Goal: Task Accomplishment & Management: Use online tool/utility

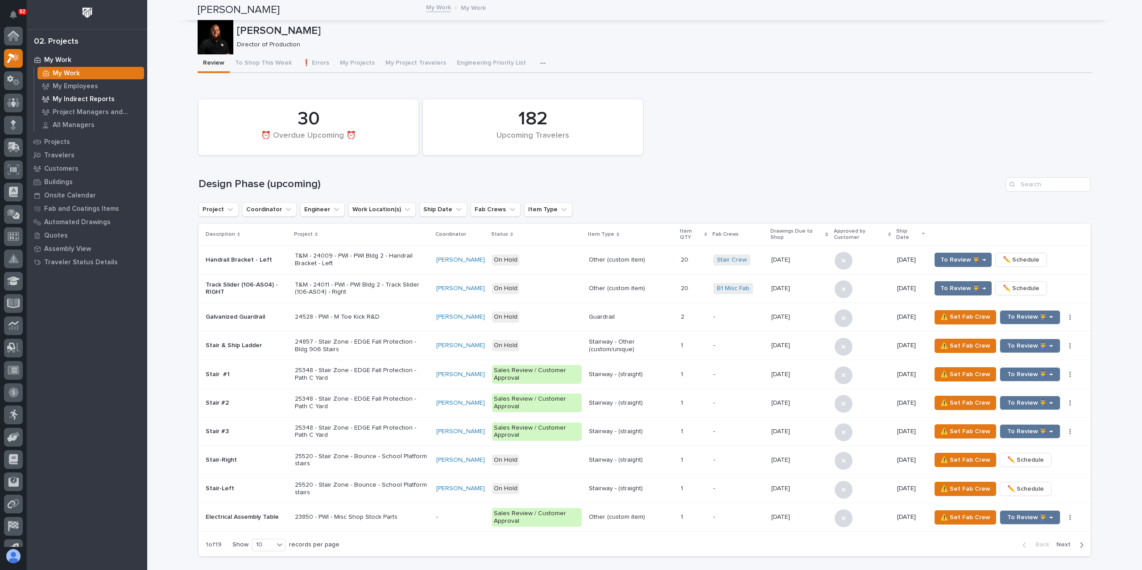
scroll to position [22, 0]
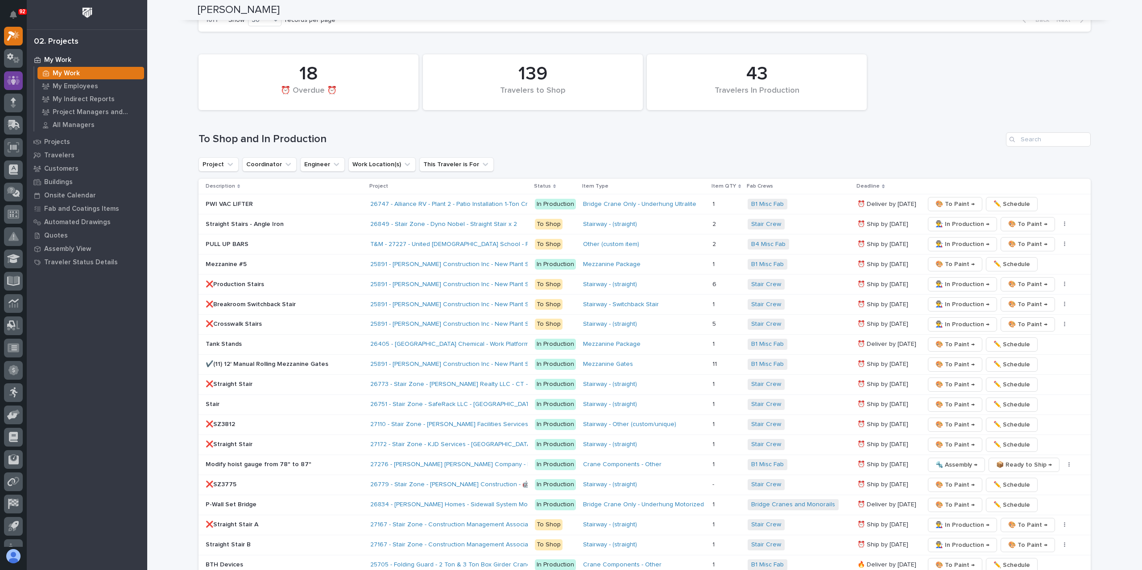
click at [19, 86] on div at bounding box center [13, 80] width 19 height 19
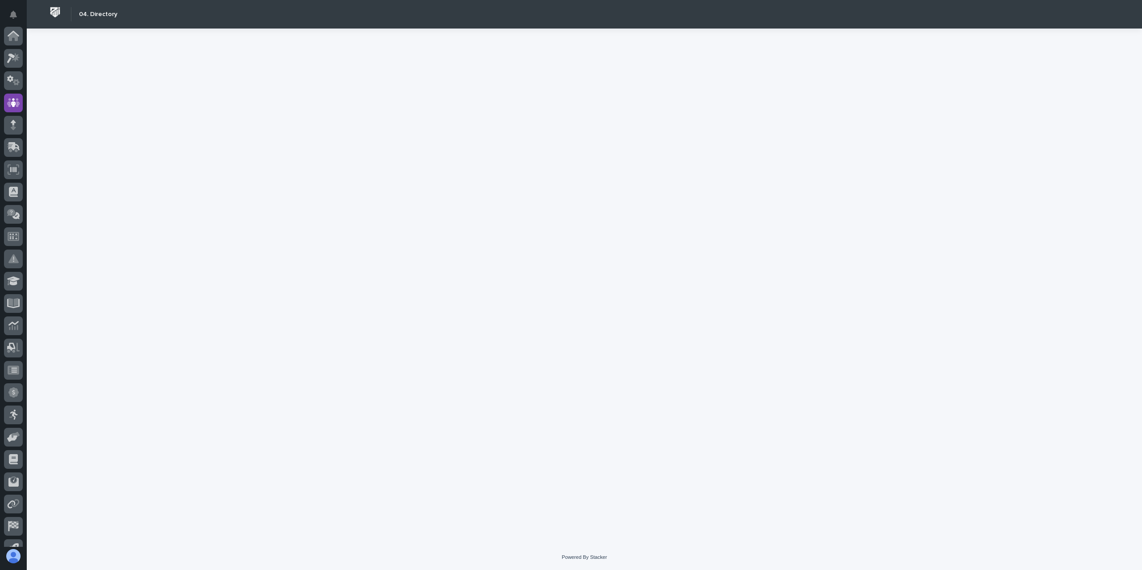
scroll to position [59, 0]
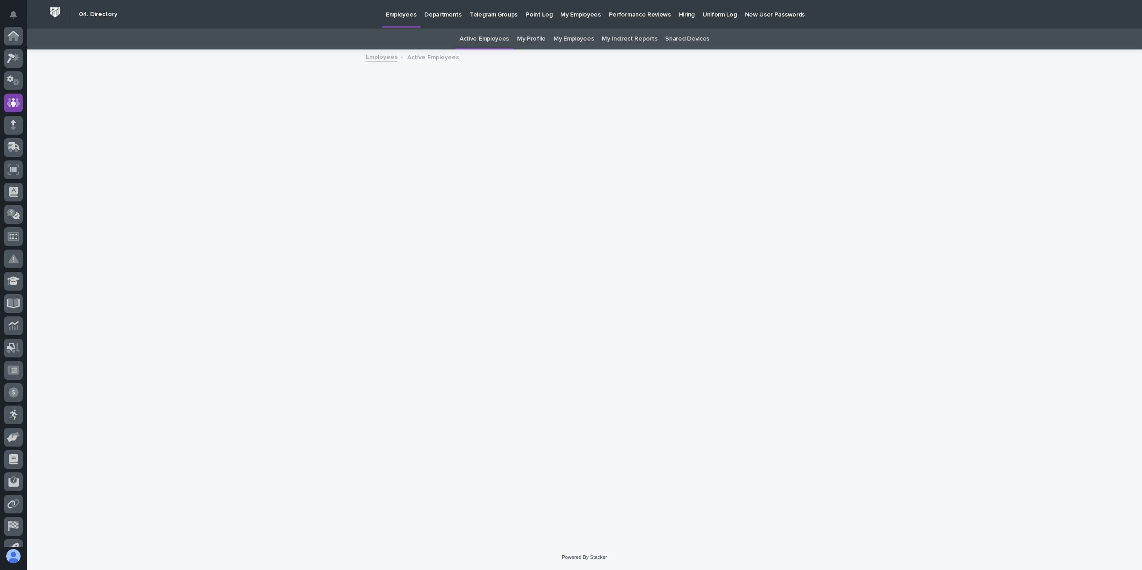
scroll to position [59, 0]
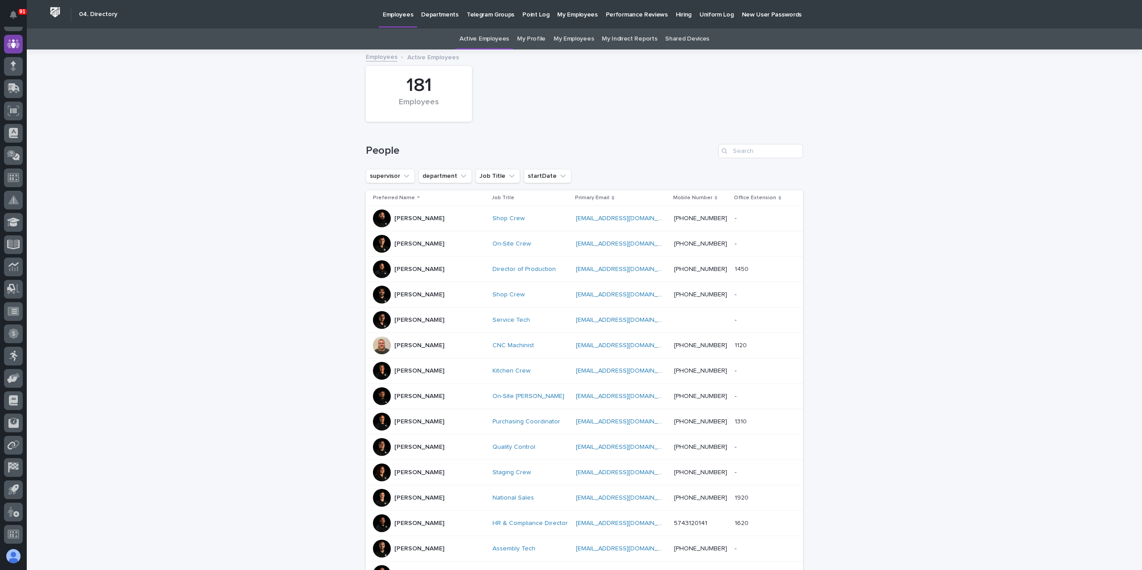
click at [403, 216] on p "[PERSON_NAME]" at bounding box center [419, 219] width 50 height 8
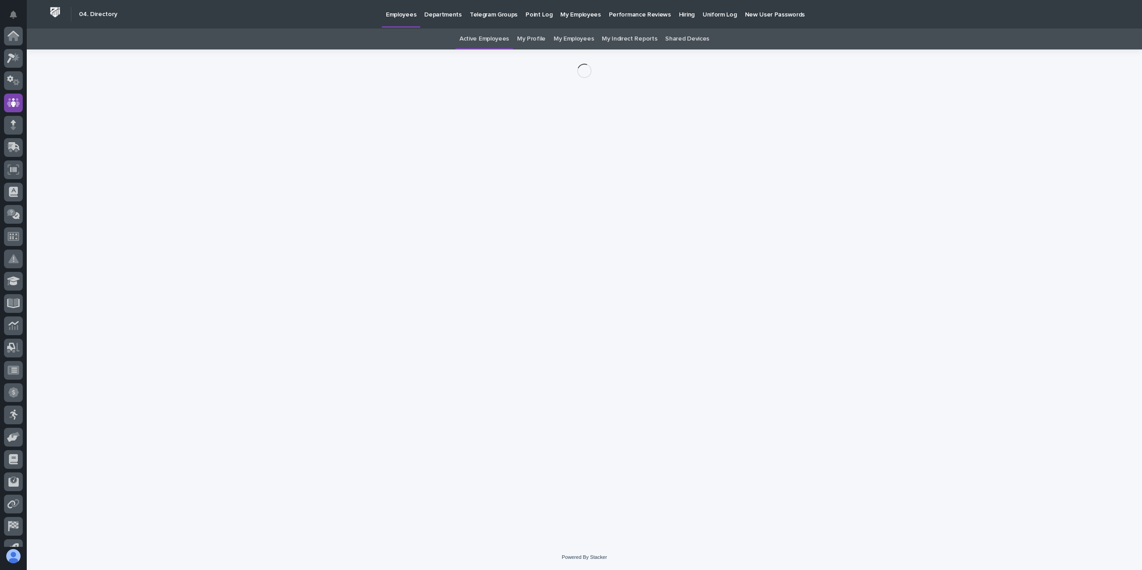
scroll to position [59, 0]
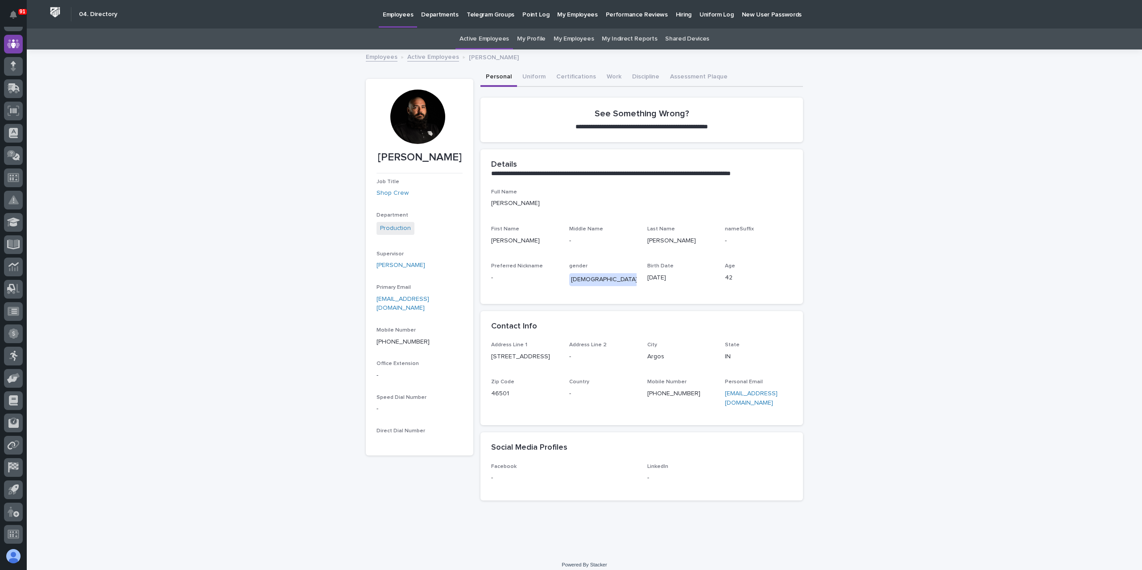
click at [423, 57] on link "Active Employees" at bounding box center [433, 56] width 52 height 10
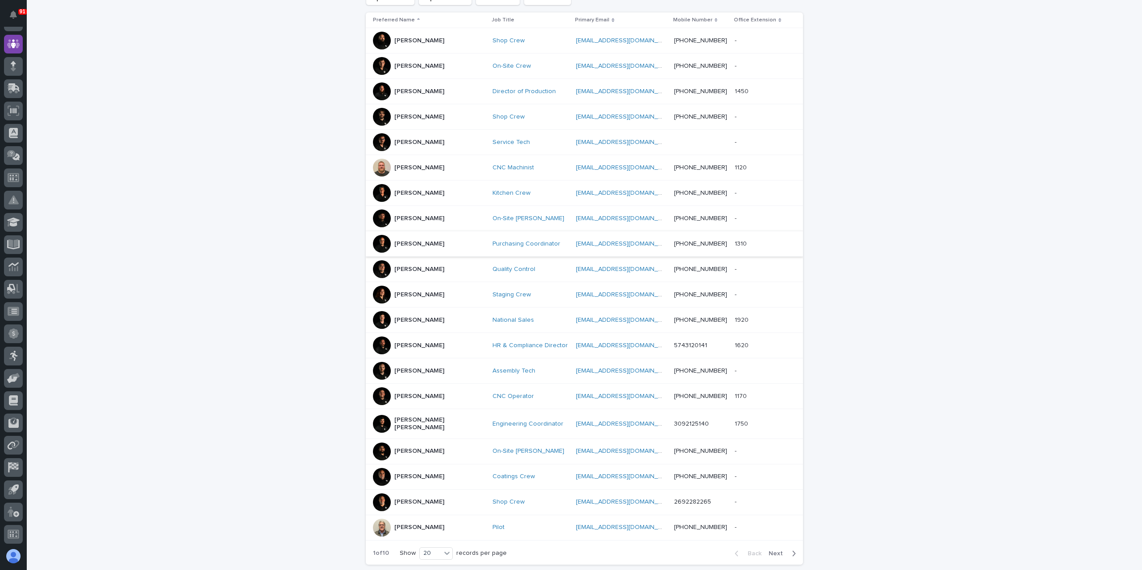
scroll to position [178, 0]
click at [406, 498] on p "[PERSON_NAME]" at bounding box center [419, 502] width 50 height 8
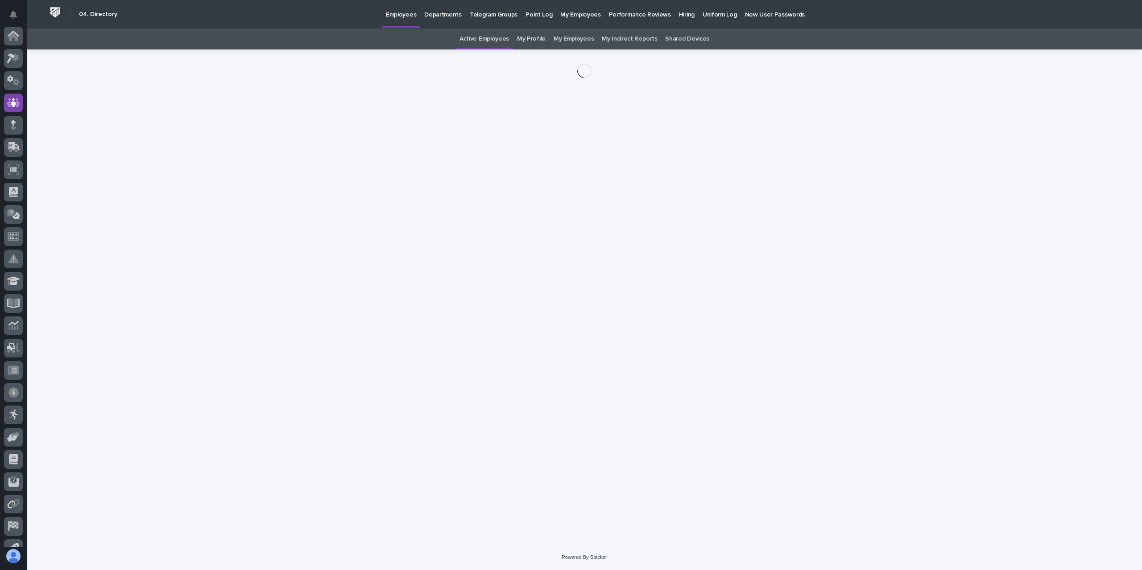
scroll to position [59, 0]
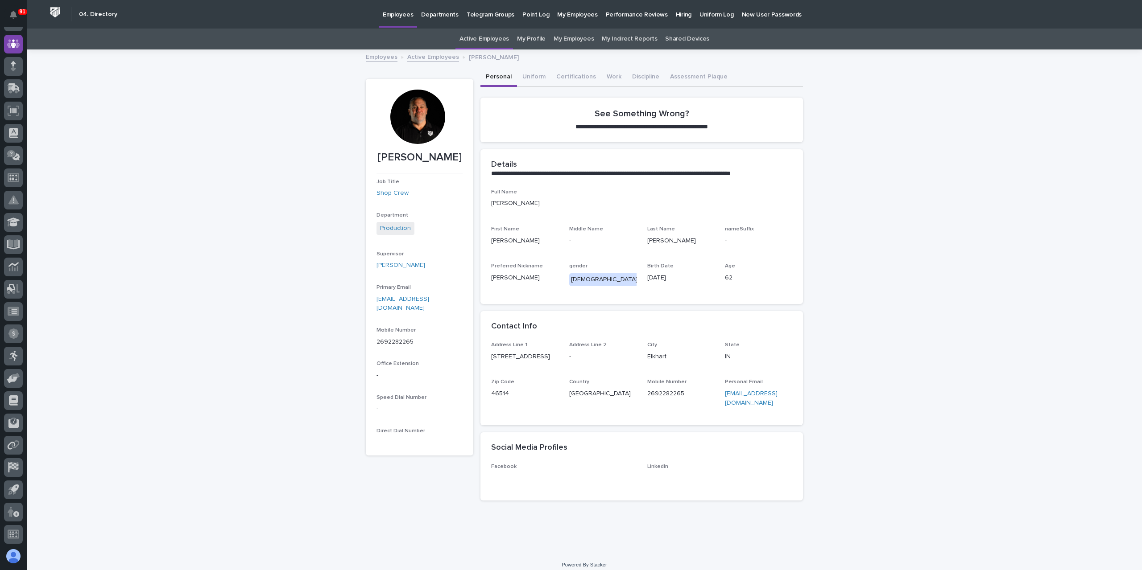
click at [419, 57] on link "Active Employees" at bounding box center [433, 56] width 52 height 10
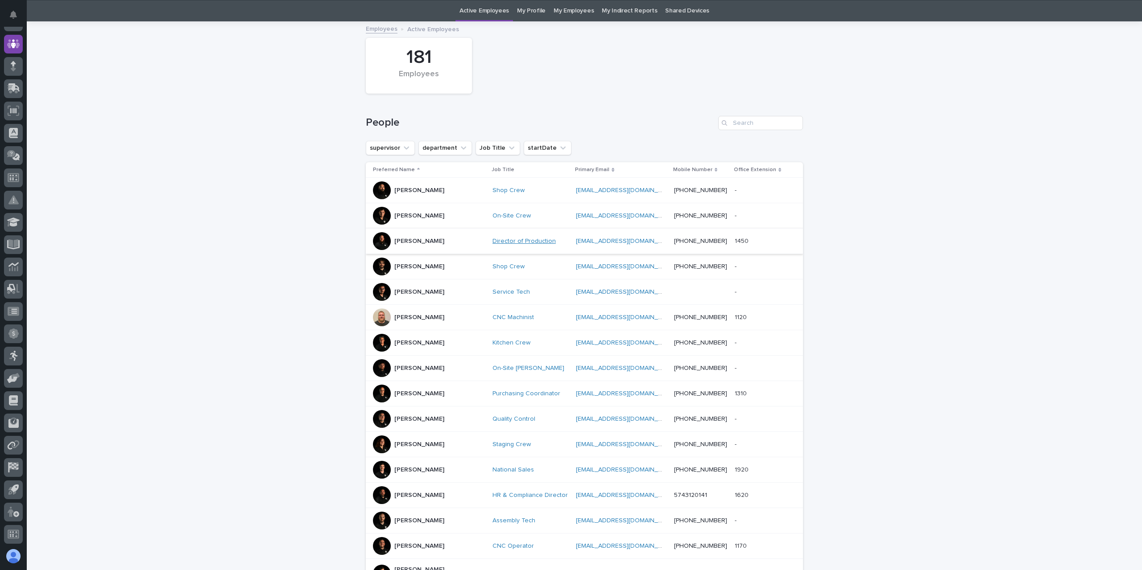
scroll to position [29, 0]
click at [408, 441] on p "[PERSON_NAME]" at bounding box center [419, 445] width 50 height 8
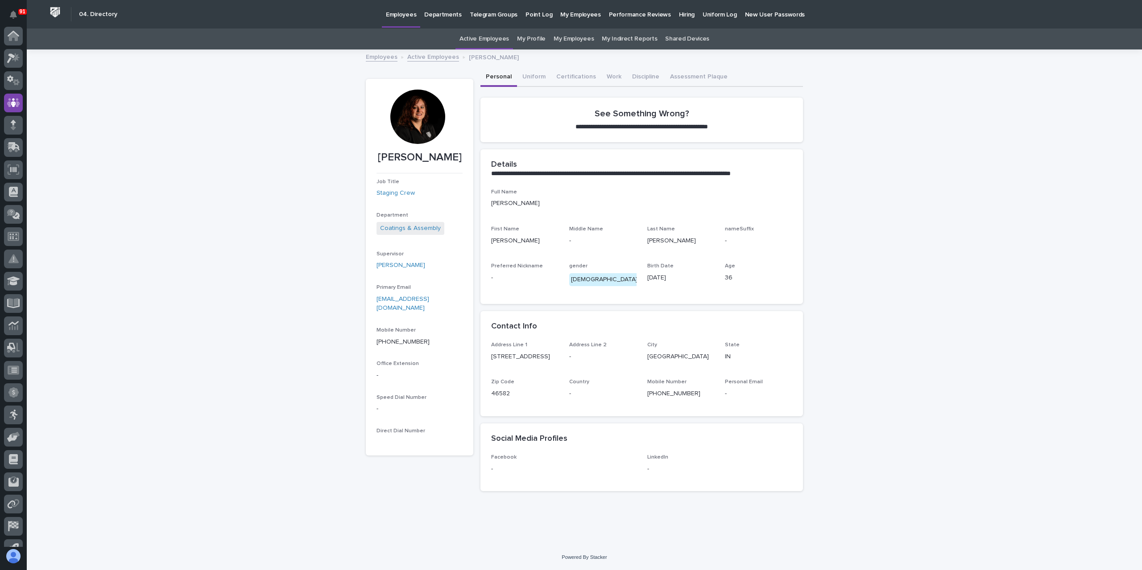
click at [425, 57] on link "Active Employees" at bounding box center [433, 56] width 52 height 10
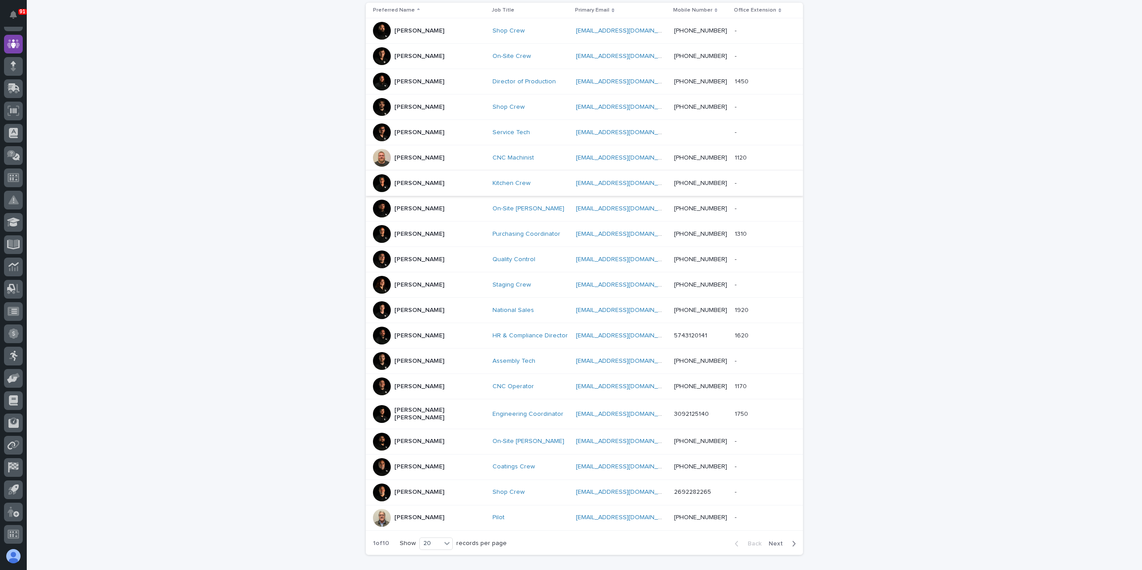
scroll to position [207, 0]
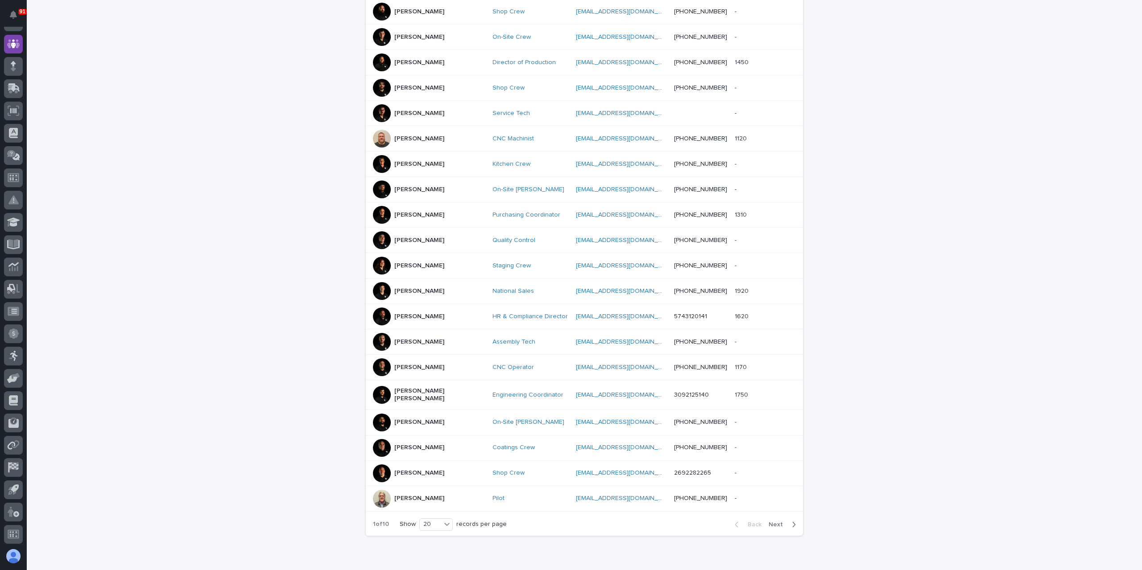
click at [774, 522] on span "Next" at bounding box center [778, 525] width 20 height 6
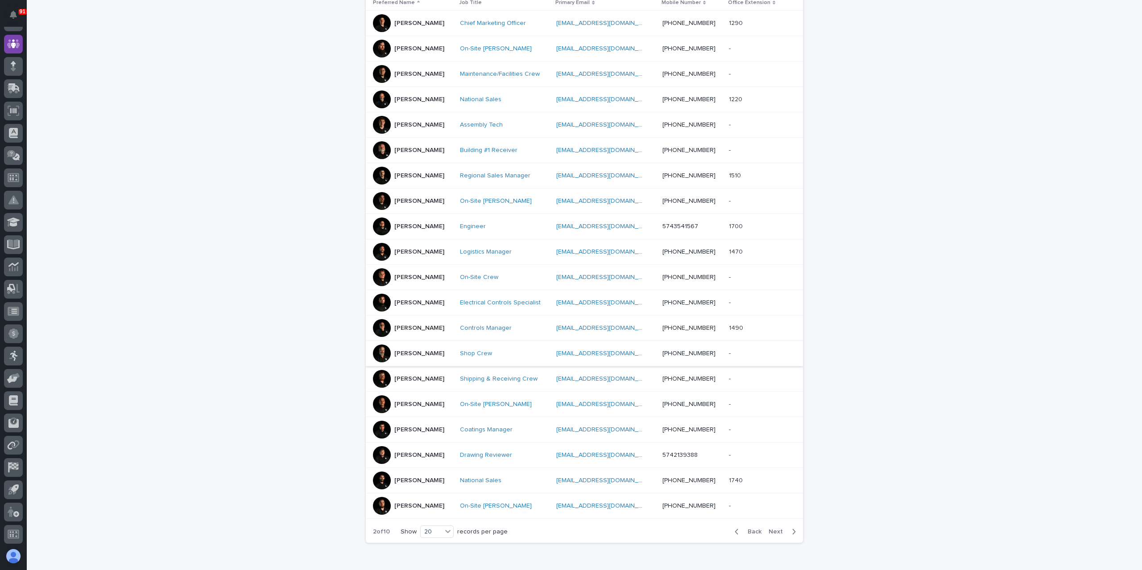
scroll to position [207, 0]
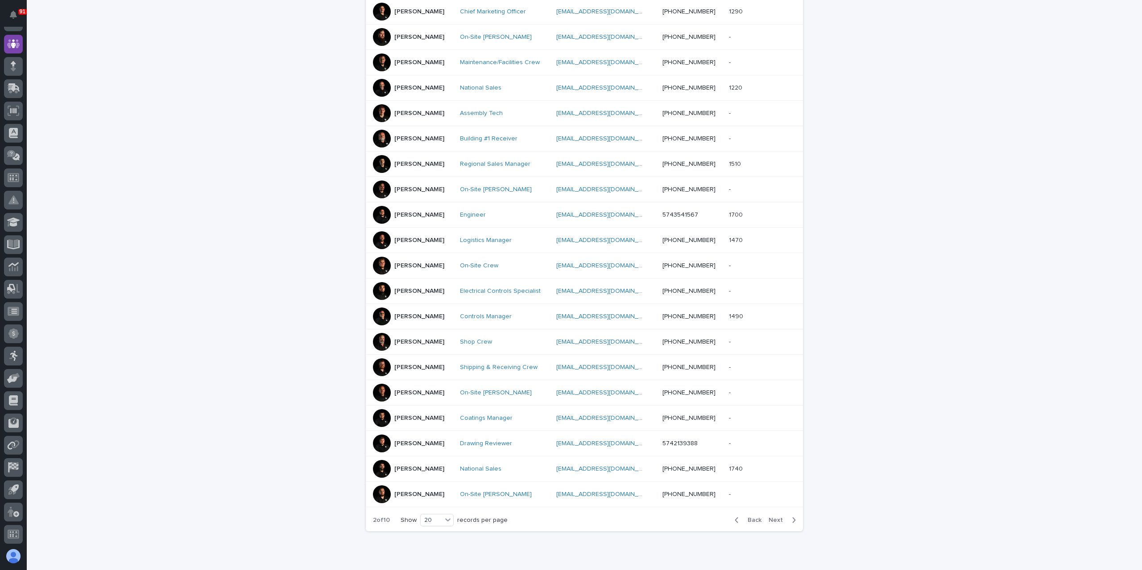
click at [773, 517] on span "Next" at bounding box center [778, 520] width 20 height 6
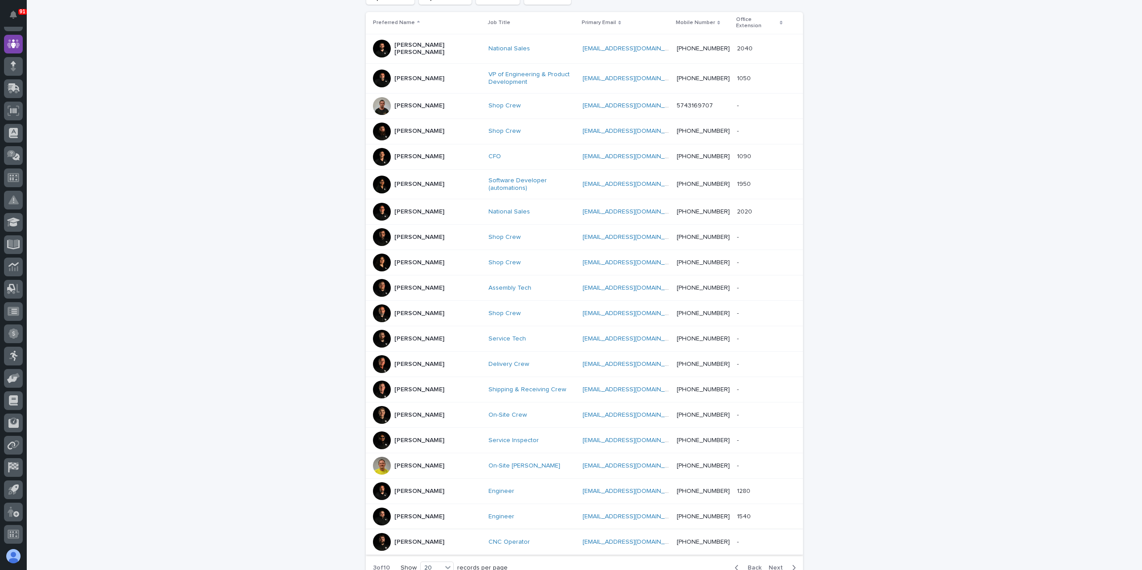
scroll to position [166, 0]
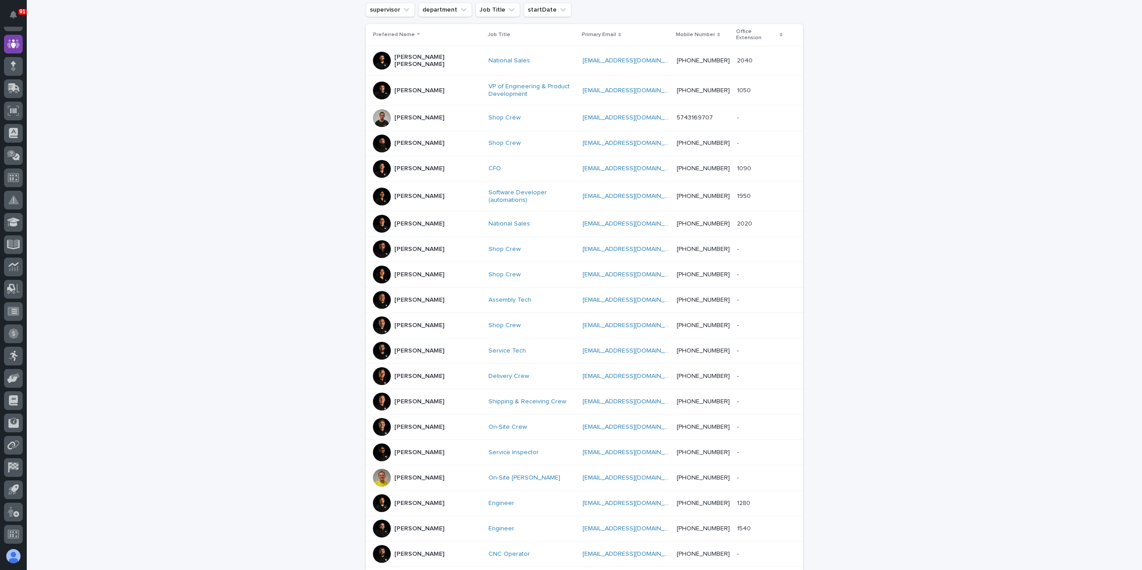
click at [414, 271] on p "[PERSON_NAME]" at bounding box center [419, 275] width 50 height 8
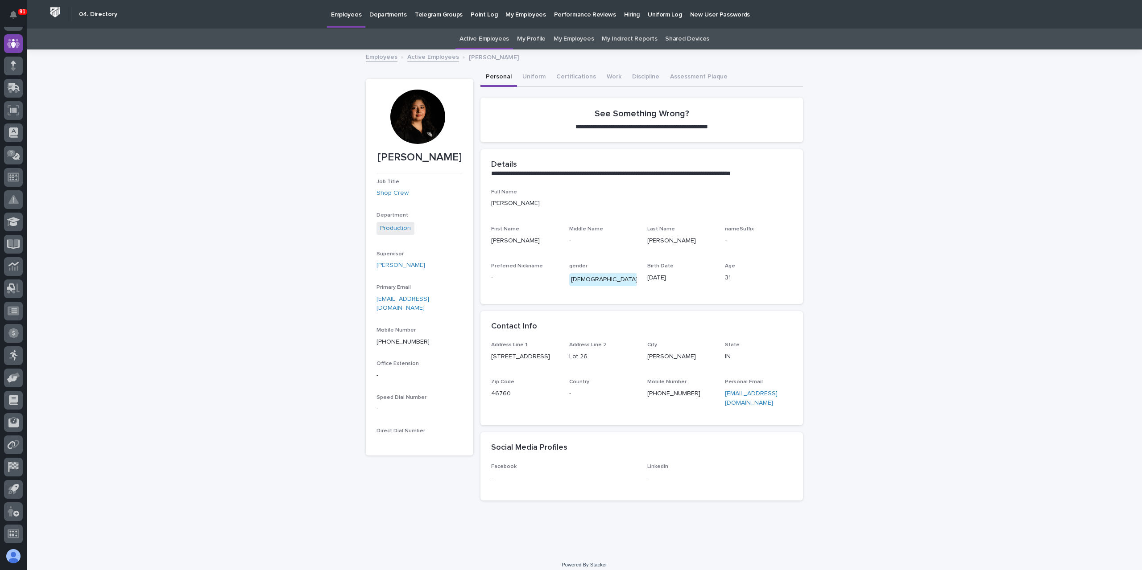
scroll to position [59, 0]
click at [419, 59] on link "Active Employees" at bounding box center [433, 56] width 52 height 10
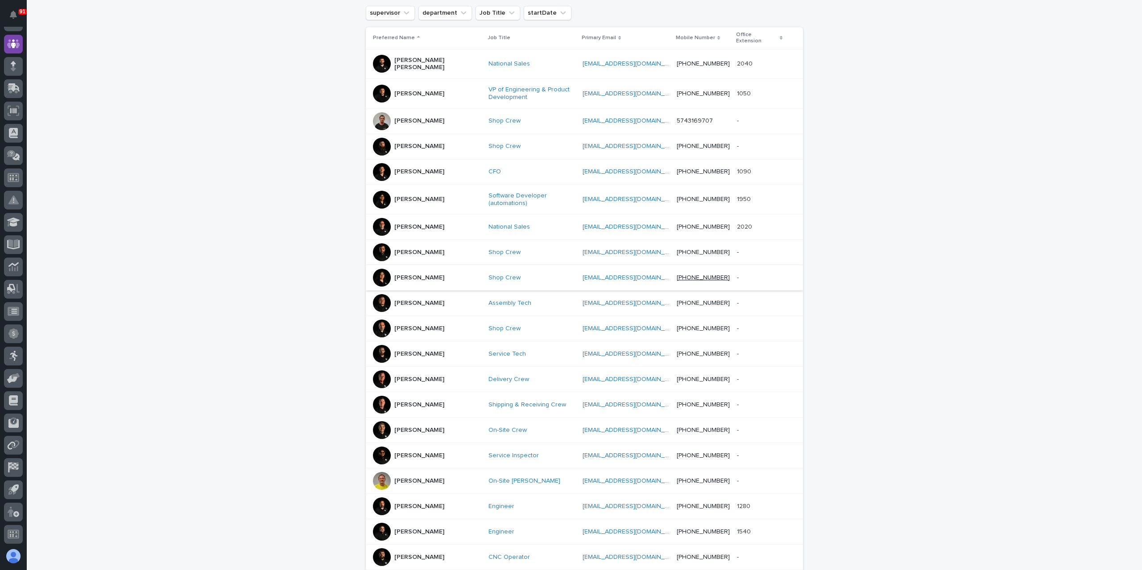
scroll to position [251, 0]
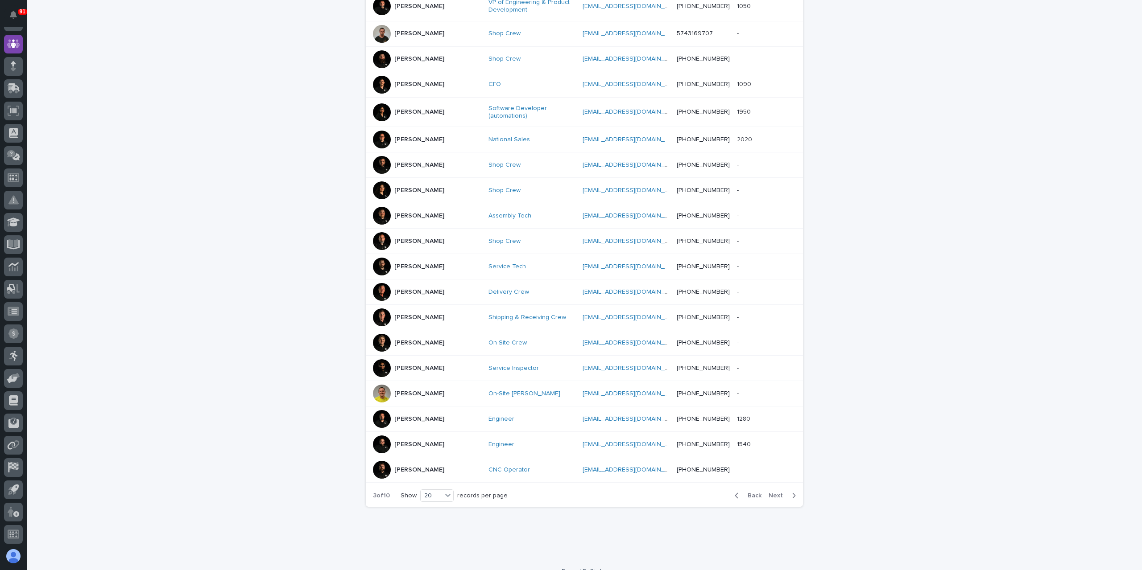
click at [774, 492] on button "Next" at bounding box center [784, 496] width 38 height 8
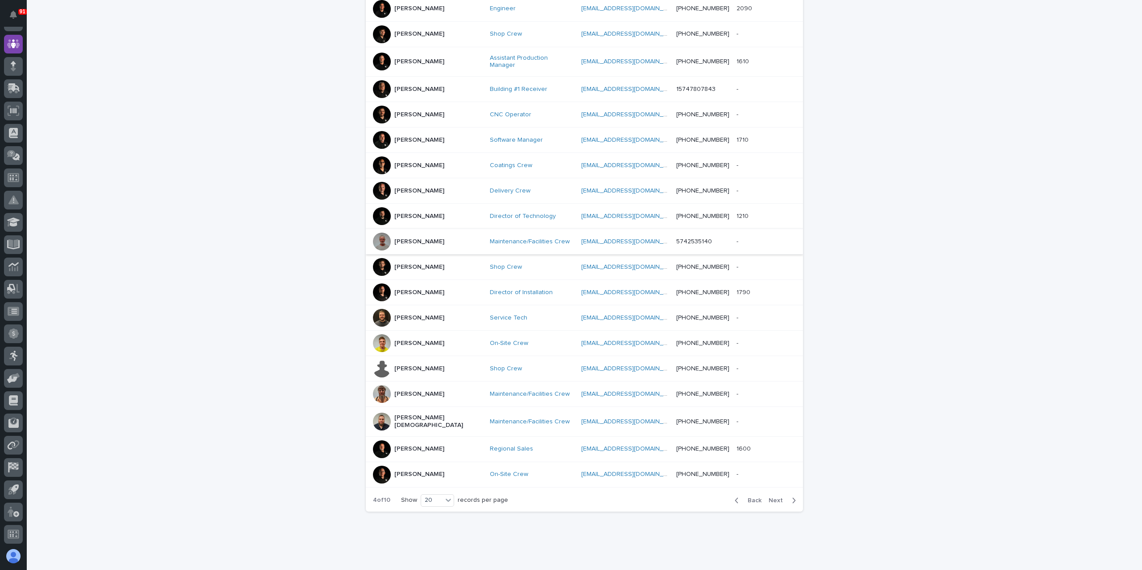
scroll to position [242, 0]
click at [776, 497] on button "Next" at bounding box center [784, 501] width 38 height 8
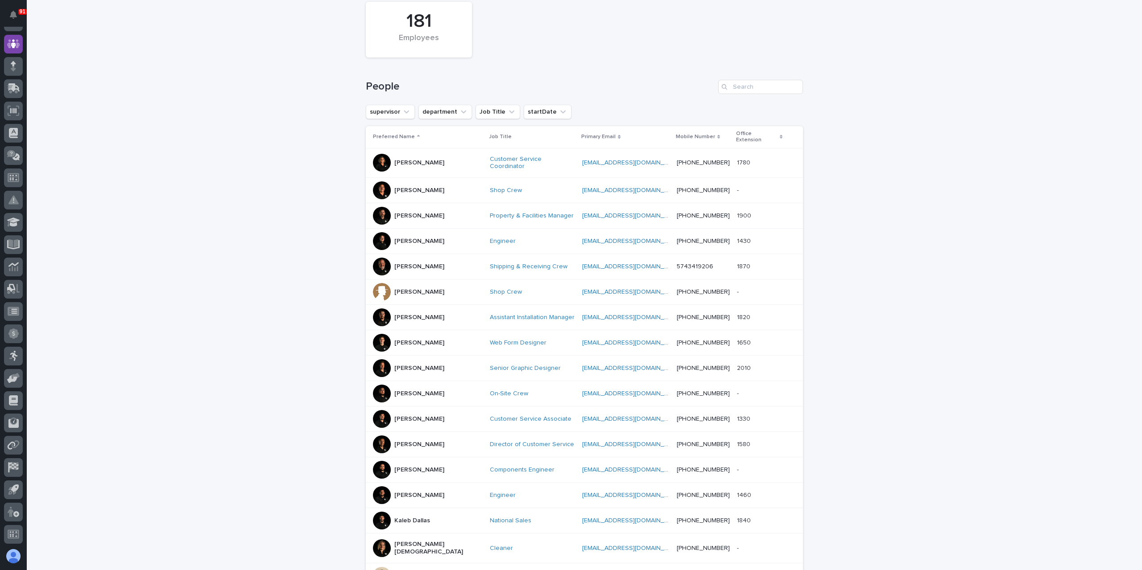
scroll to position [63, 0]
click at [416, 160] on p "[PERSON_NAME]" at bounding box center [419, 164] width 50 height 8
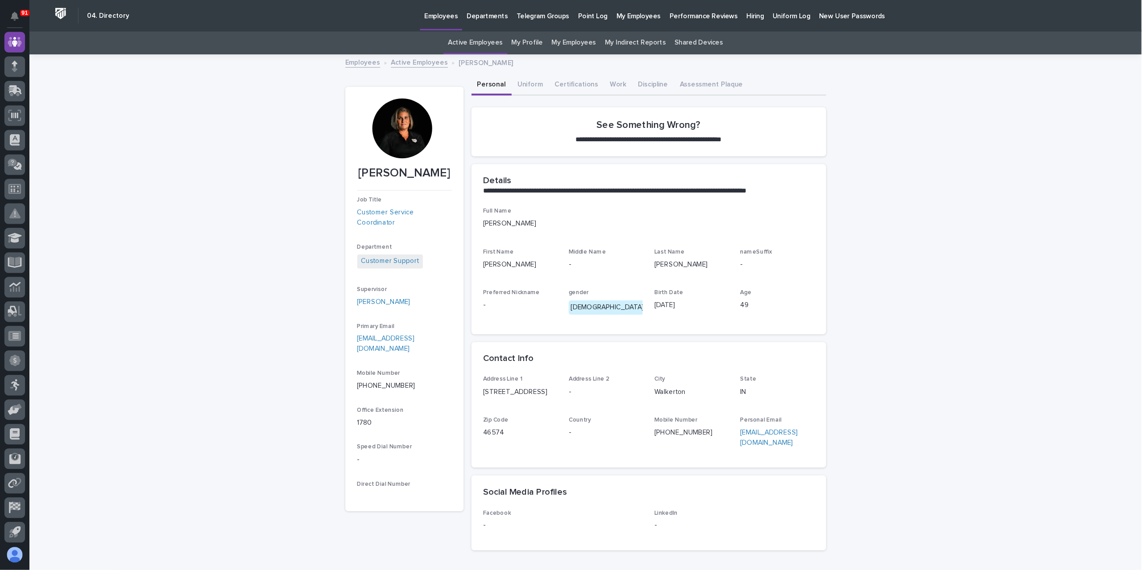
scroll to position [59, 0]
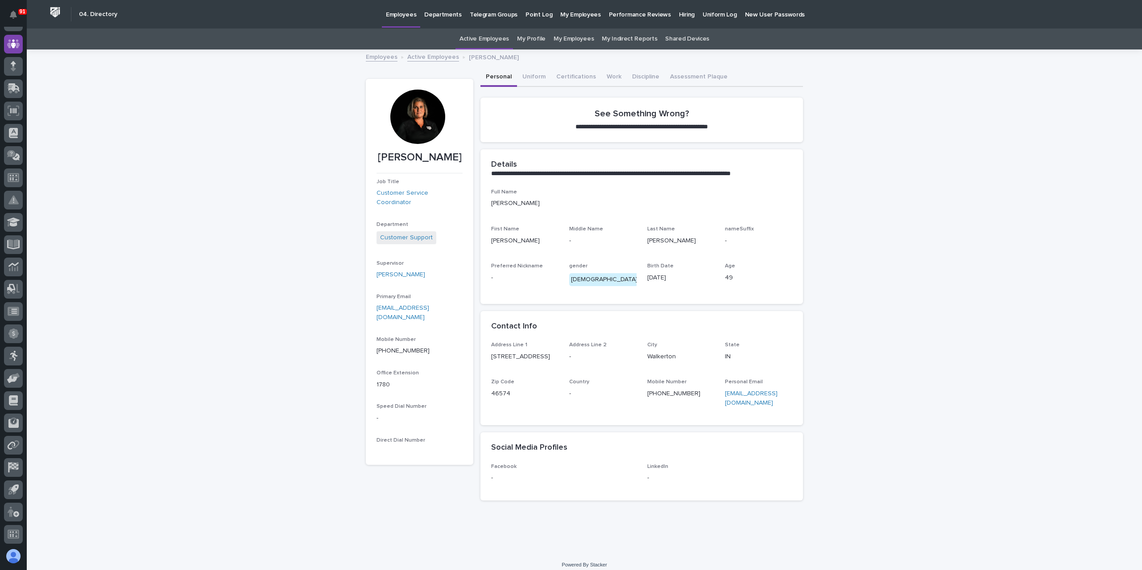
click at [425, 58] on link "Active Employees" at bounding box center [433, 56] width 52 height 10
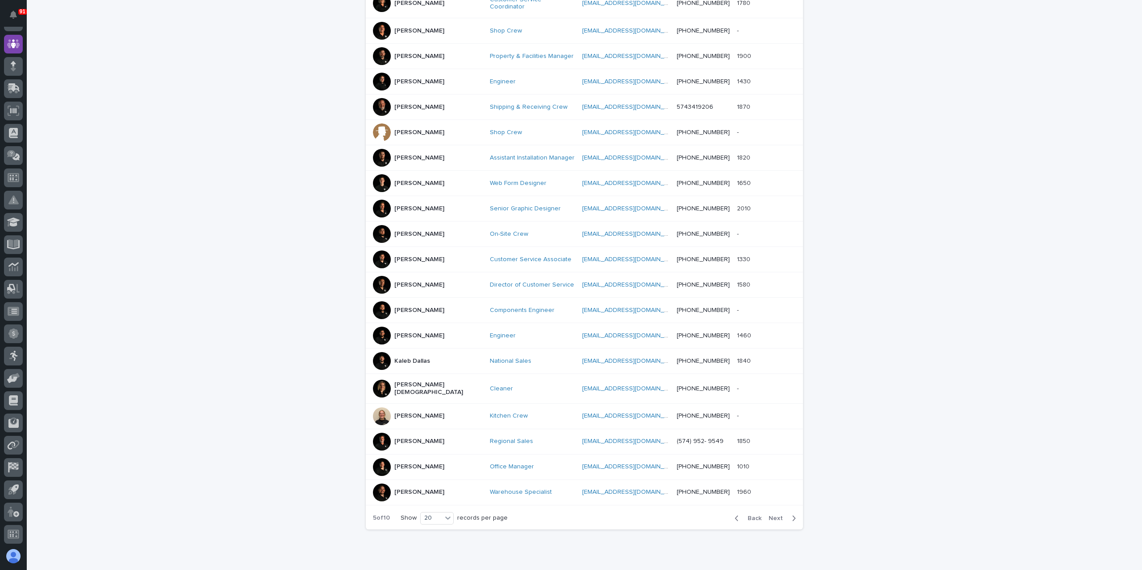
scroll to position [242, 0]
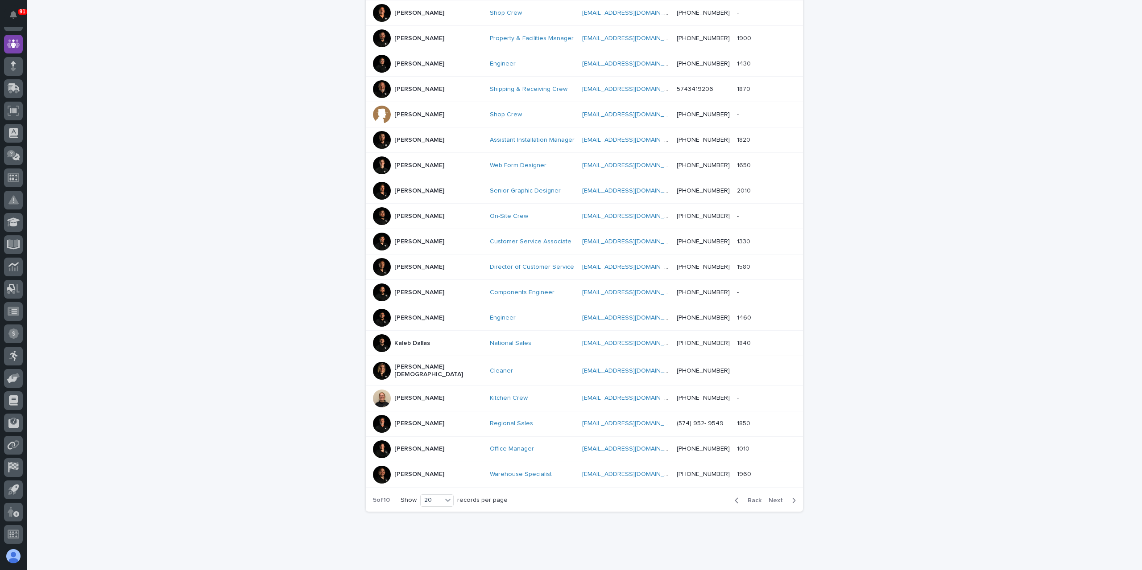
click at [777, 498] on span "Next" at bounding box center [778, 501] width 20 height 6
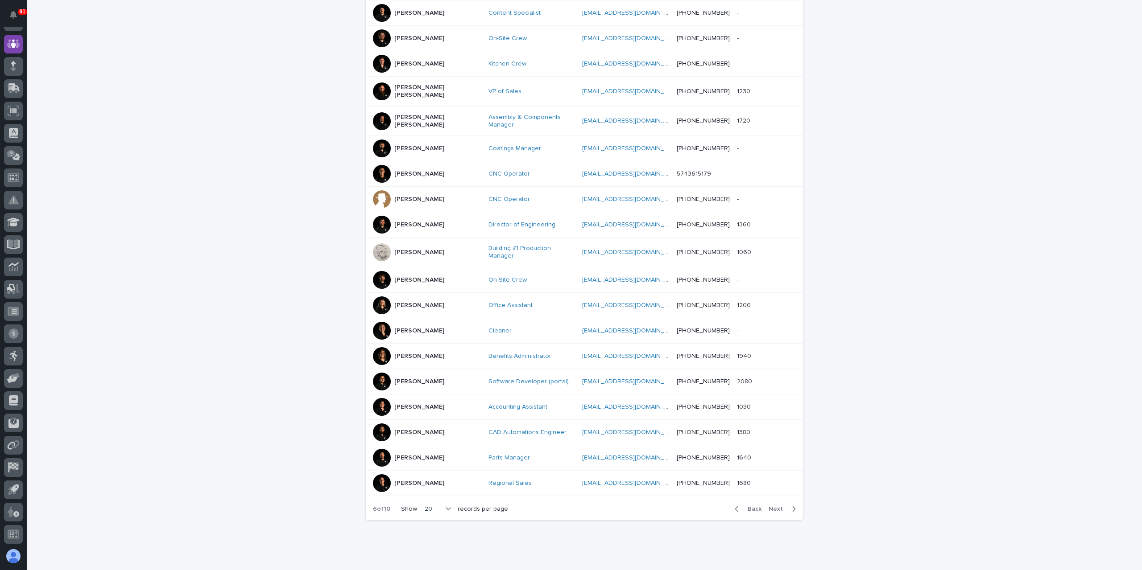
scroll to position [246, 0]
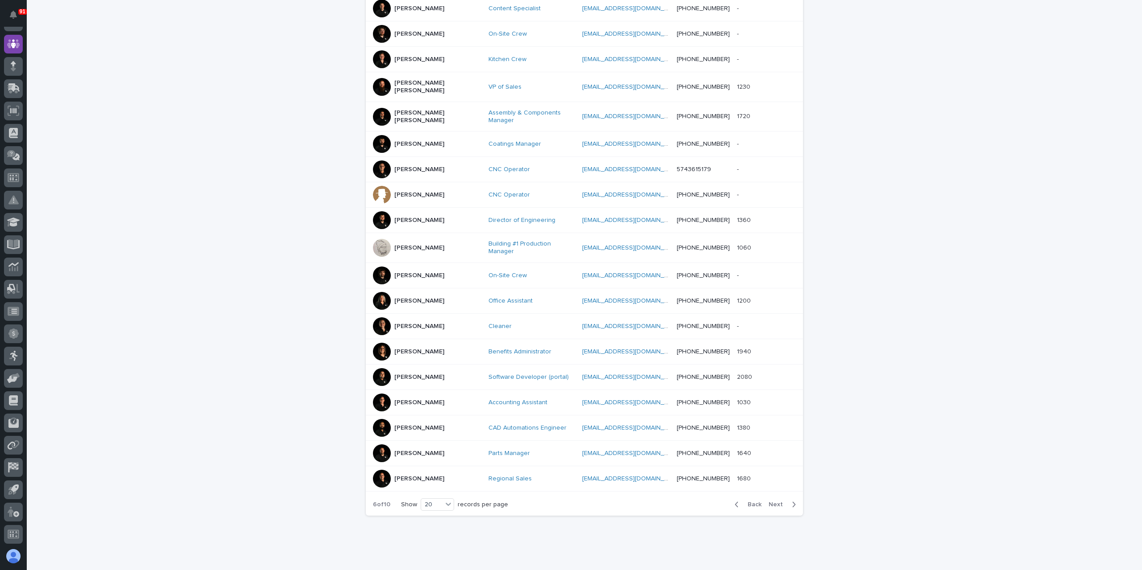
click at [396, 348] on p "[PERSON_NAME]" at bounding box center [419, 352] width 50 height 8
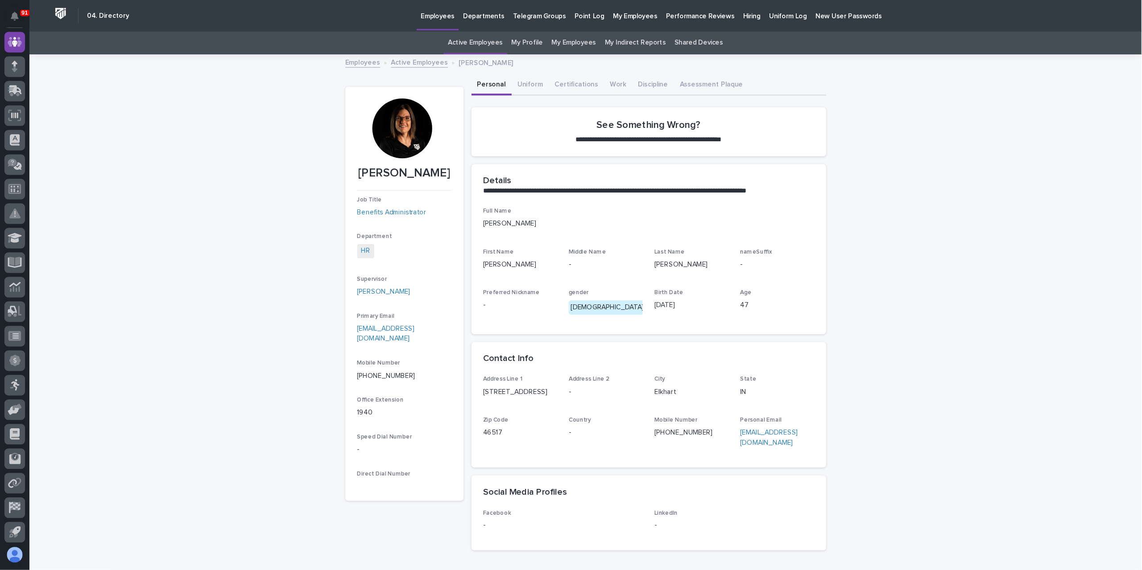
scroll to position [59, 0]
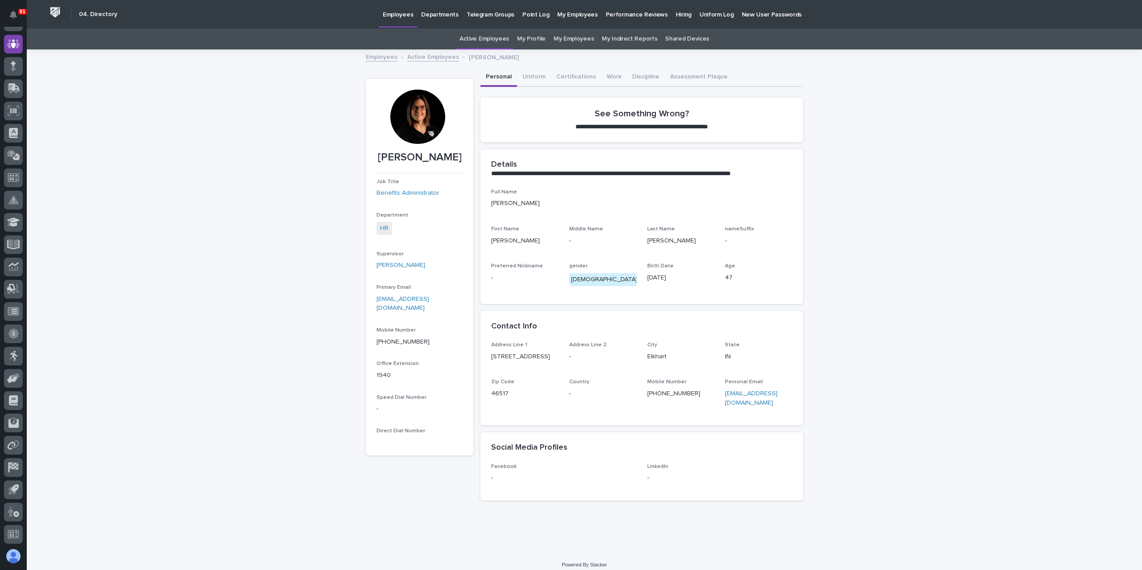
click at [417, 60] on link "Active Employees" at bounding box center [433, 56] width 52 height 10
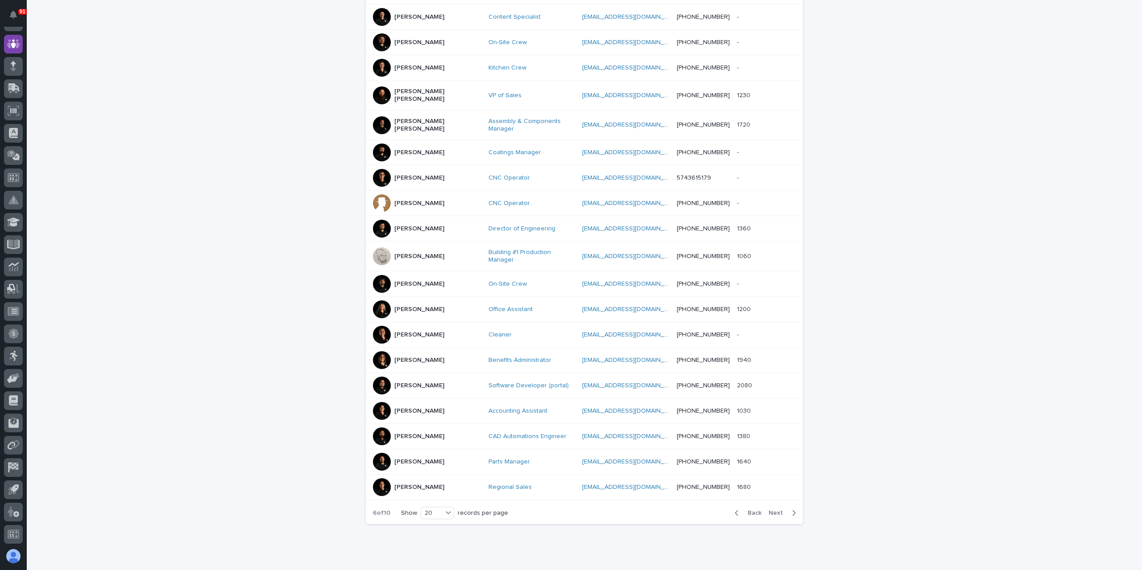
scroll to position [251, 0]
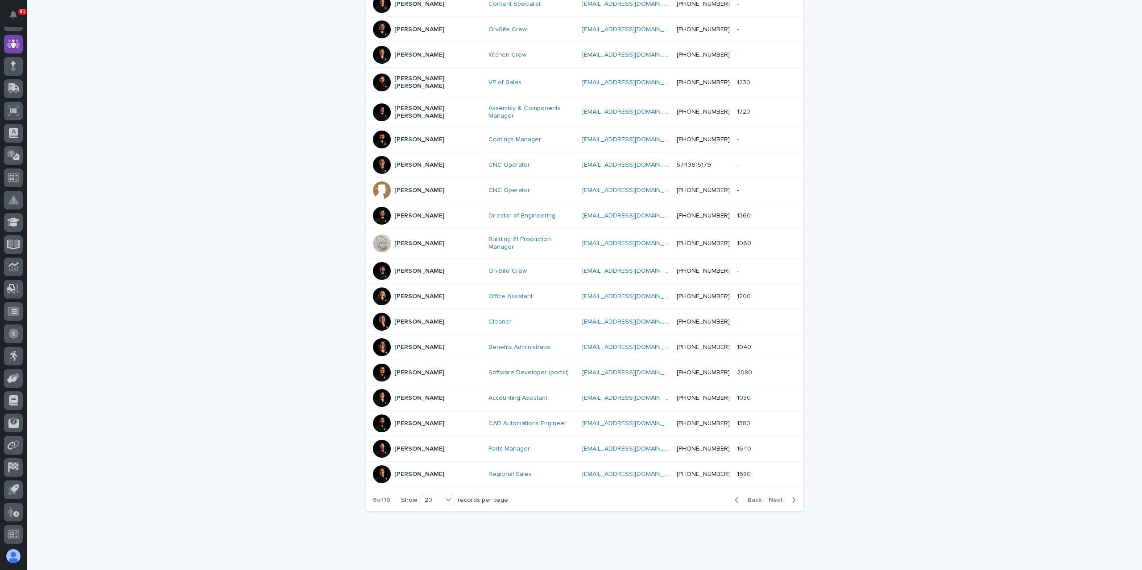
click at [773, 497] on span "Next" at bounding box center [778, 500] width 20 height 6
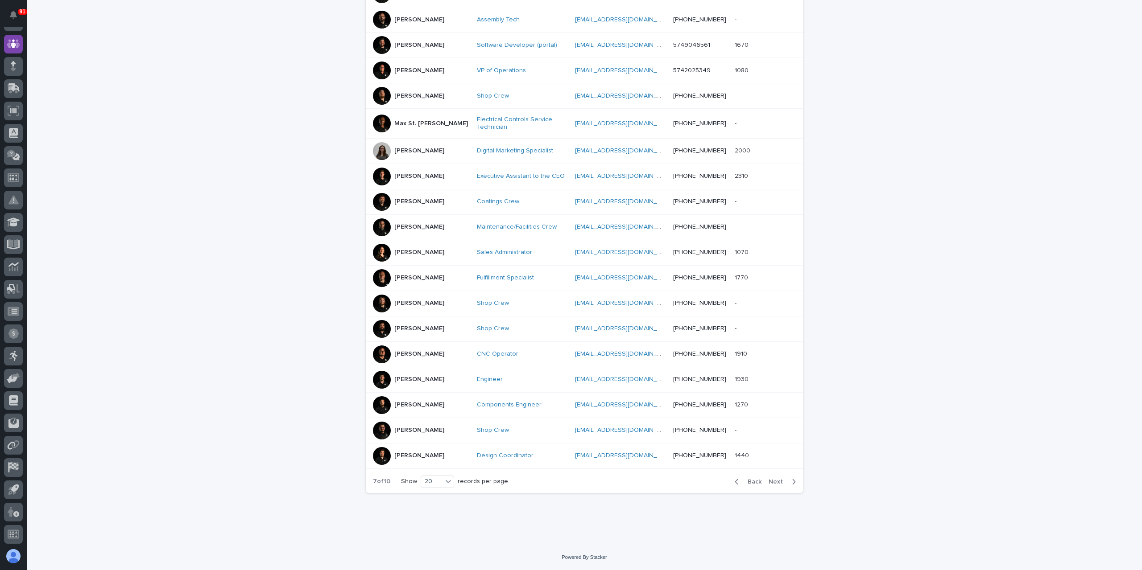
scroll to position [246, 0]
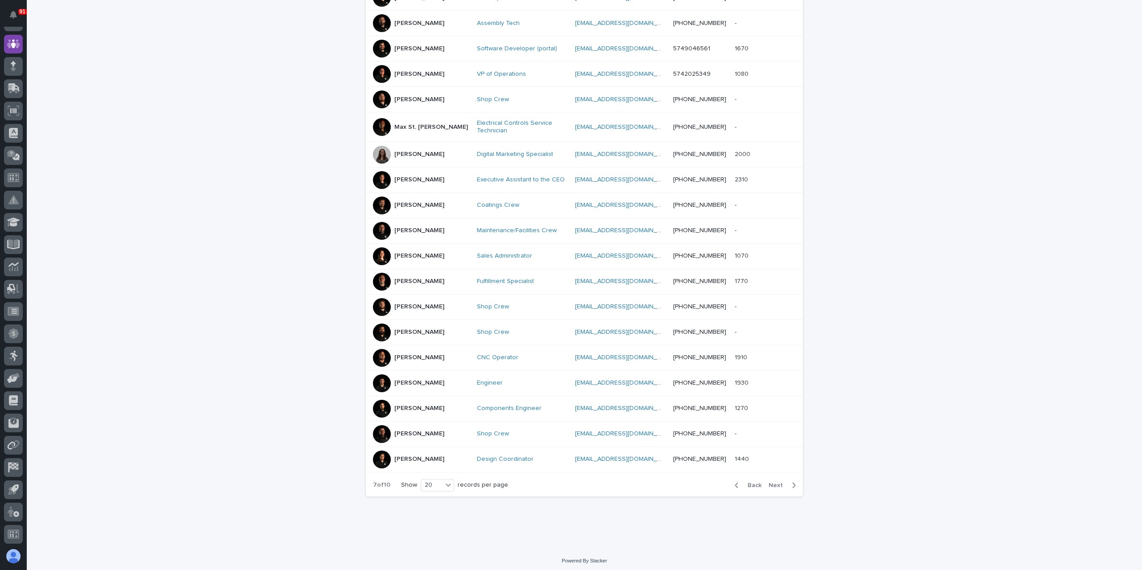
click at [409, 252] on p "[PERSON_NAME]" at bounding box center [419, 256] width 50 height 8
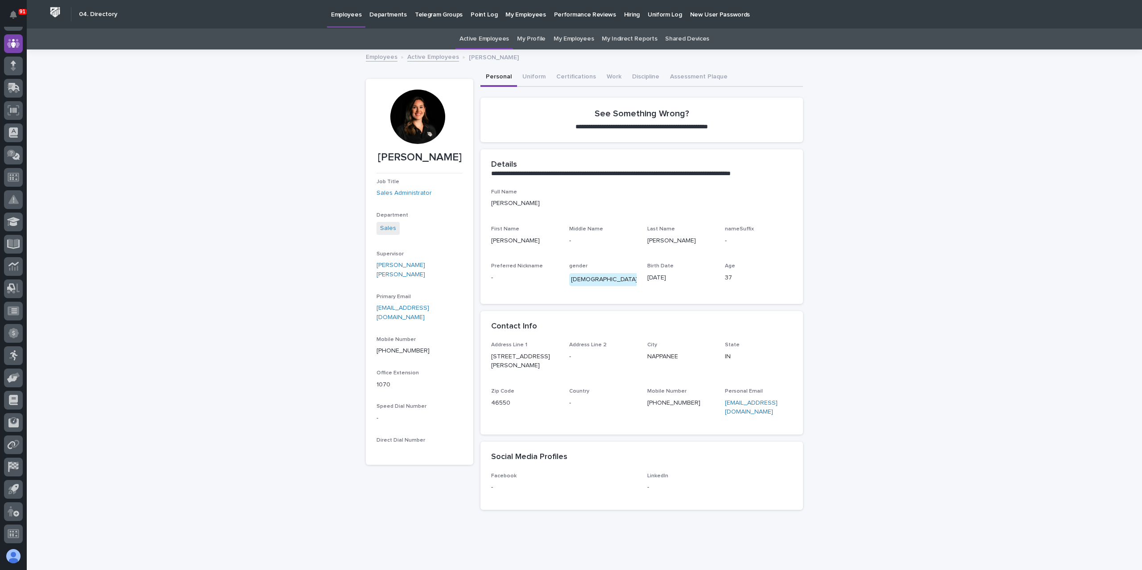
scroll to position [59, 0]
click at [430, 58] on link "Active Employees" at bounding box center [433, 56] width 52 height 10
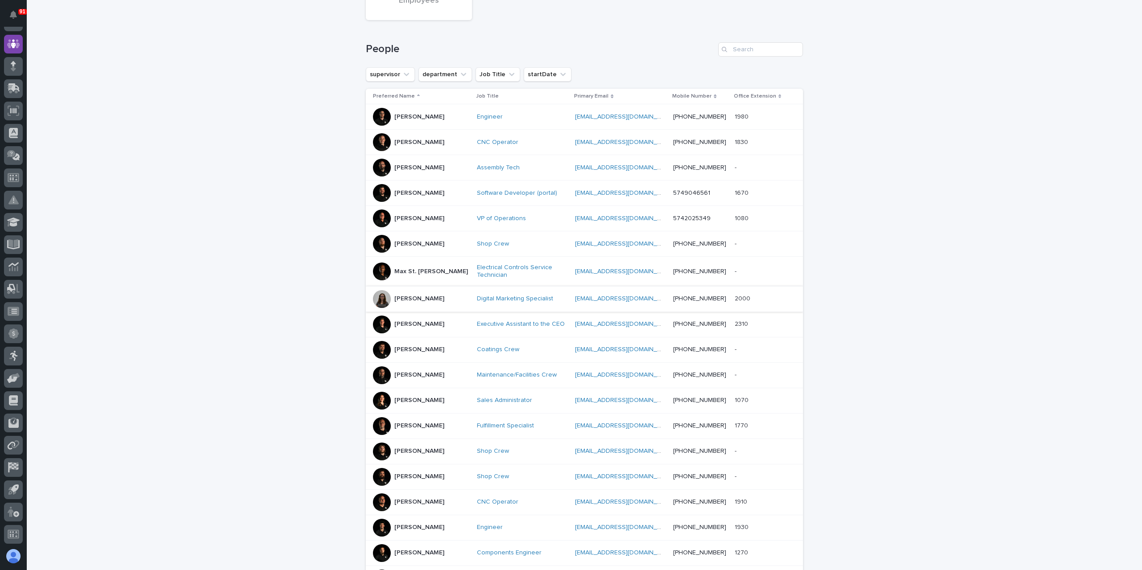
scroll to position [207, 0]
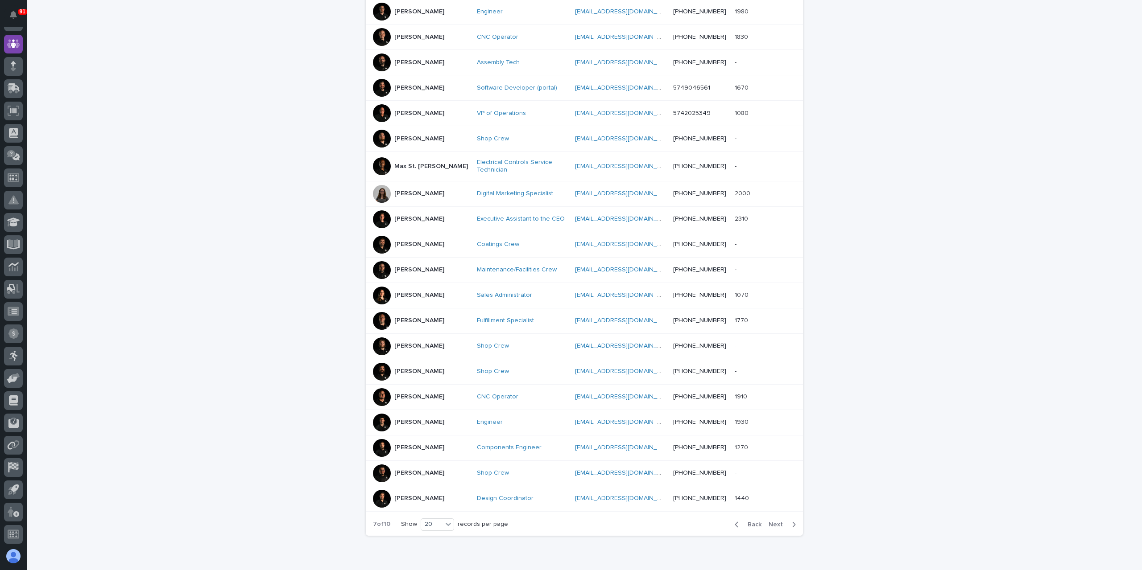
click at [773, 522] on span "Next" at bounding box center [778, 525] width 20 height 6
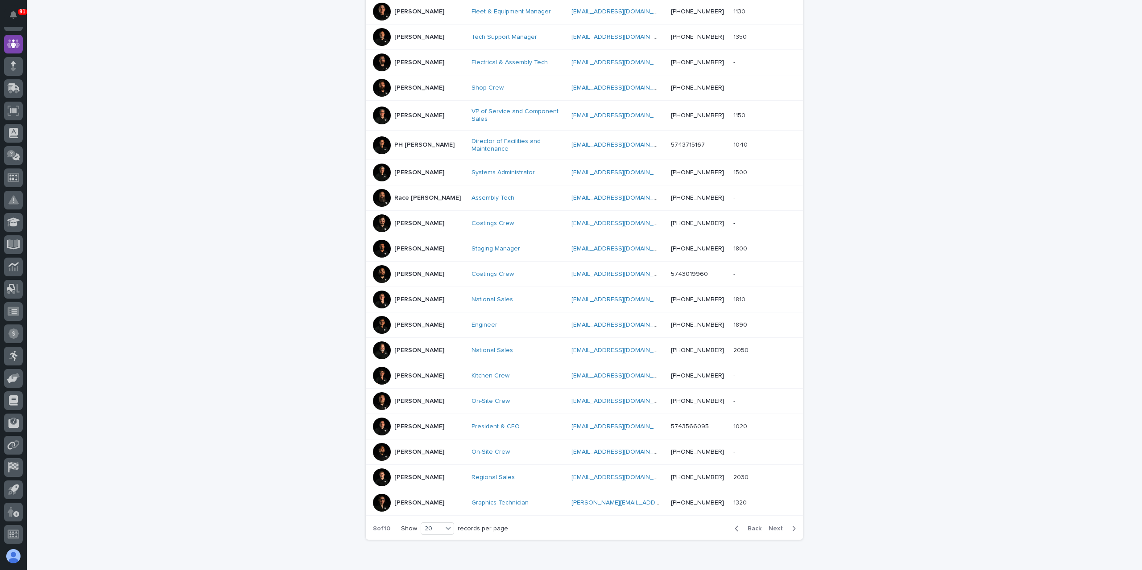
scroll to position [209, 0]
click at [775, 524] on span "Next" at bounding box center [778, 527] width 20 height 6
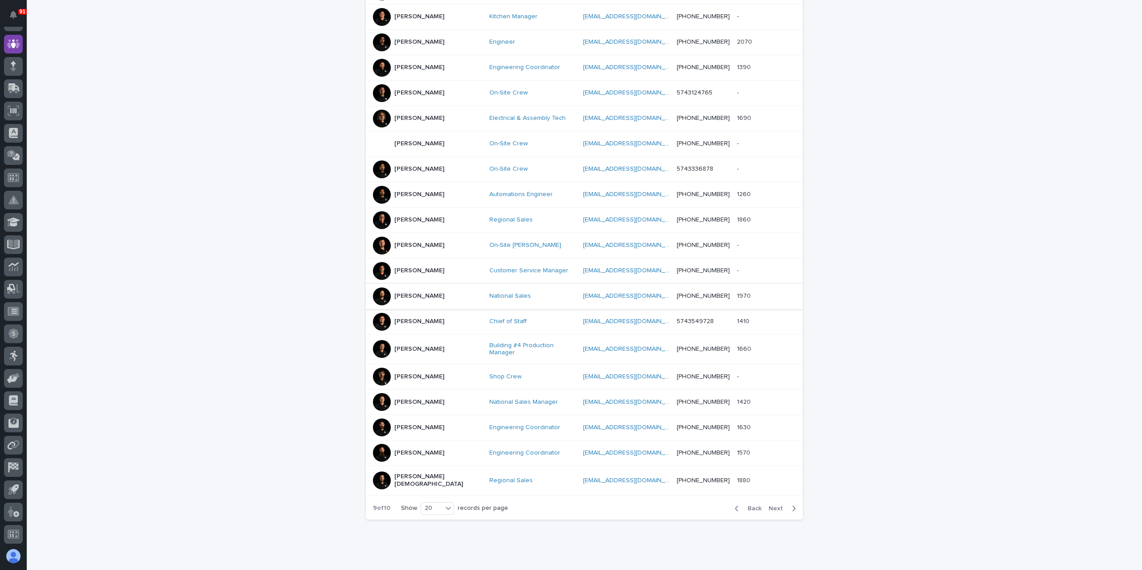
scroll to position [242, 0]
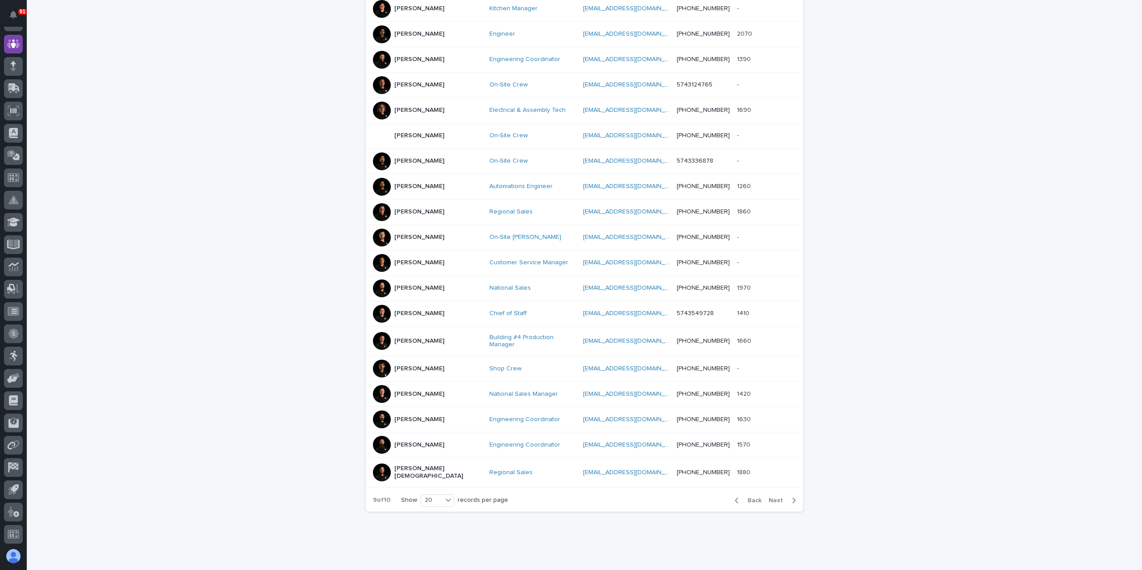
click at [750, 498] on span "Back" at bounding box center [751, 501] width 19 height 6
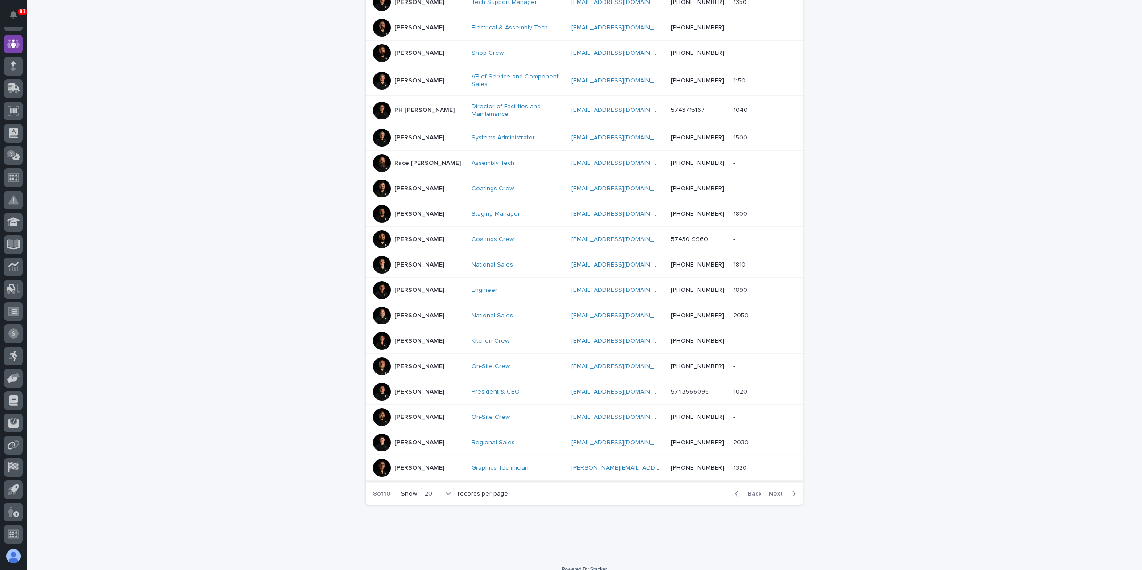
scroll to position [246, 0]
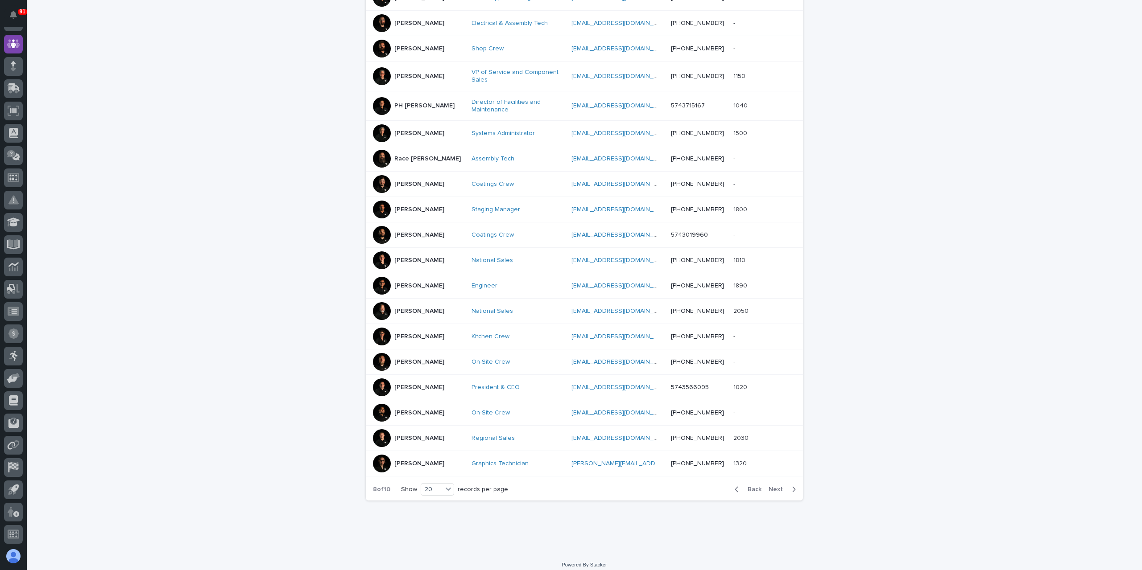
click at [404, 460] on p "[PERSON_NAME]" at bounding box center [419, 464] width 50 height 8
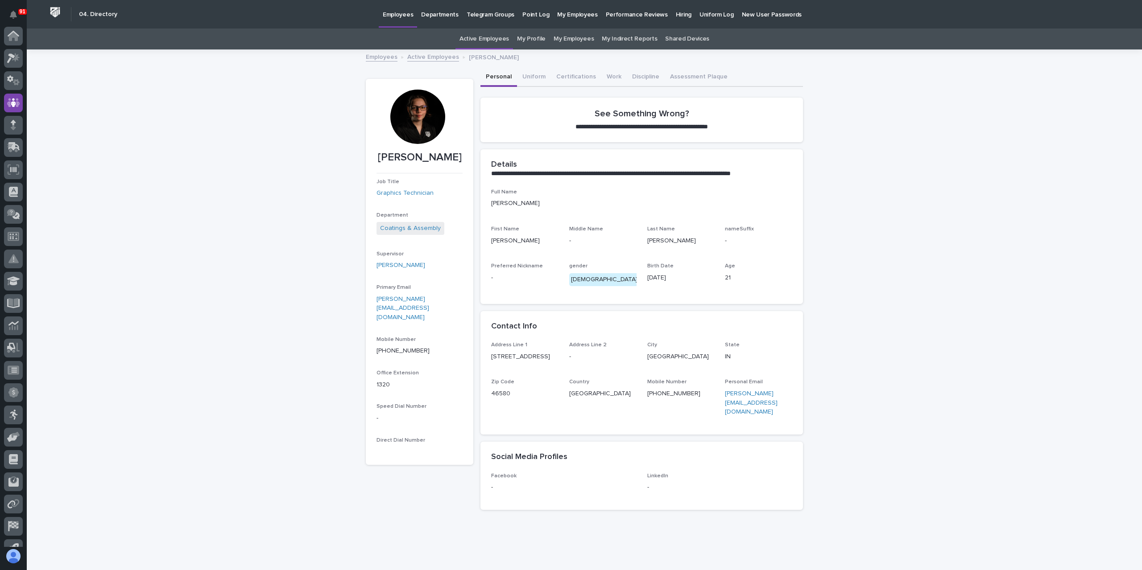
click at [676, 16] on p "Hiring" at bounding box center [684, 9] width 16 height 19
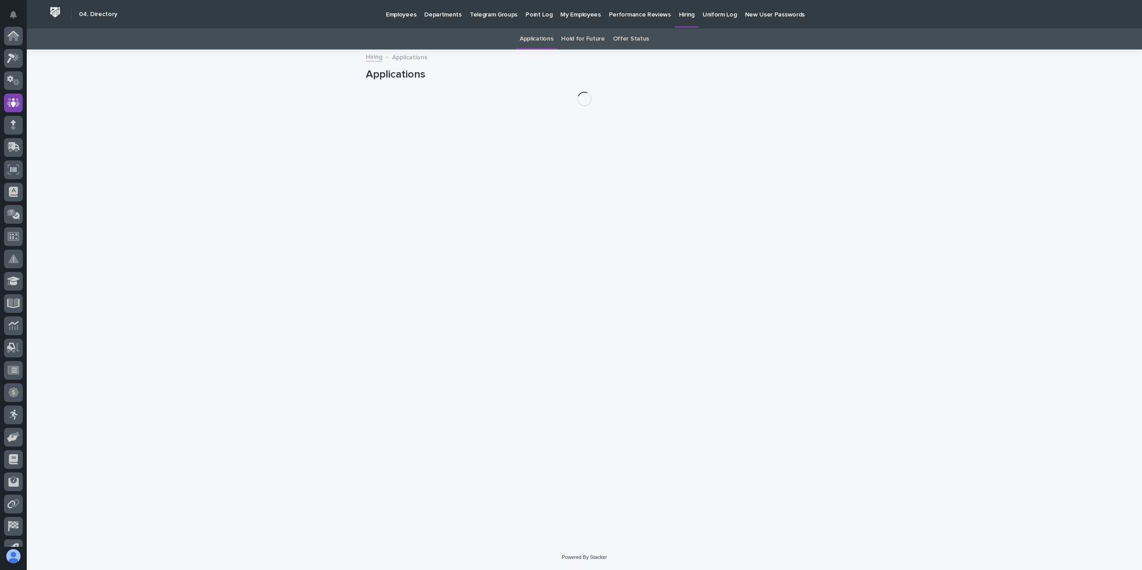
scroll to position [59, 0]
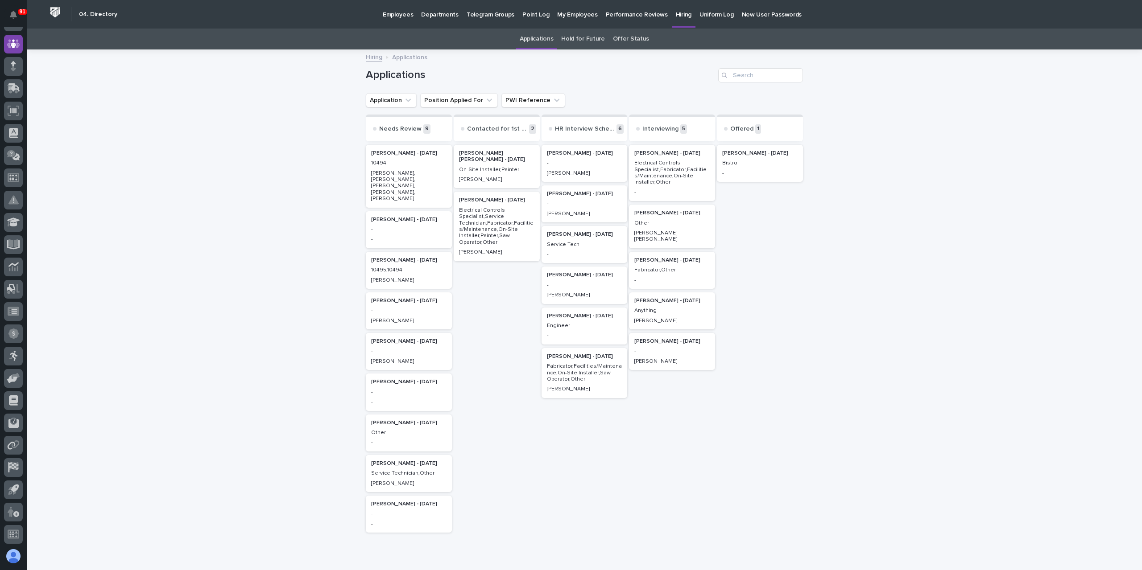
click at [668, 276] on div "-" at bounding box center [671, 280] width 75 height 8
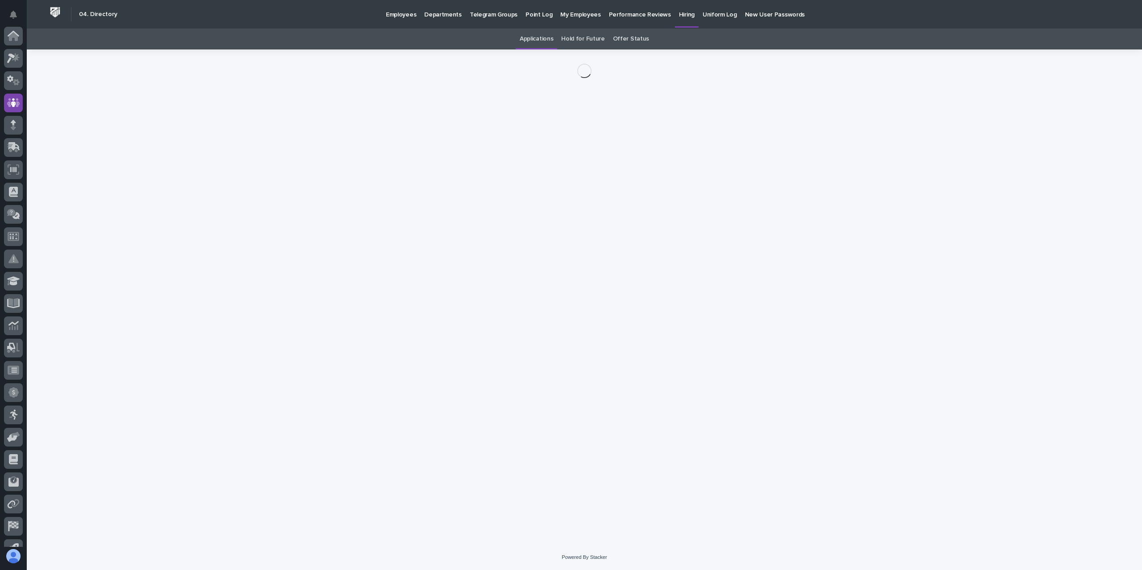
scroll to position [59, 0]
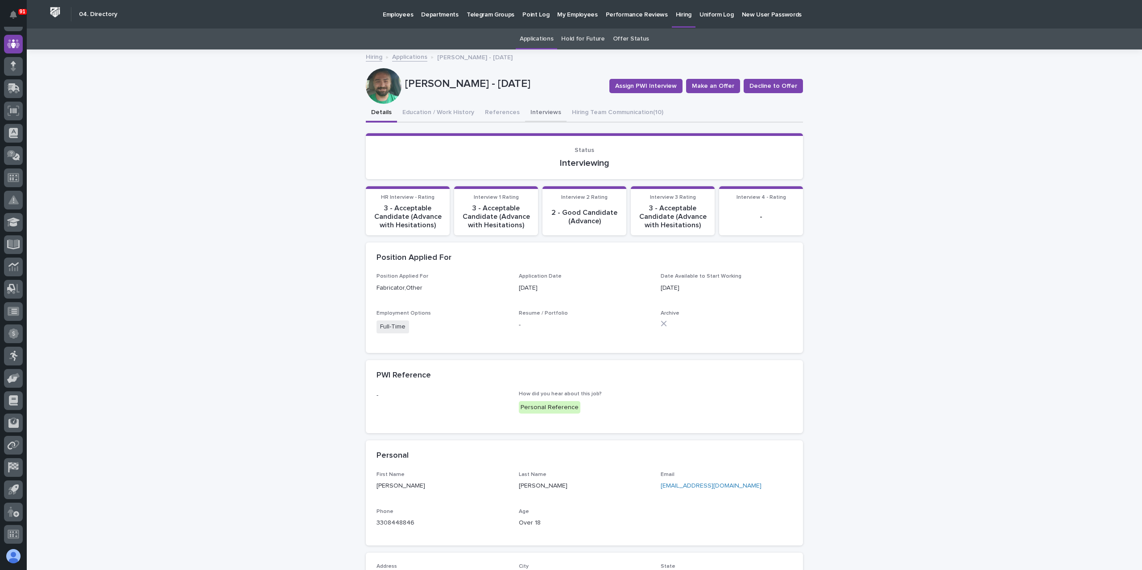
click at [532, 113] on button "Interviews" at bounding box center [545, 113] width 41 height 19
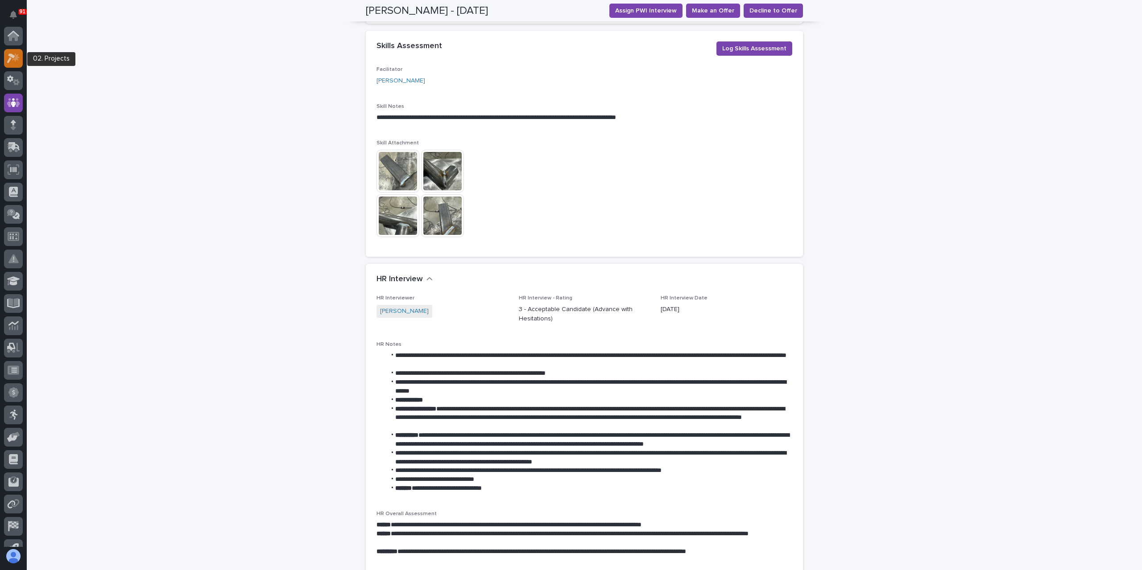
click at [16, 54] on icon at bounding box center [13, 58] width 13 height 10
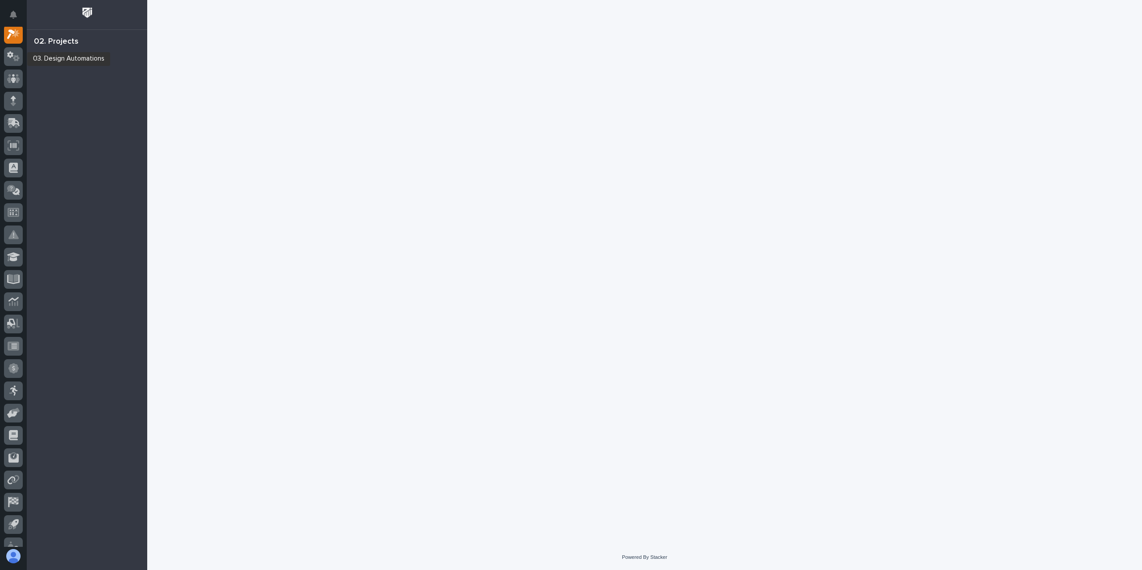
scroll to position [22, 0]
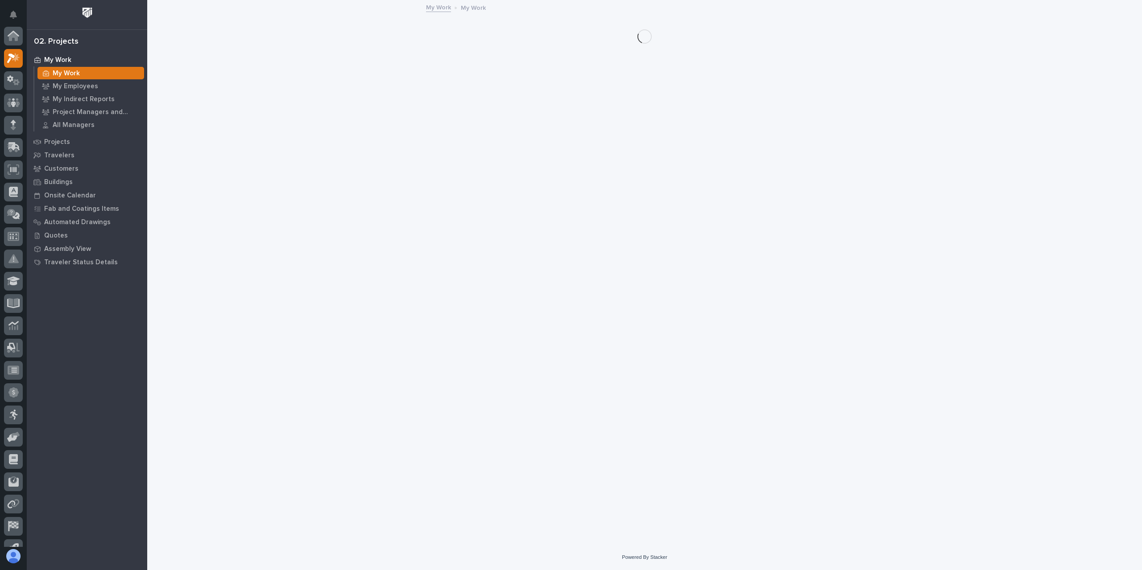
scroll to position [22, 0]
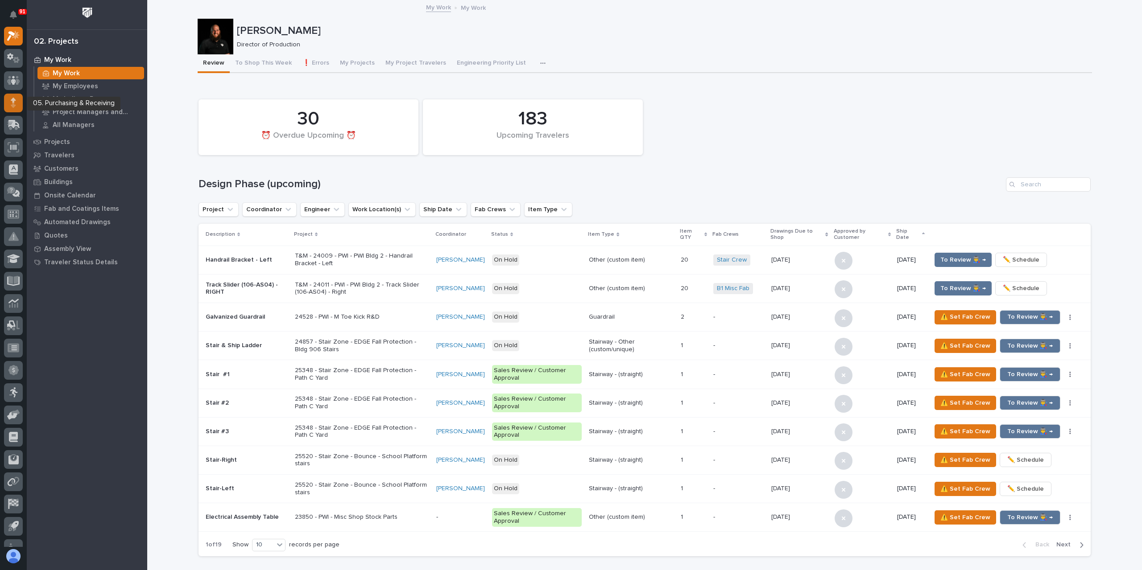
click at [19, 100] on div at bounding box center [13, 103] width 19 height 19
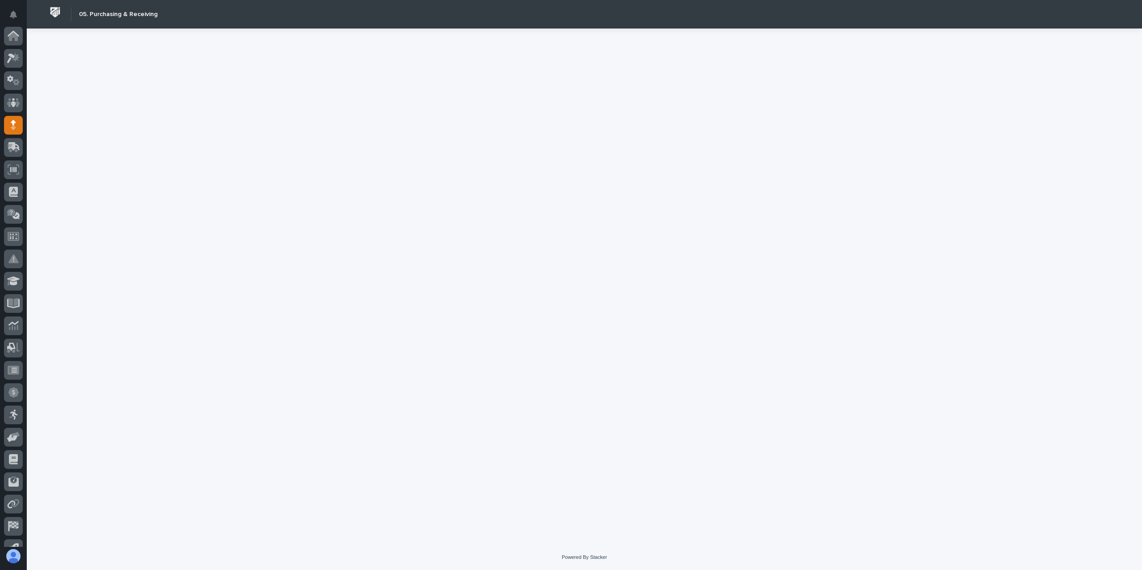
scroll to position [59, 0]
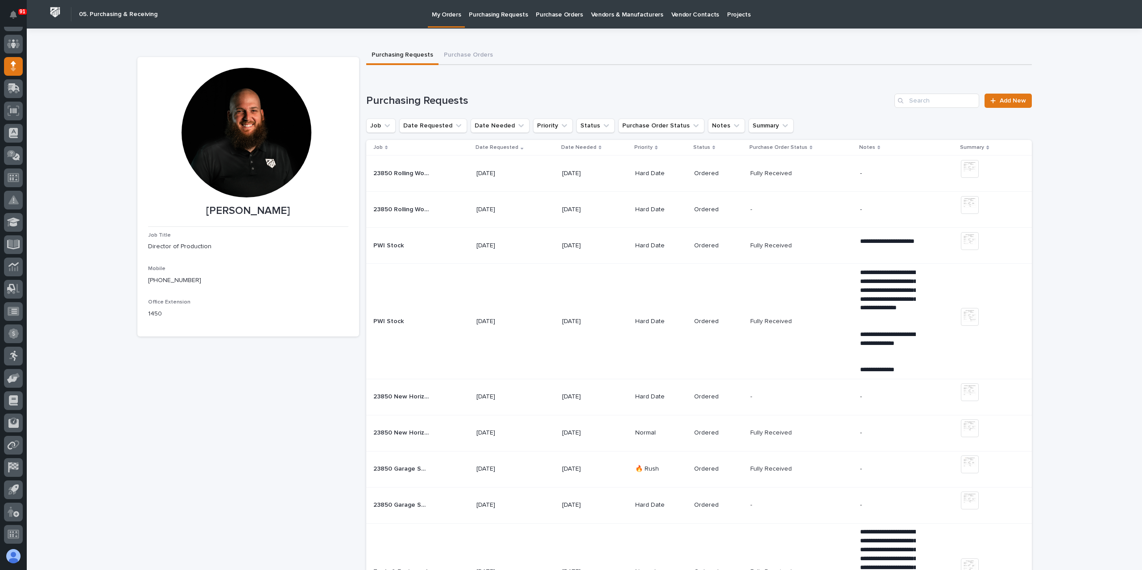
click at [497, 324] on p "[DATE]" at bounding box center [504, 322] width 56 height 8
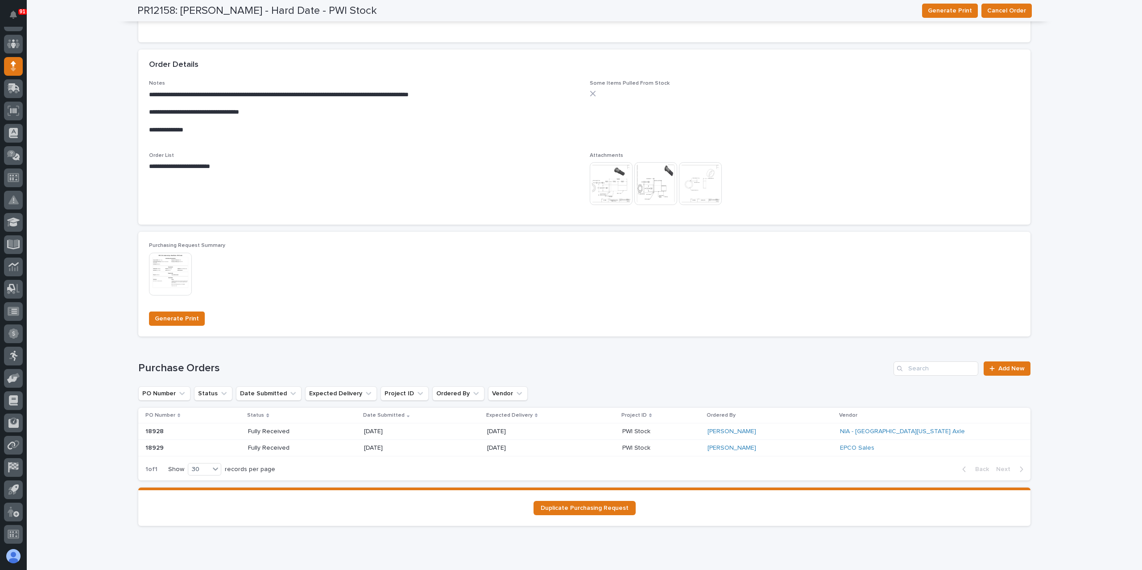
scroll to position [490, 0]
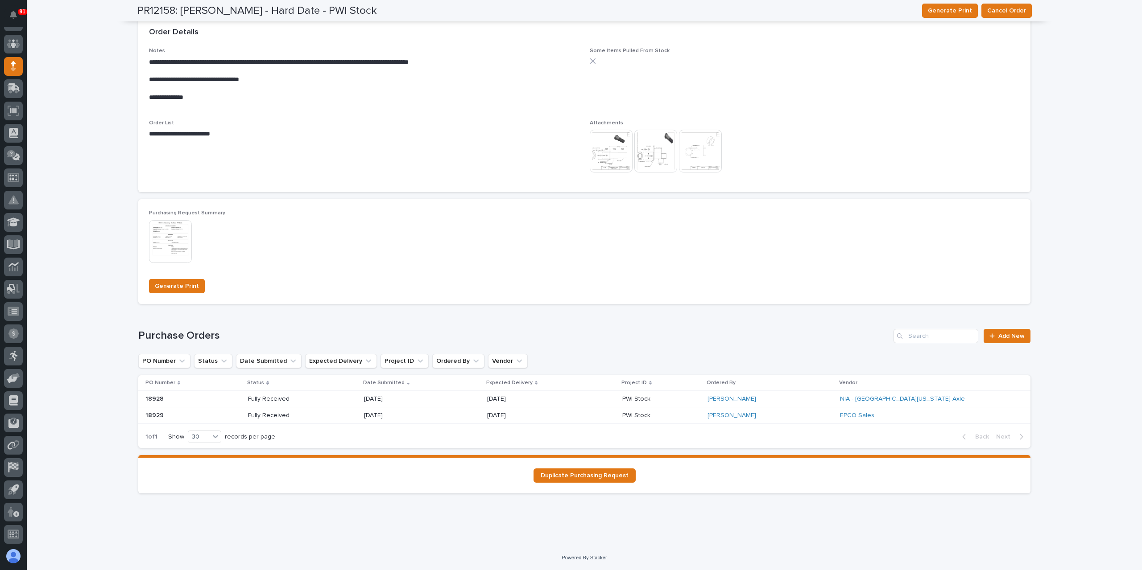
click at [281, 414] on p "Fully Received" at bounding box center [280, 416] width 64 height 8
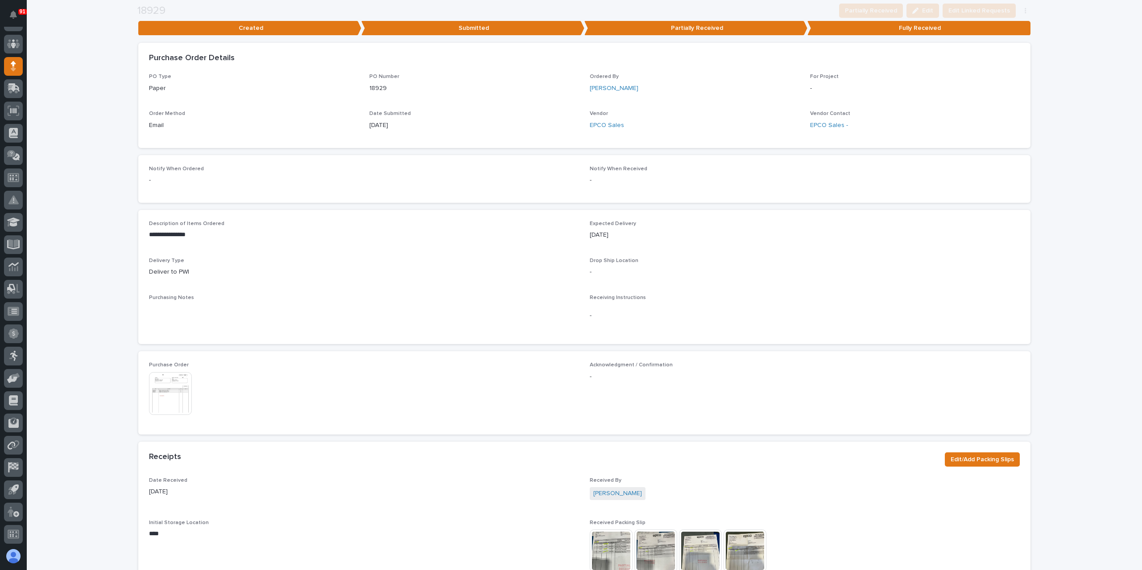
scroll to position [178, 0]
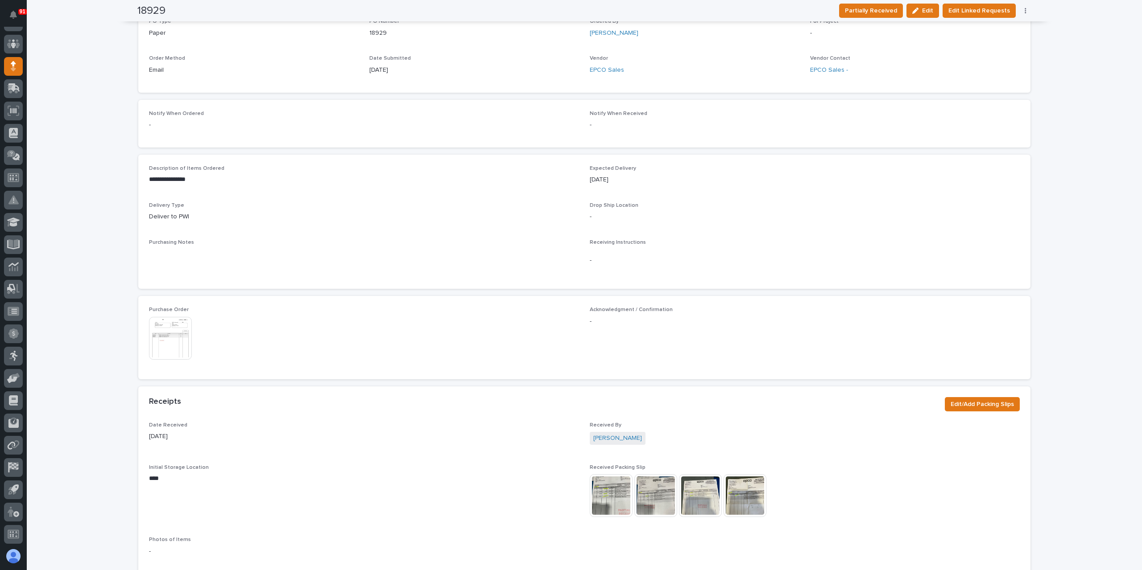
click at [171, 331] on img at bounding box center [170, 338] width 43 height 43
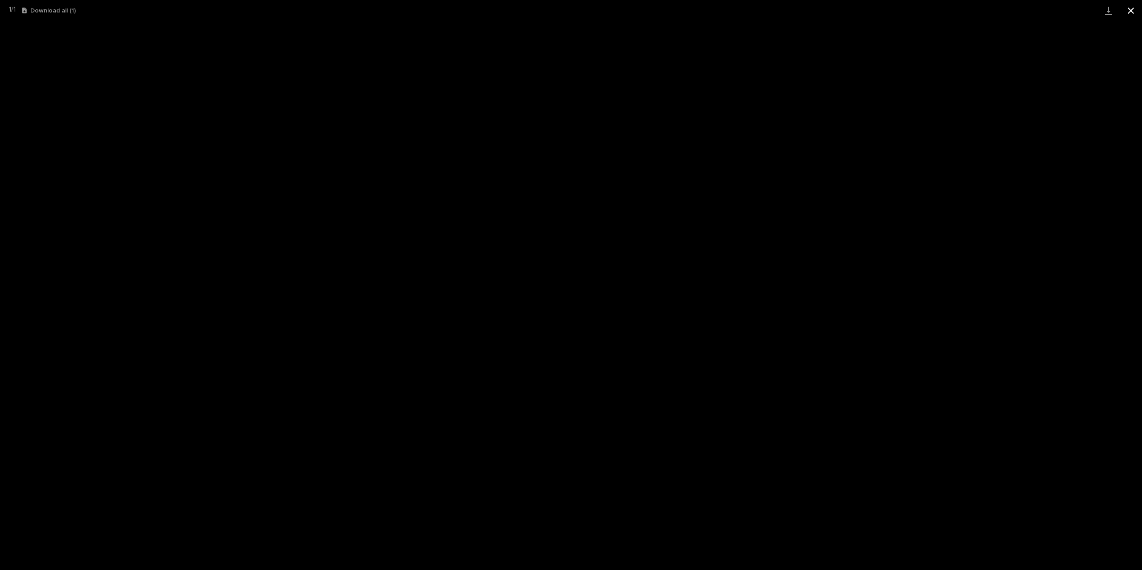
click at [1133, 14] on button "Close gallery" at bounding box center [1130, 10] width 22 height 21
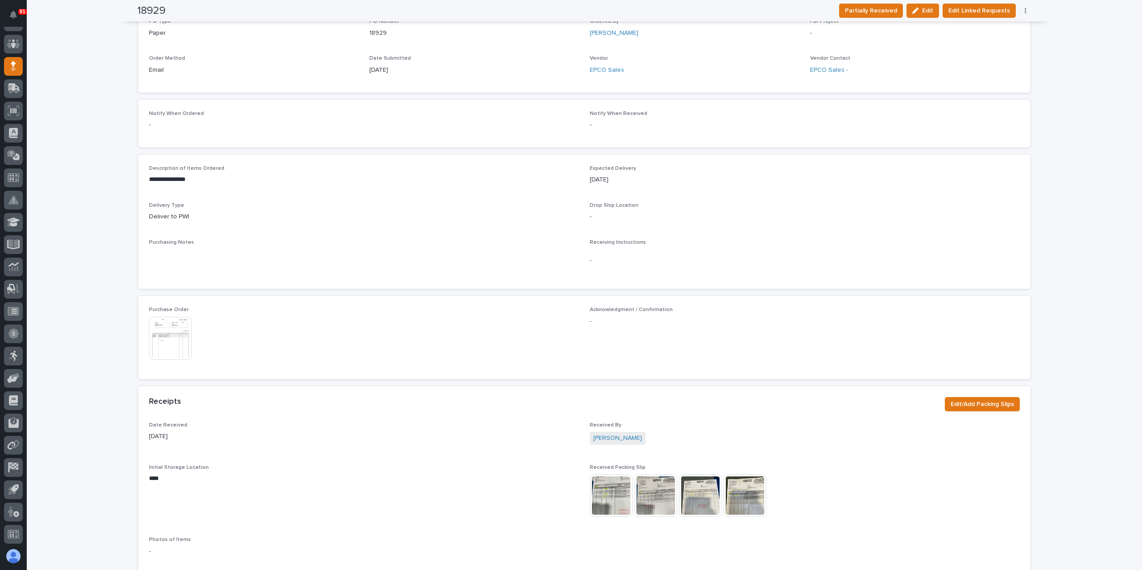
scroll to position [0, 0]
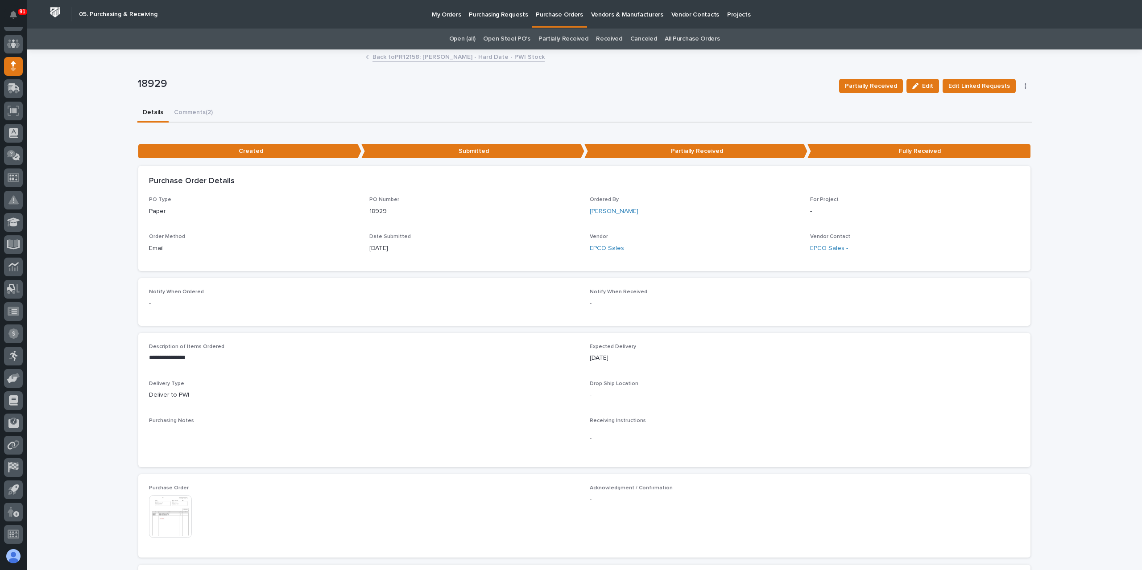
click at [450, 57] on link "Back to PR12158: [PERSON_NAME] - Hard Date - PWI Stock" at bounding box center [458, 56] width 172 height 10
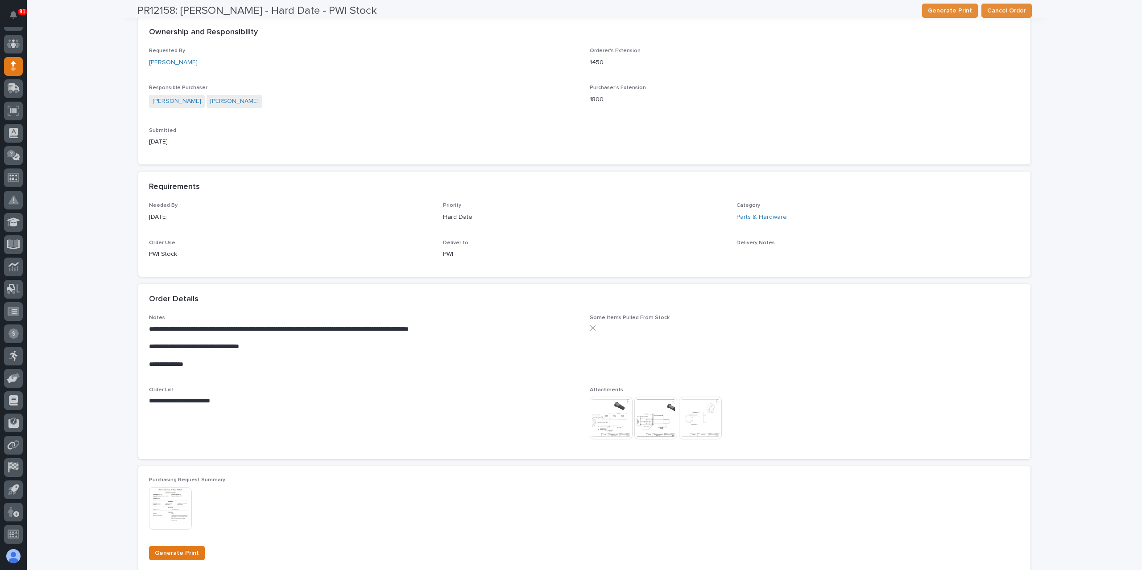
scroll to position [446, 0]
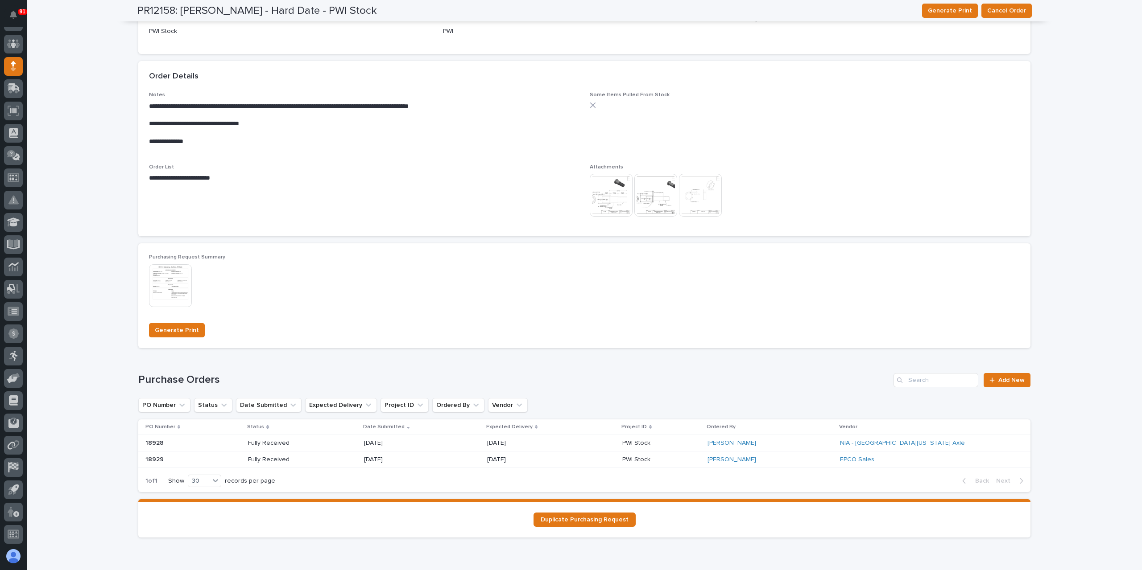
click at [405, 441] on p "[DATE]" at bounding box center [396, 444] width 64 height 8
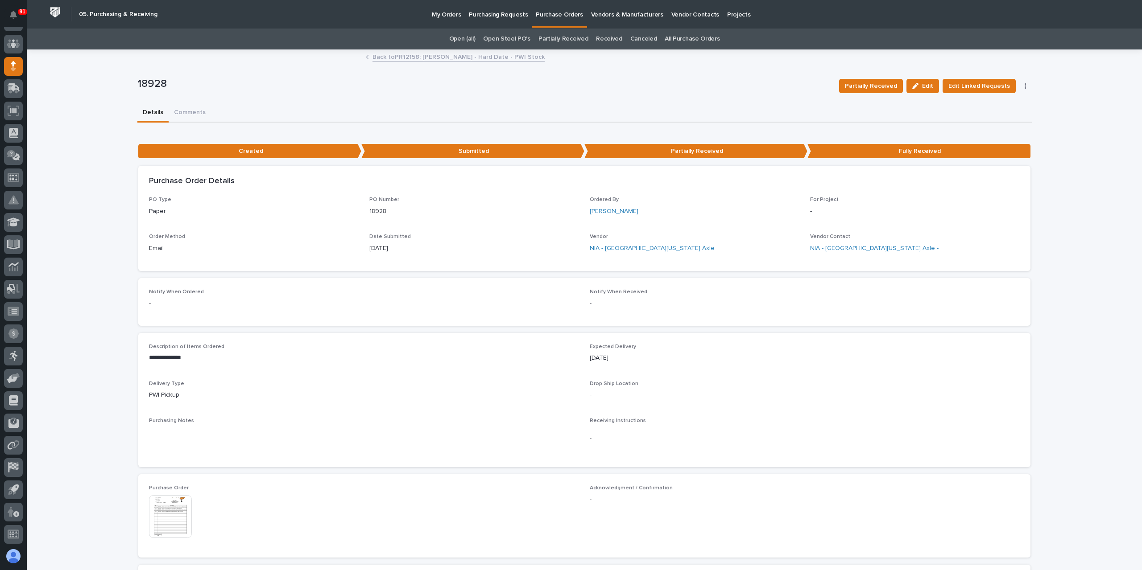
scroll to position [223, 0]
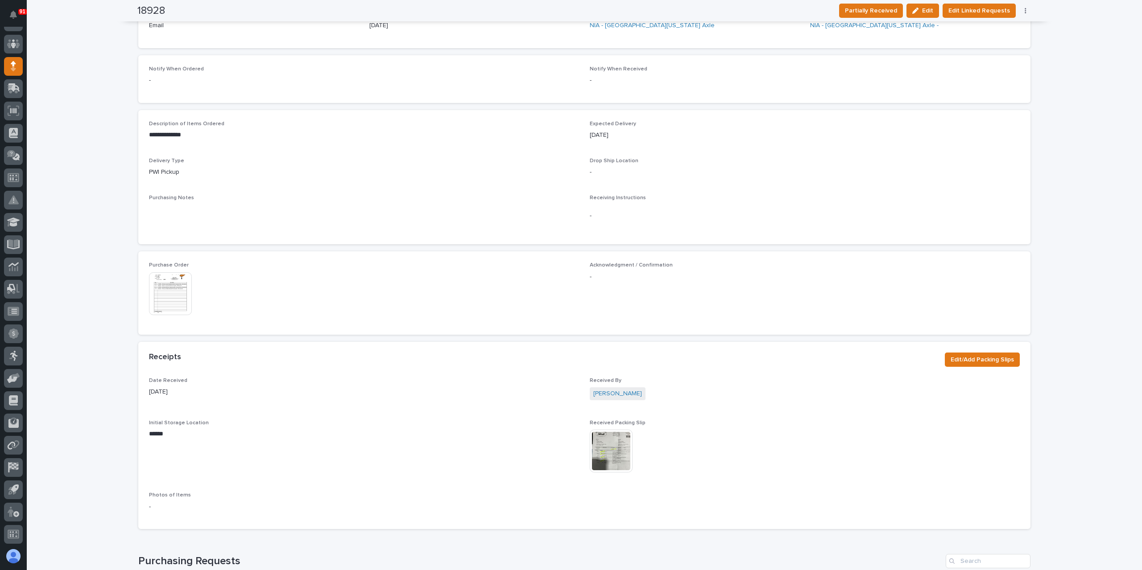
click at [613, 467] on img at bounding box center [611, 451] width 43 height 43
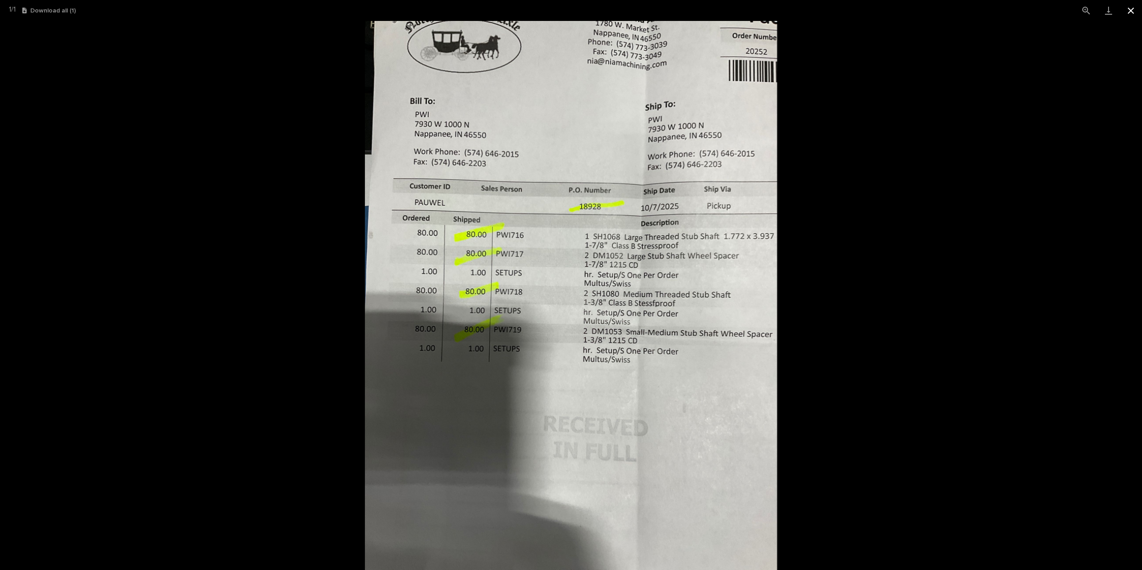
click at [1127, 12] on button "Close gallery" at bounding box center [1130, 10] width 22 height 21
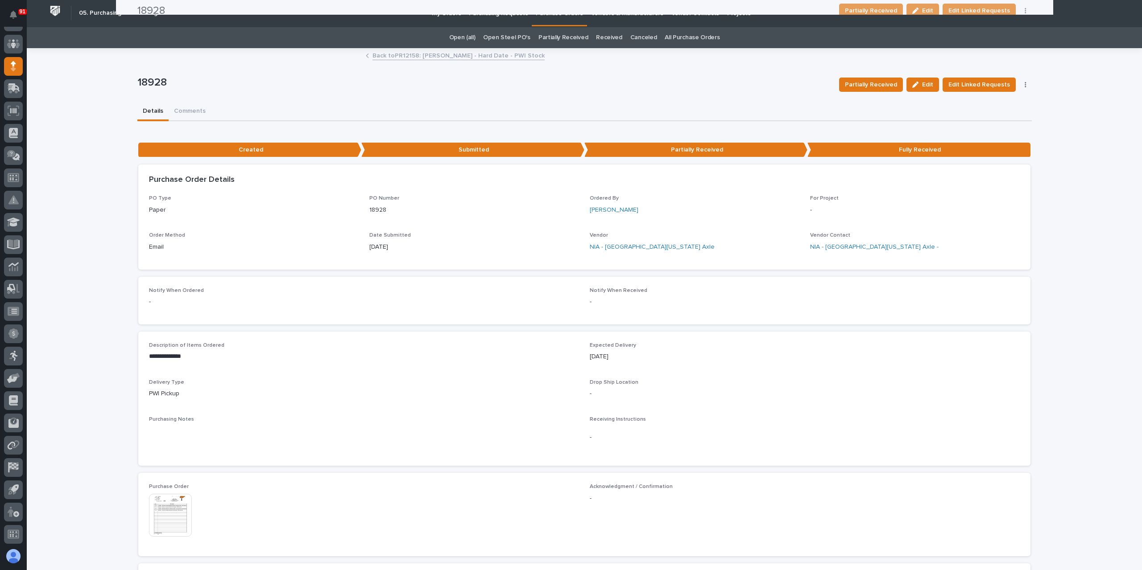
scroll to position [0, 0]
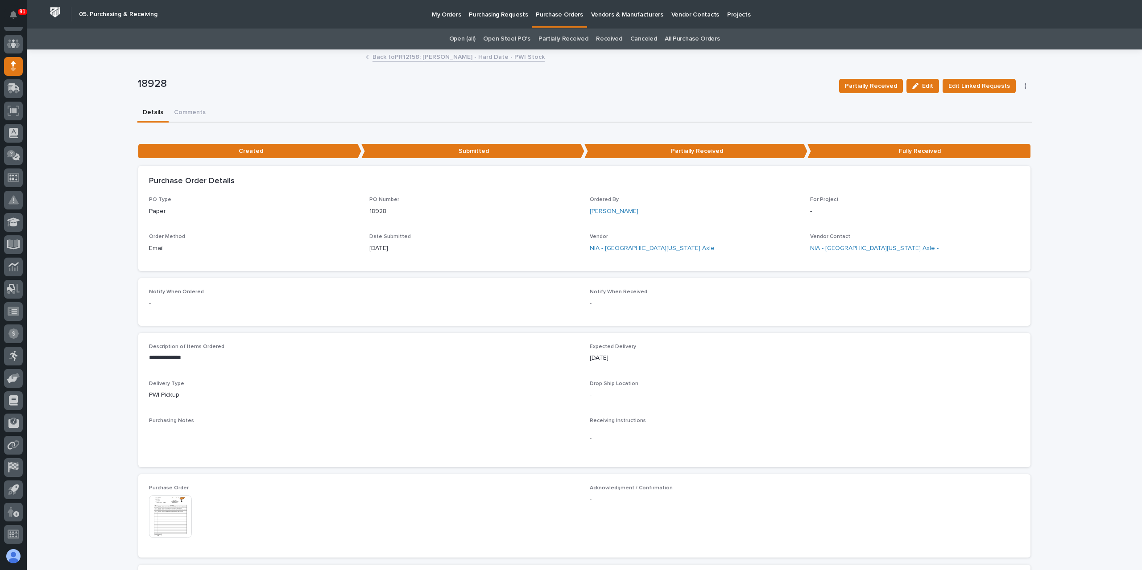
click at [434, 58] on link "Back to PR12158: [PERSON_NAME] - Hard Date - PWI Stock" at bounding box center [458, 56] width 172 height 10
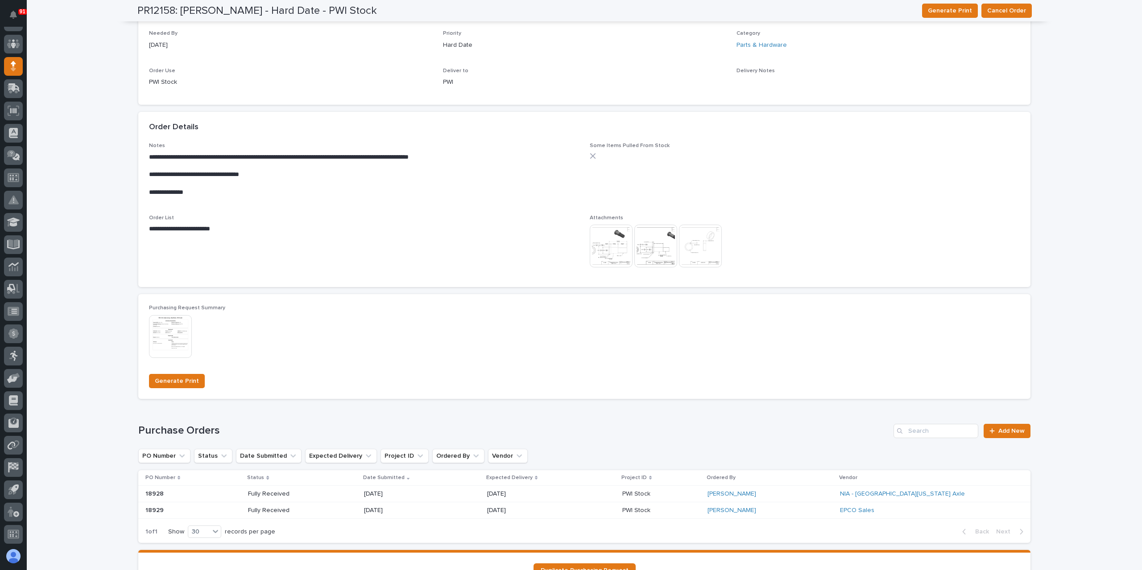
scroll to position [401, 0]
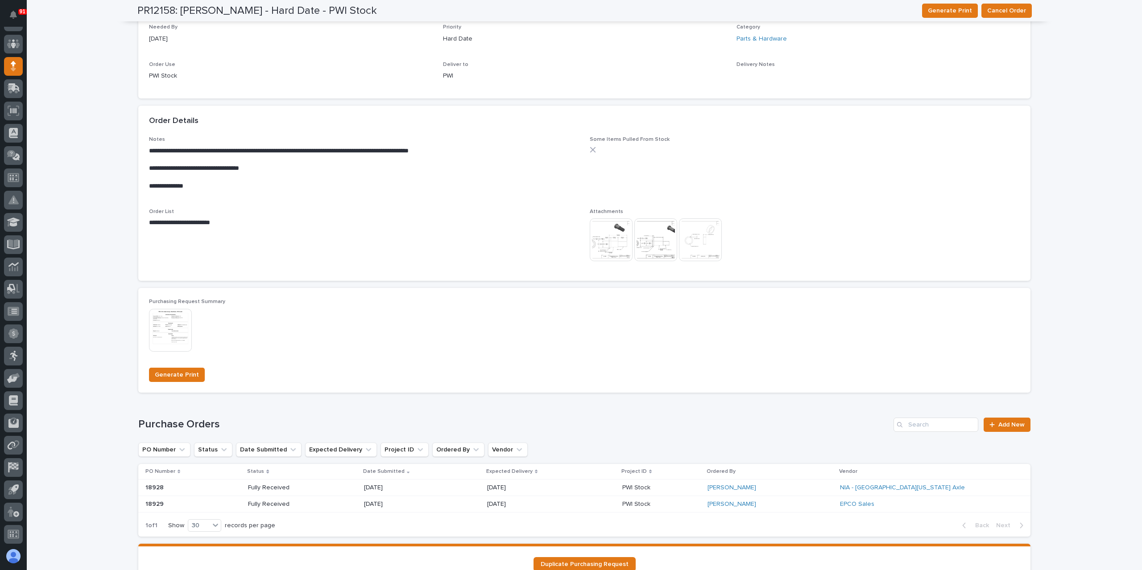
click at [351, 489] on div "Fully Received" at bounding box center [302, 488] width 108 height 15
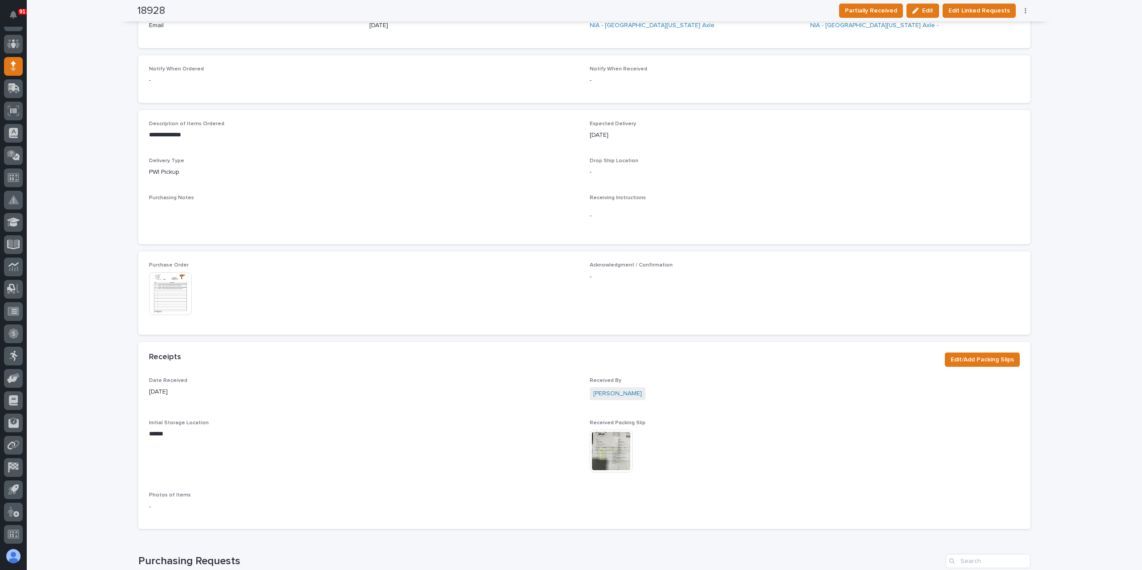
scroll to position [357, 0]
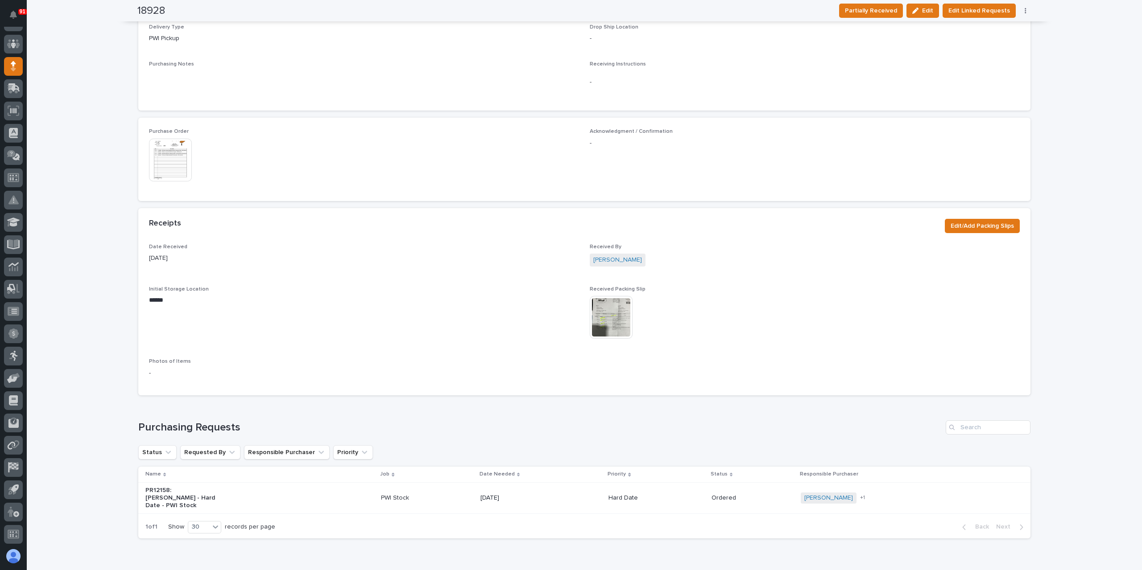
click at [174, 156] on img at bounding box center [170, 160] width 43 height 43
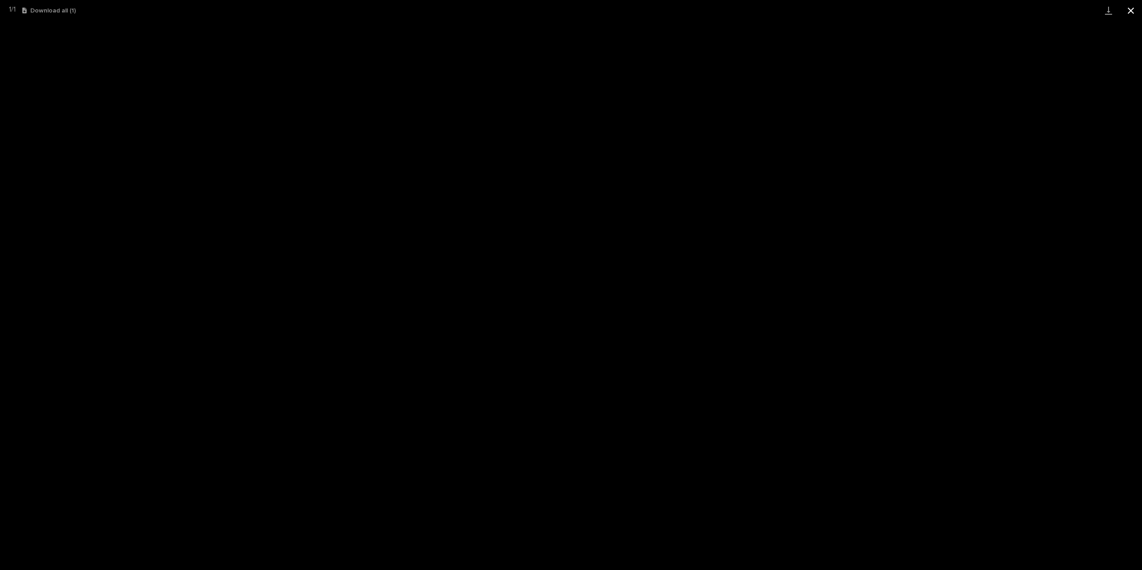
click at [1131, 18] on button "Close gallery" at bounding box center [1130, 10] width 22 height 21
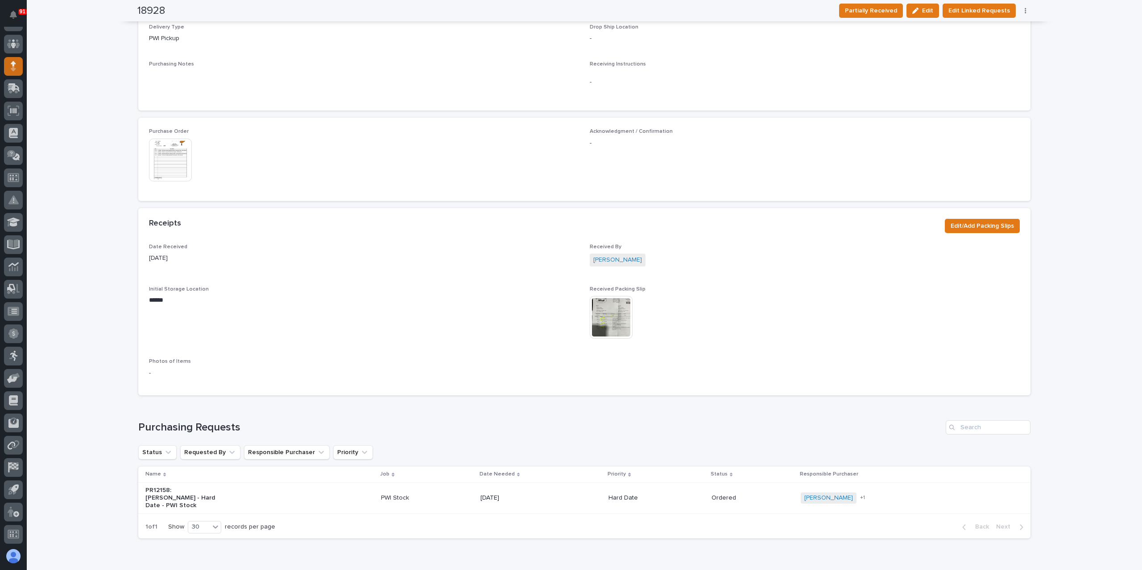
scroll to position [0, 0]
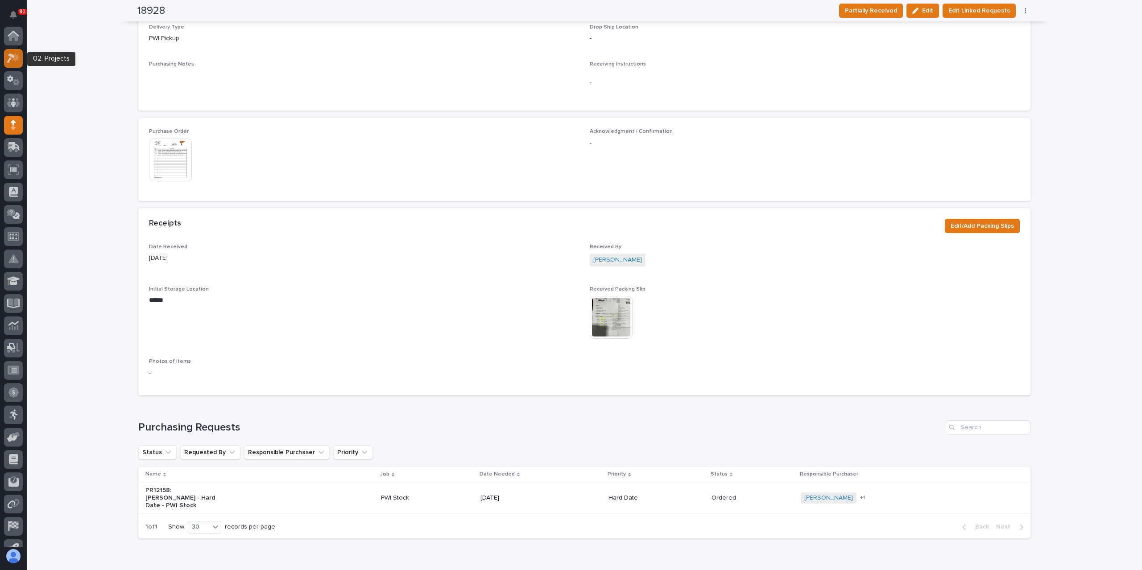
click at [18, 67] on link at bounding box center [13, 58] width 19 height 19
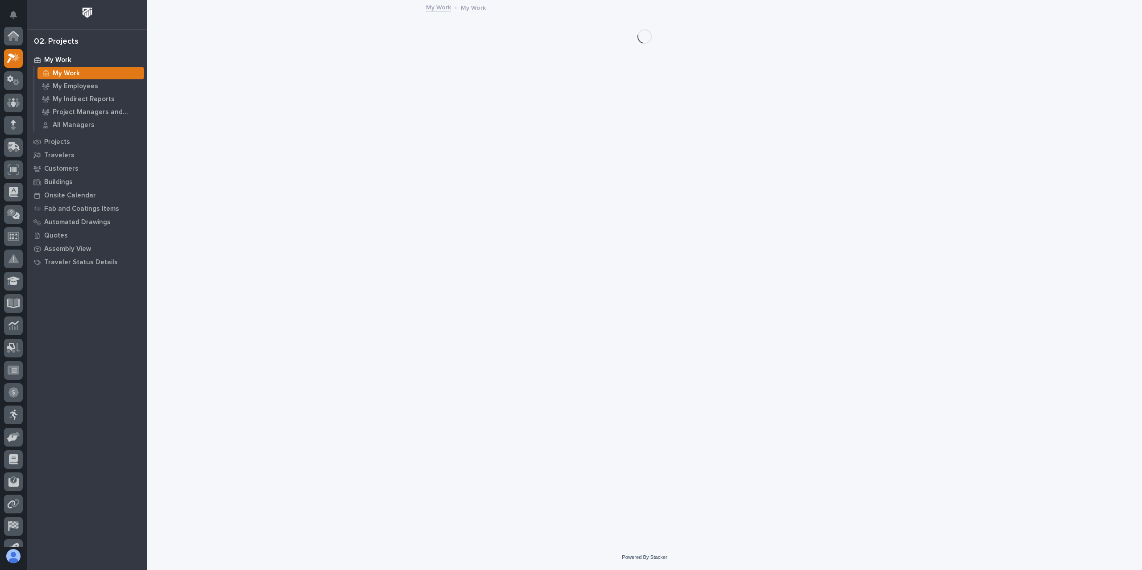
scroll to position [22, 0]
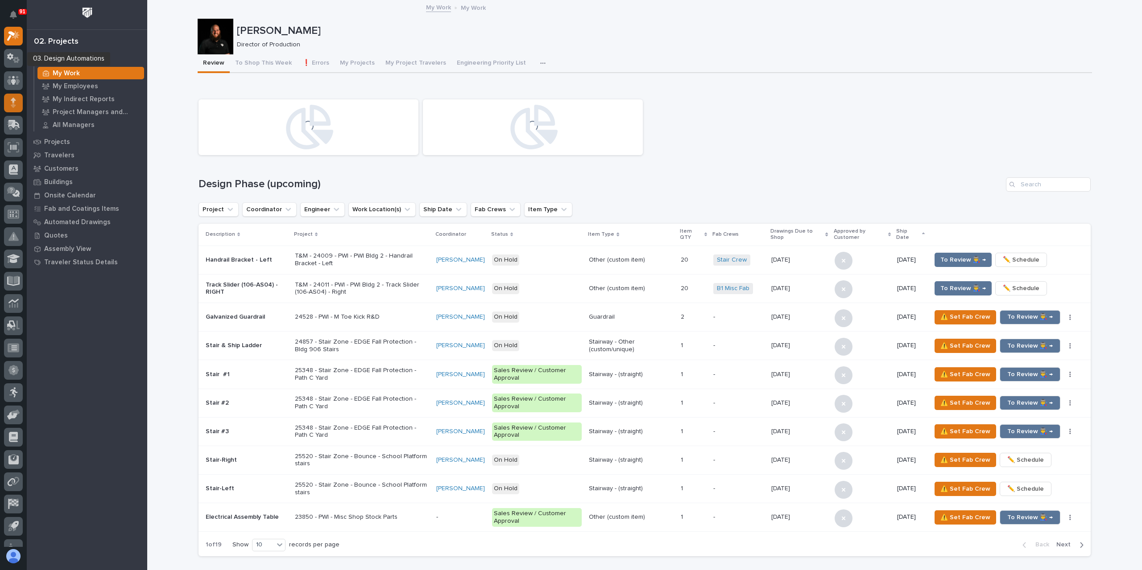
click at [17, 96] on div at bounding box center [13, 103] width 19 height 19
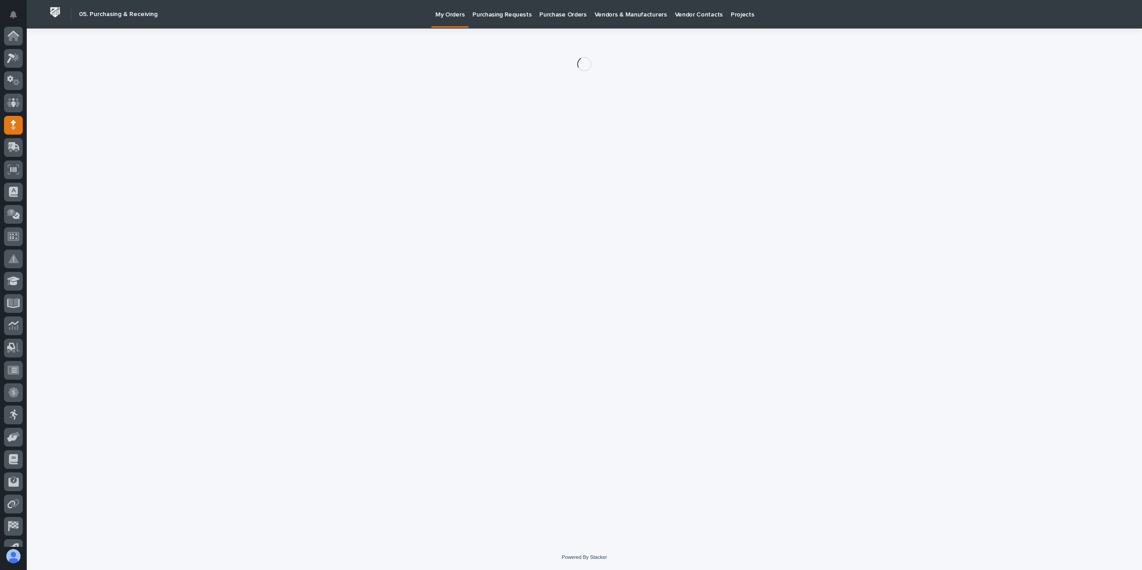
scroll to position [59, 0]
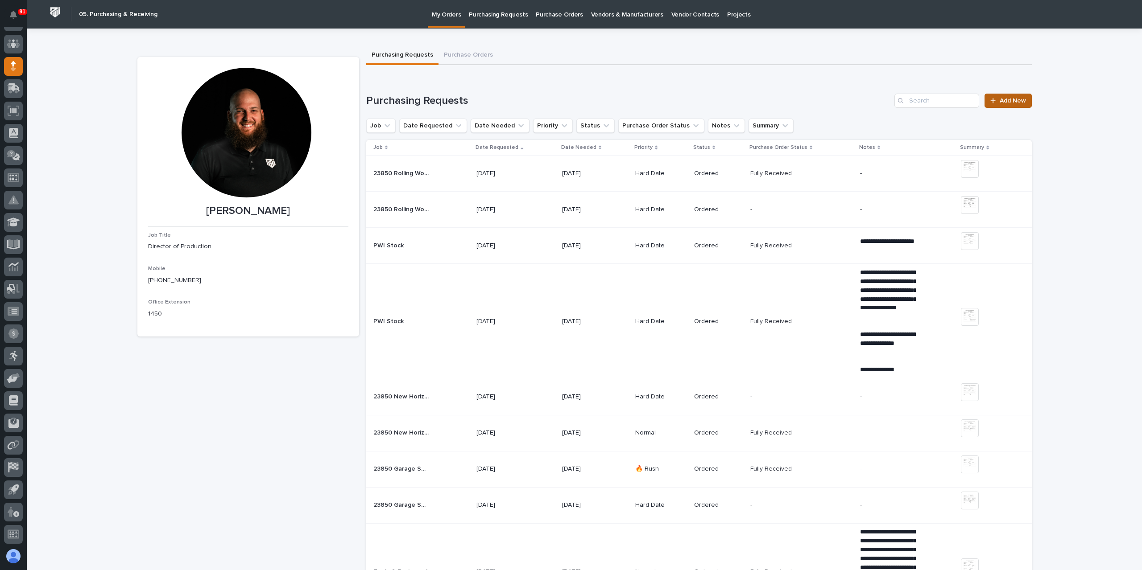
click at [1000, 103] on span "Add New" at bounding box center [1012, 101] width 26 height 6
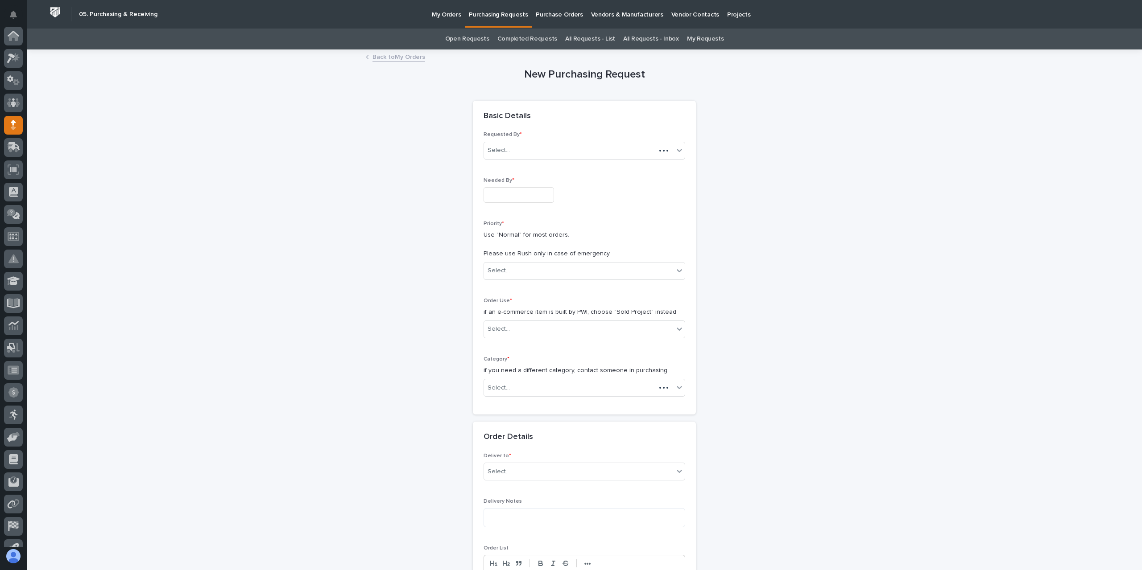
scroll to position [59, 0]
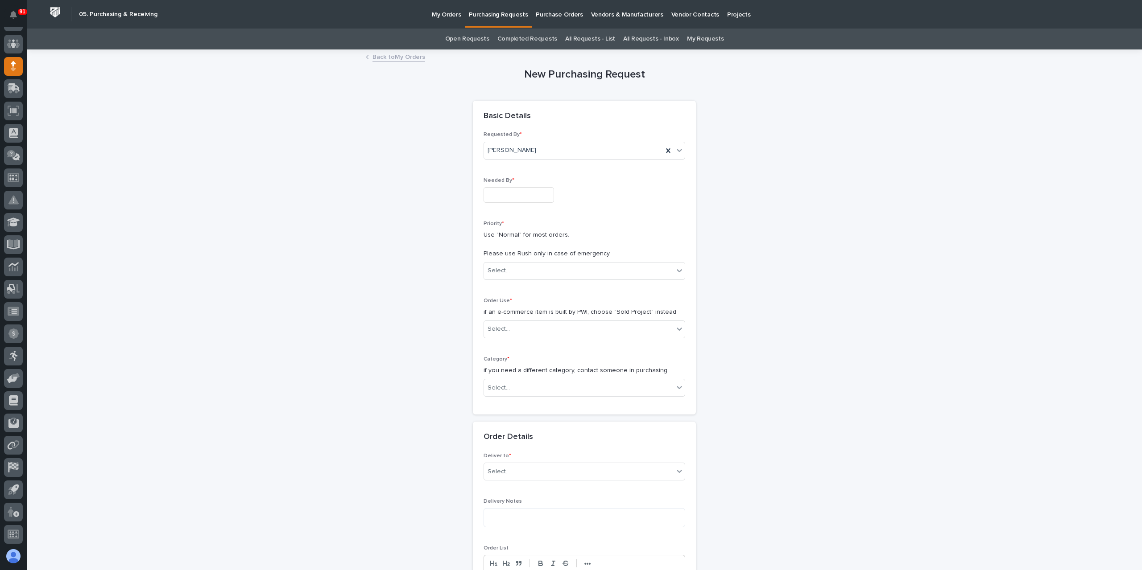
click at [512, 191] on input "text" at bounding box center [518, 195] width 70 height 16
click at [541, 105] on div "10" at bounding box center [542, 107] width 12 height 12
type input "**********"
click at [519, 262] on div "Select..." at bounding box center [584, 271] width 202 height 18
click at [507, 305] on div "Hard Date" at bounding box center [580, 303] width 201 height 16
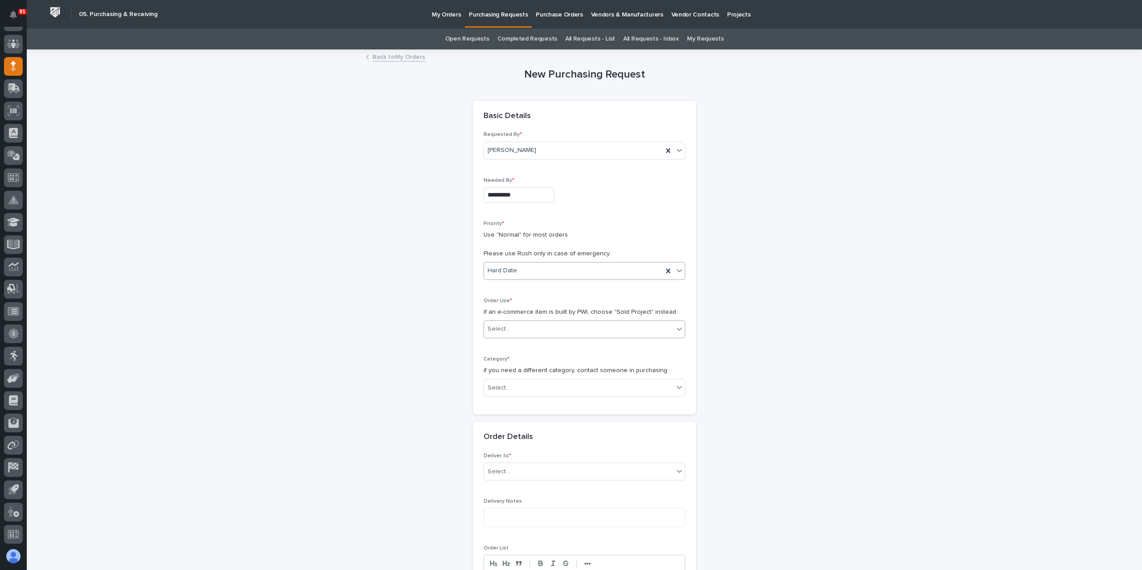
click at [513, 325] on div "Select..." at bounding box center [579, 329] width 190 height 15
click at [502, 405] on div "Tools & Equipment" at bounding box center [580, 408] width 201 height 16
click at [503, 390] on div "Select..." at bounding box center [498, 388] width 22 height 9
click at [510, 522] on div "Tools/Equipment" at bounding box center [580, 522] width 201 height 16
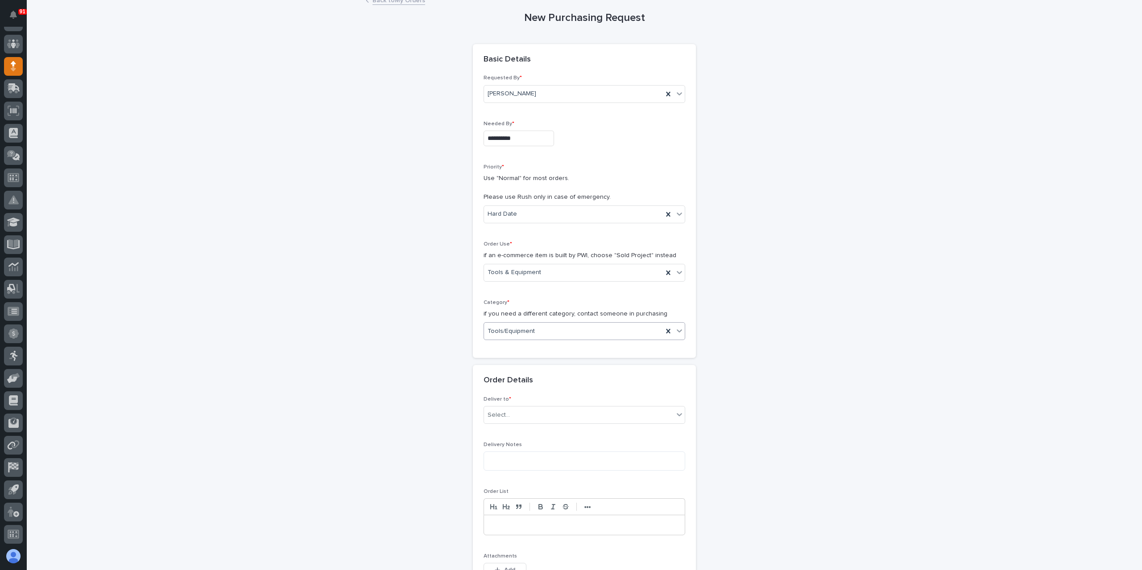
scroll to position [89, 0]
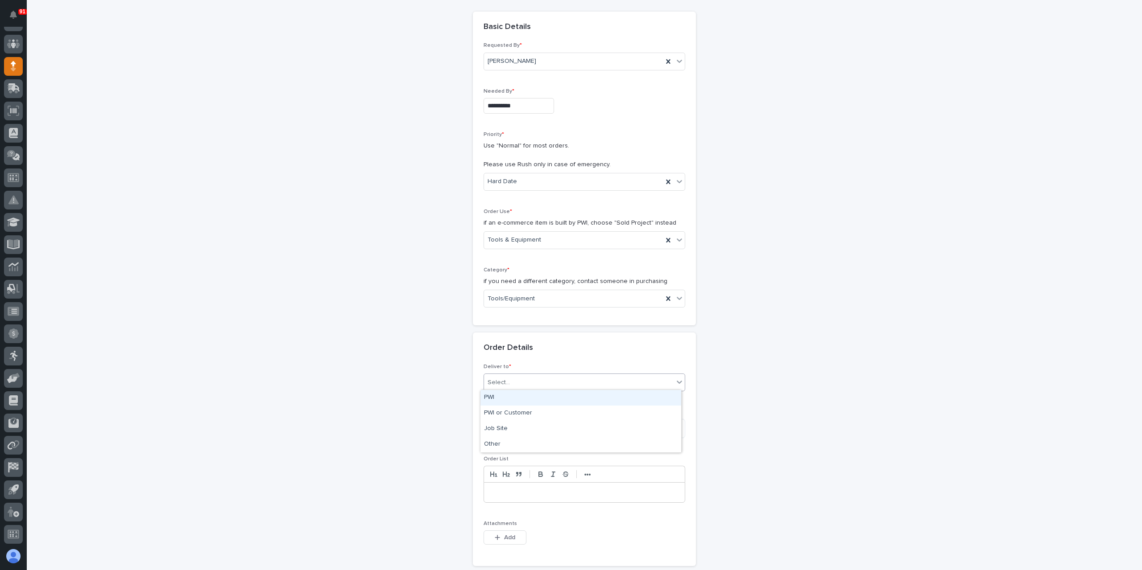
click at [514, 374] on div "Select..." at bounding box center [584, 383] width 202 height 18
click at [499, 398] on div "PWI" at bounding box center [580, 398] width 201 height 16
drag, startPoint x: 519, startPoint y: 428, endPoint x: 543, endPoint y: 433, distance: 24.7
click at [519, 428] on textarea at bounding box center [584, 428] width 202 height 19
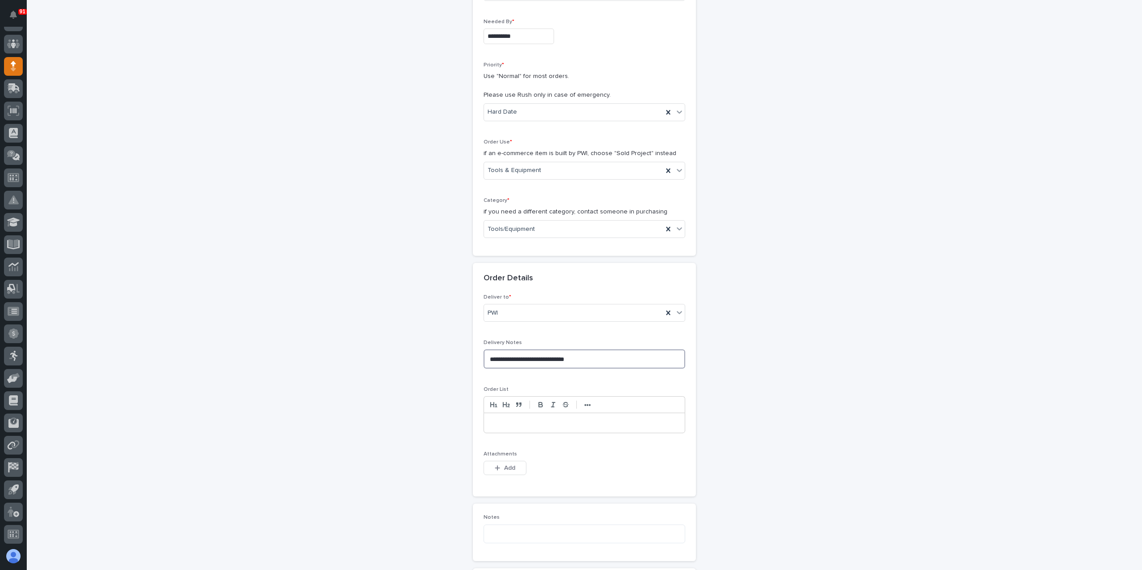
scroll to position [178, 0]
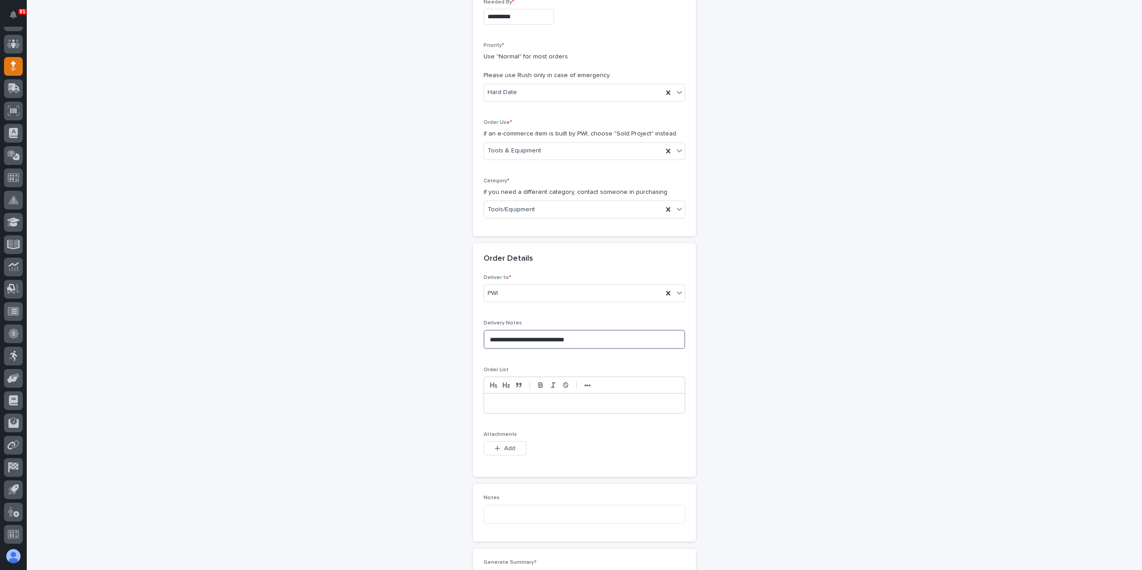
type textarea "**********"
click at [543, 400] on p at bounding box center [584, 403] width 187 height 9
click at [579, 403] on p "**********" at bounding box center [585, 403] width 188 height 9
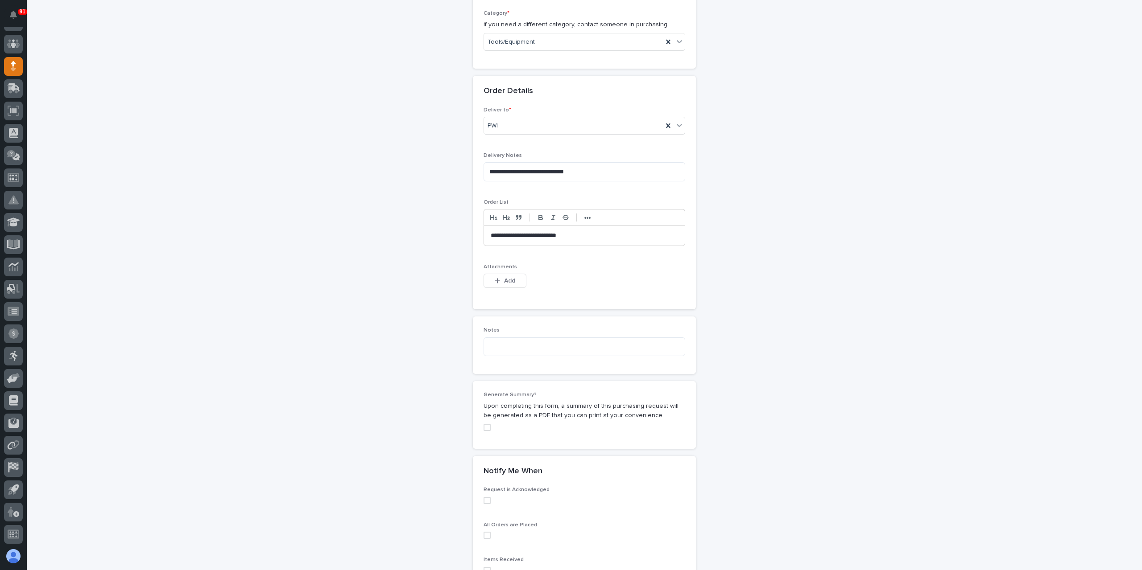
scroll to position [357, 0]
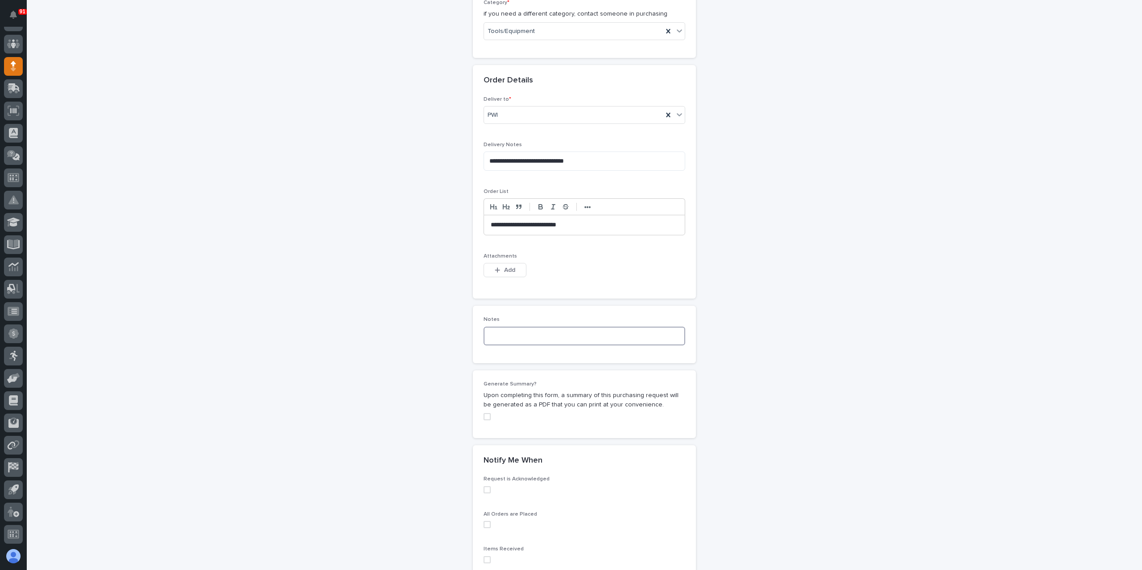
click at [517, 332] on textarea at bounding box center [584, 336] width 202 height 19
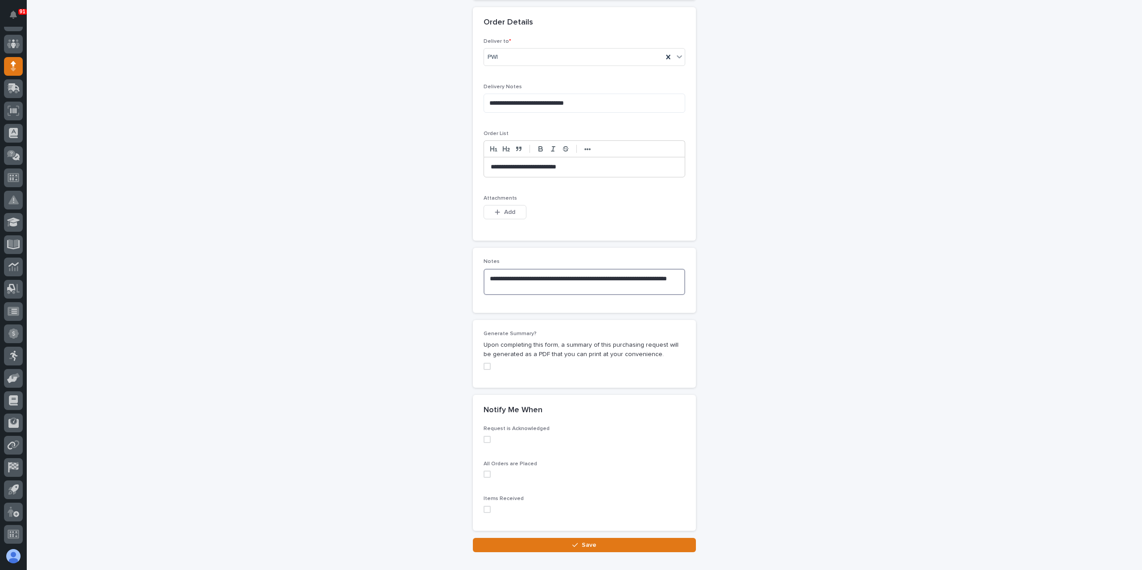
scroll to position [464, 0]
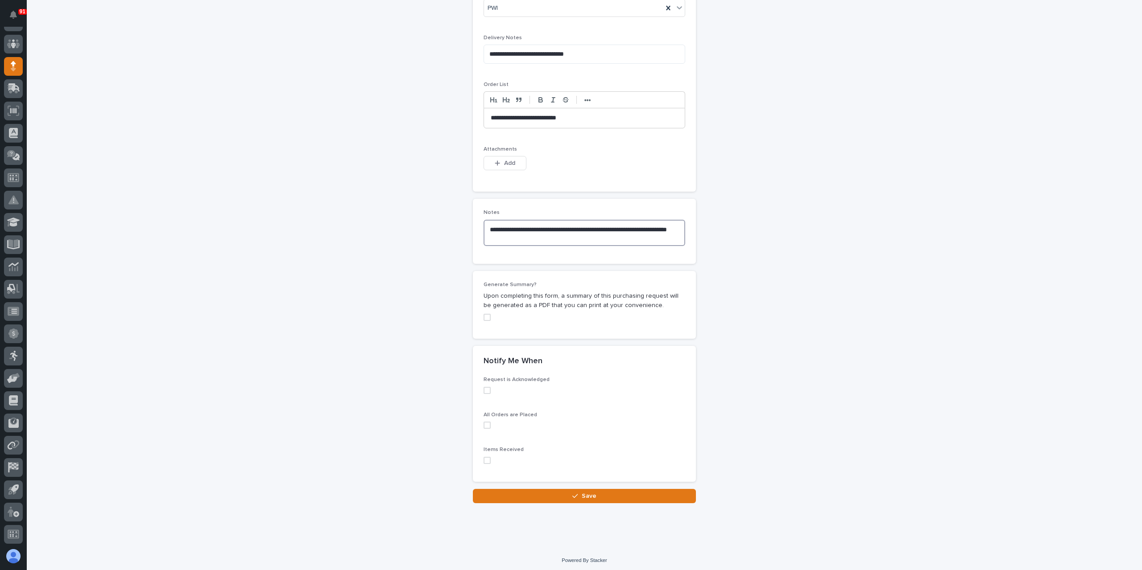
type textarea "**********"
click at [489, 388] on label at bounding box center [584, 390] width 202 height 7
click at [485, 422] on span at bounding box center [486, 425] width 7 height 7
click at [545, 493] on button "Save" at bounding box center [584, 496] width 223 height 14
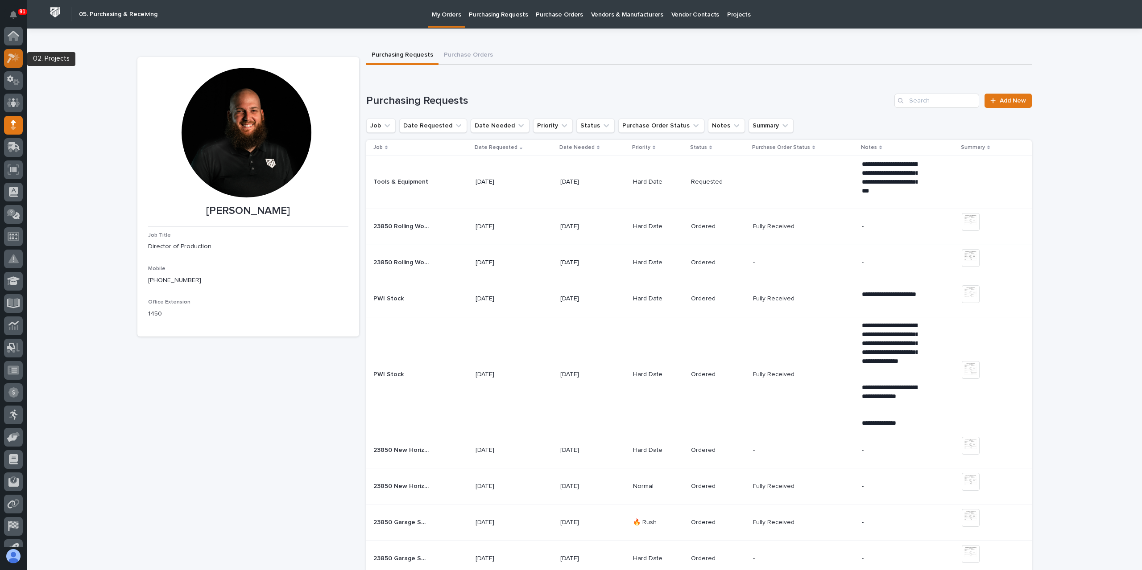
click at [20, 64] on div at bounding box center [13, 58] width 19 height 19
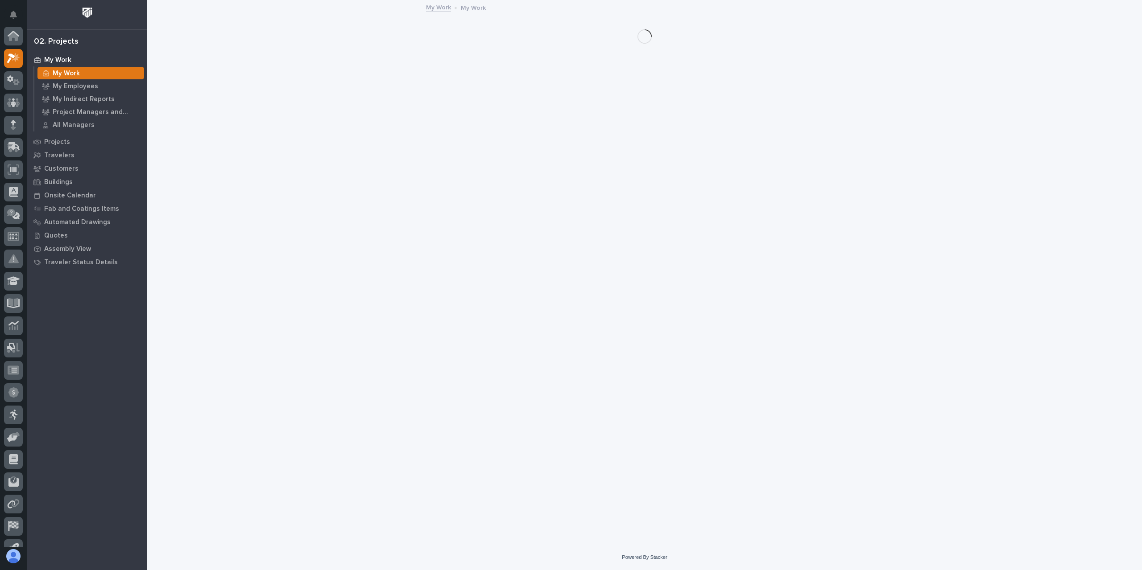
scroll to position [22, 0]
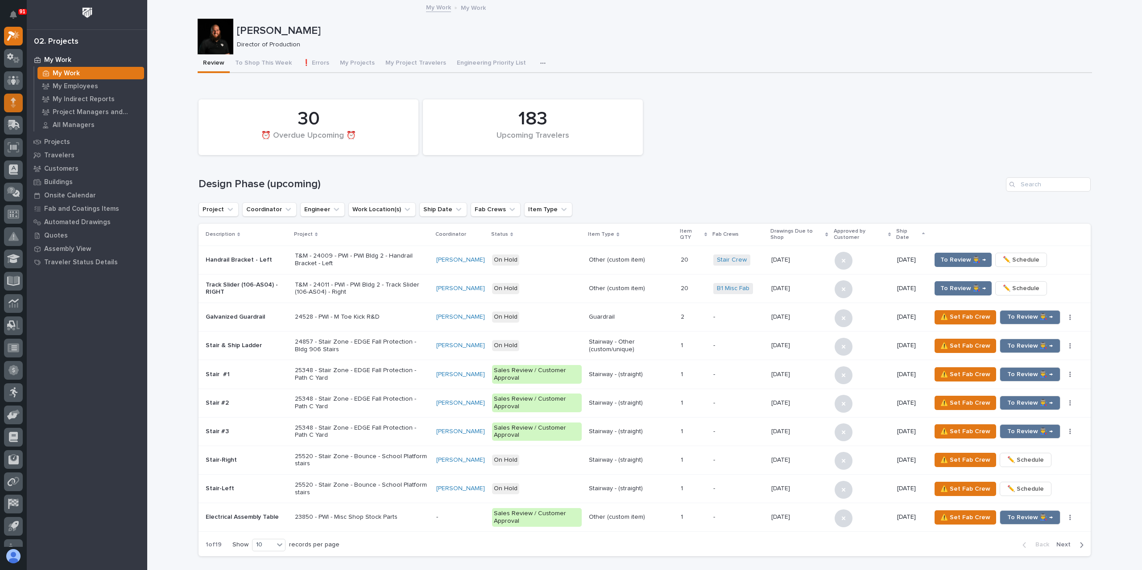
click at [4, 108] on link at bounding box center [13, 103] width 19 height 19
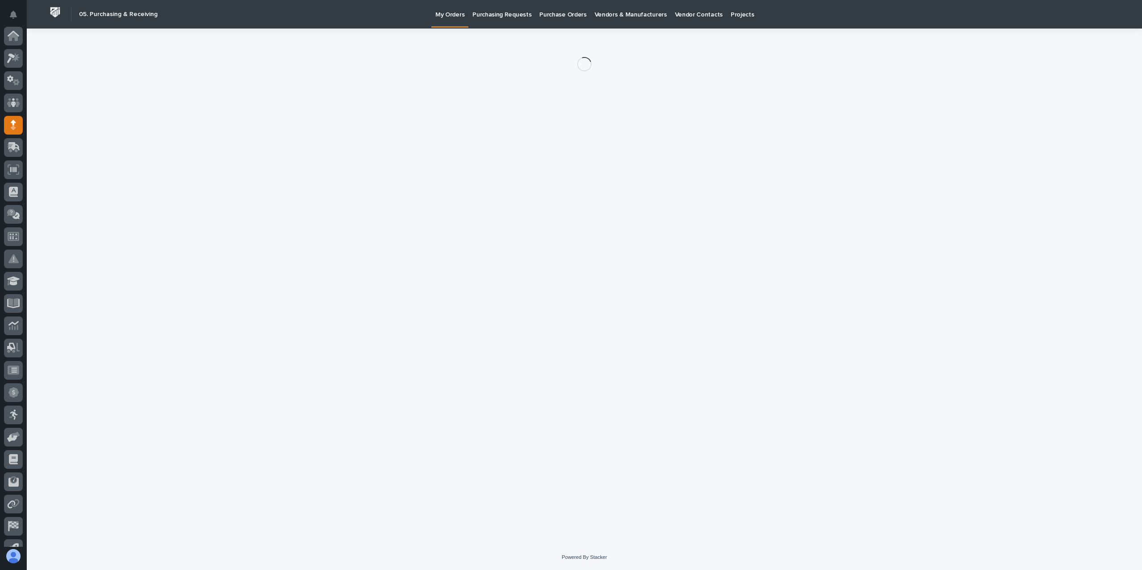
scroll to position [59, 0]
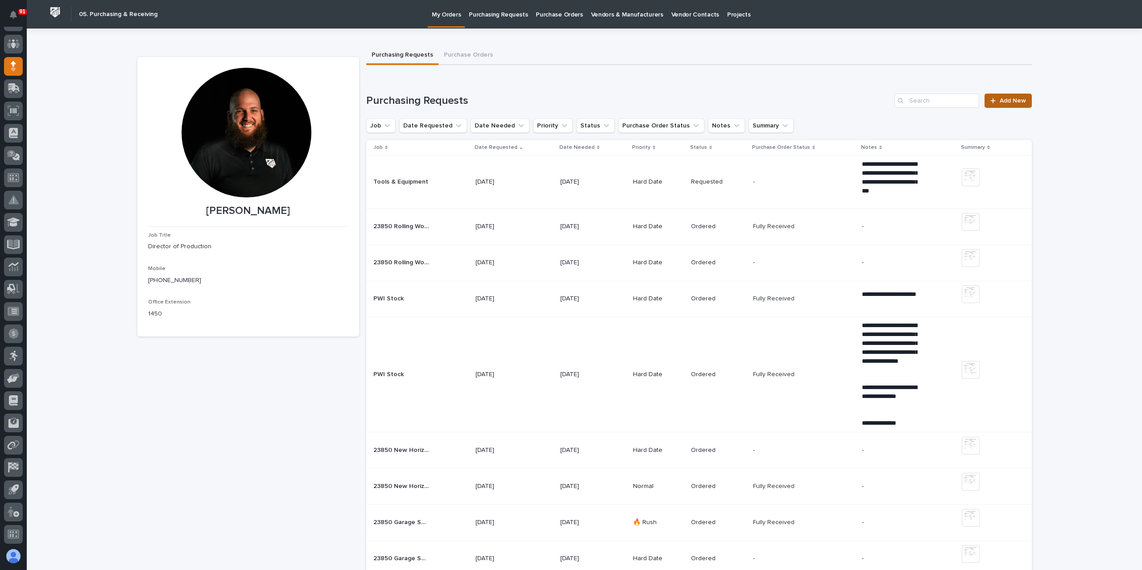
click at [999, 100] on span "Add New" at bounding box center [1012, 101] width 26 height 6
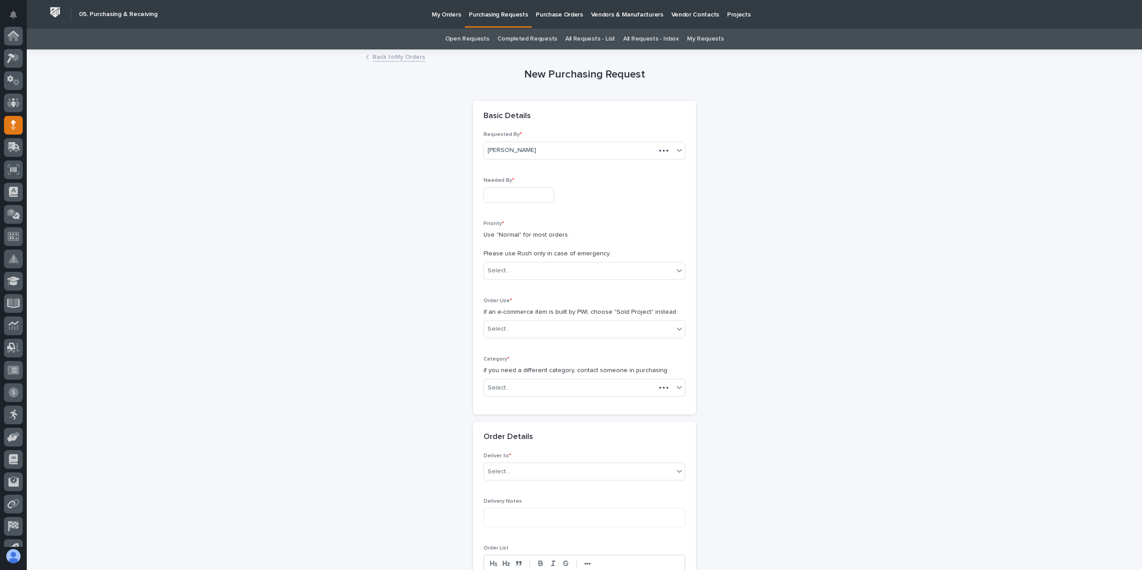
scroll to position [59, 0]
click at [527, 205] on div "Needed By *" at bounding box center [584, 194] width 202 height 33
click at [524, 202] on input "text" at bounding box center [518, 195] width 70 height 16
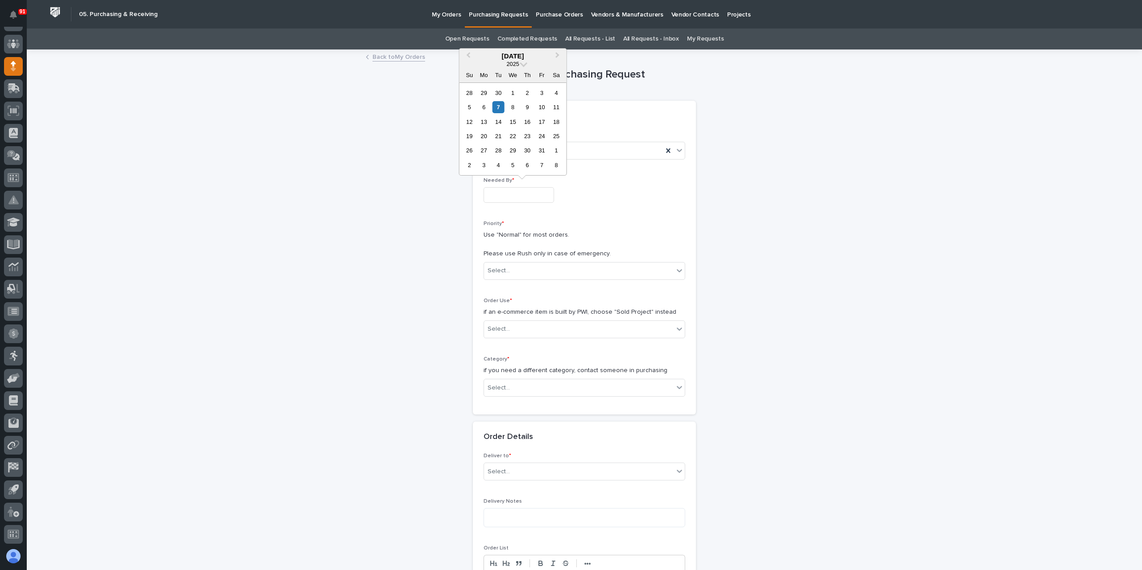
click at [388, 144] on div "New Purchasing Request Loading... Saving… Loading... Saving… Loading... Saving……" at bounding box center [584, 504] width 894 height 909
click at [549, 17] on p "Purchase Orders" at bounding box center [559, 9] width 47 height 19
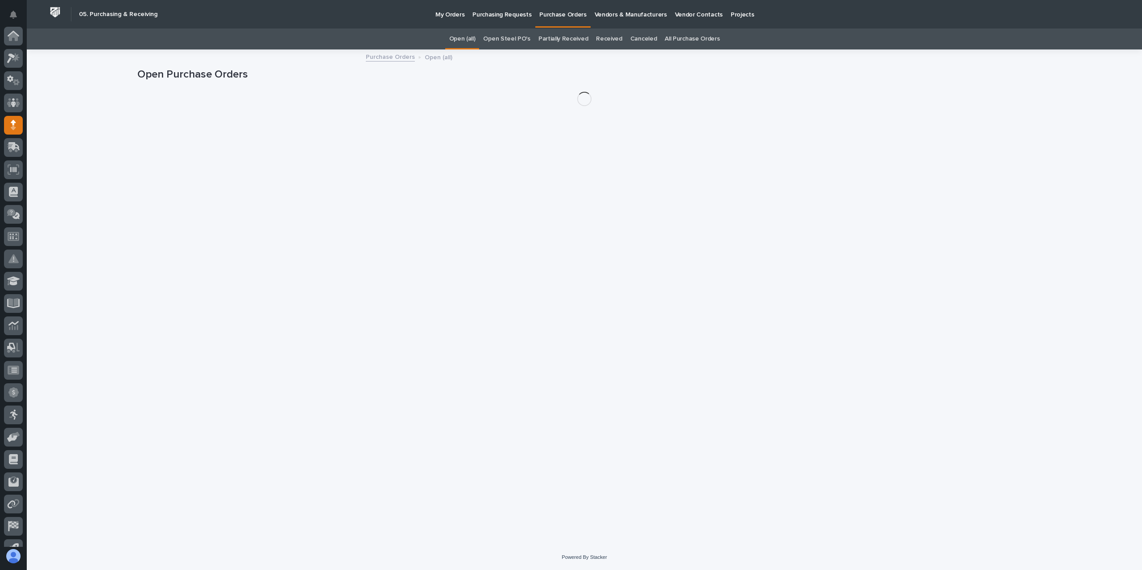
scroll to position [59, 0]
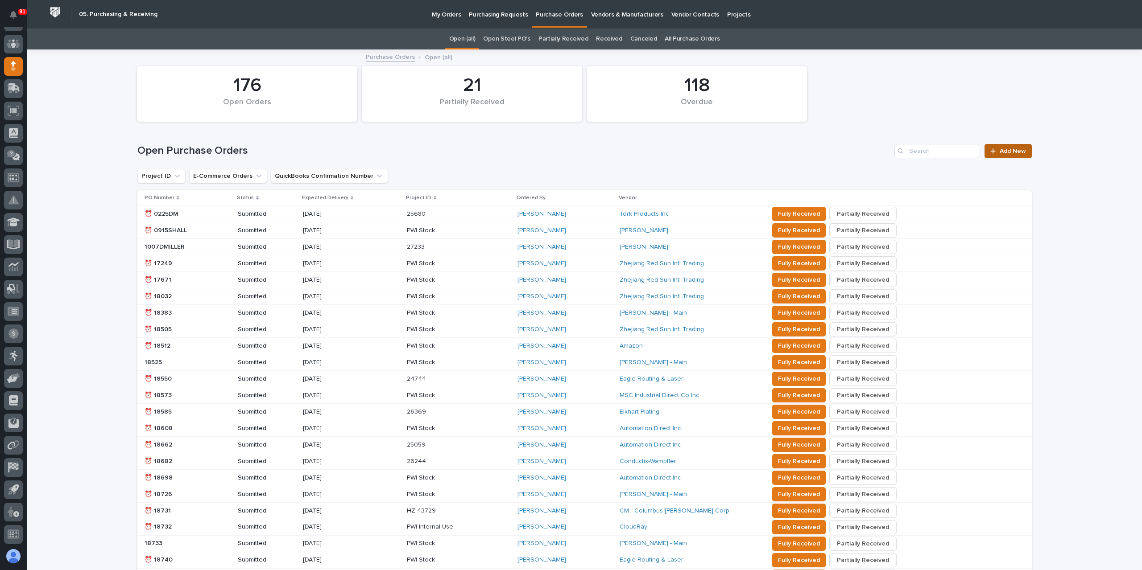
click at [997, 154] on link "Add New" at bounding box center [1007, 151] width 47 height 14
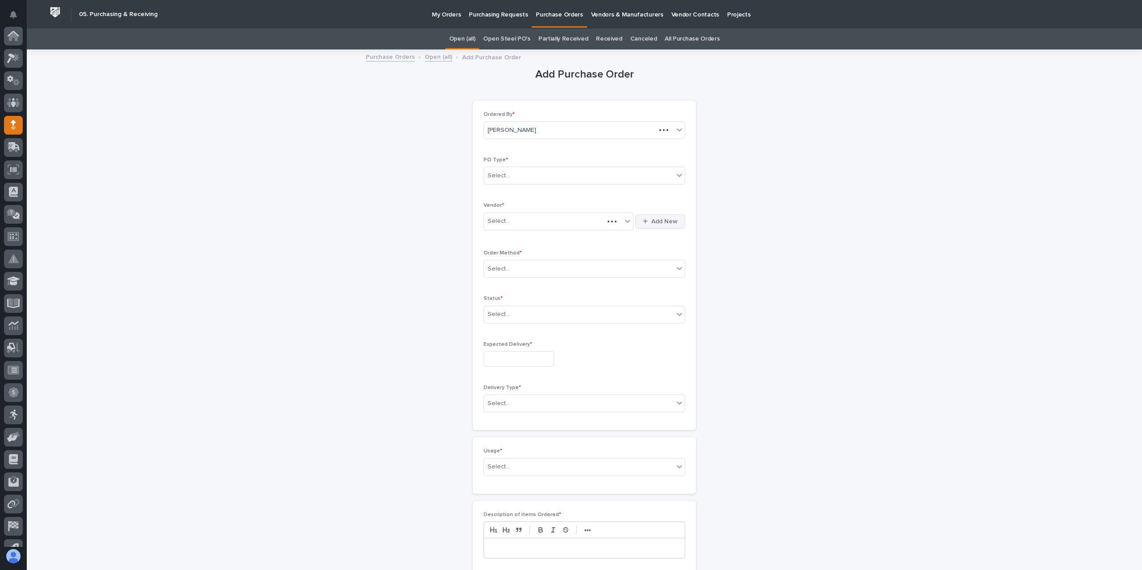
scroll to position [59, 0]
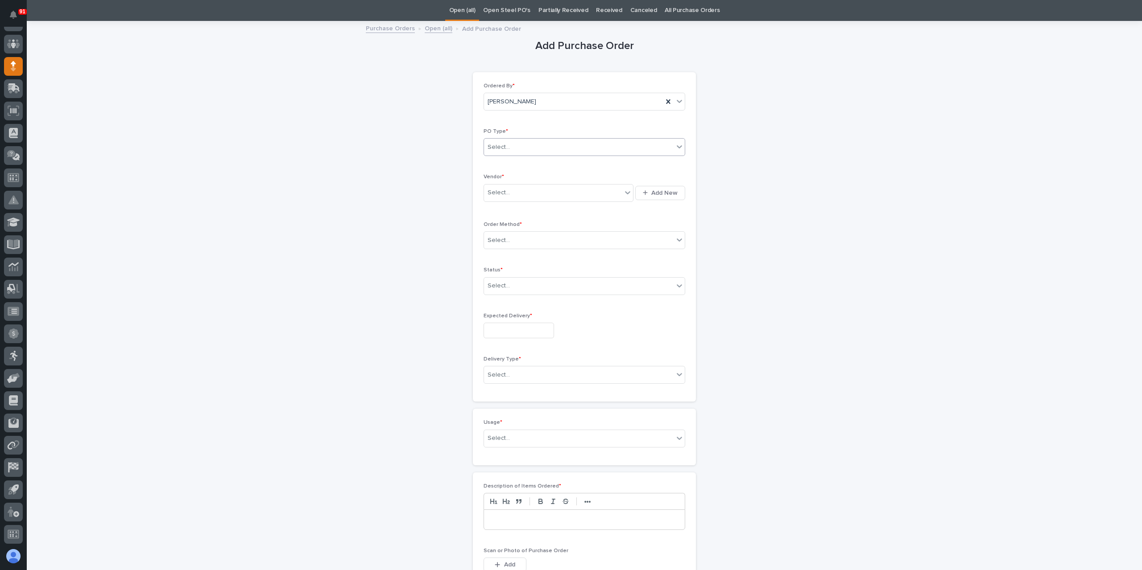
click at [511, 148] on div "Select..." at bounding box center [579, 147] width 190 height 15
click at [511, 178] on div "Paper" at bounding box center [580, 180] width 201 height 16
click at [517, 198] on div "Select..." at bounding box center [553, 193] width 138 height 15
type input "******"
click at [532, 241] on div "Select..." at bounding box center [579, 240] width 190 height 15
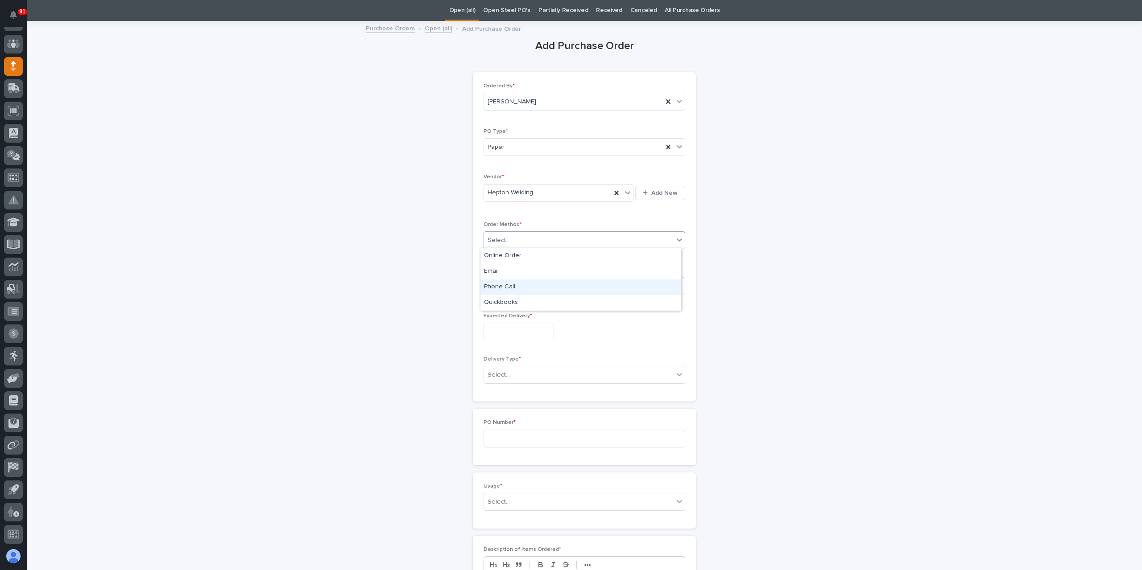
click at [510, 287] on div "Phone Call" at bounding box center [580, 288] width 201 height 16
click at [513, 287] on div "Select..." at bounding box center [579, 286] width 190 height 15
click at [517, 321] on div "Submitted" at bounding box center [580, 318] width 201 height 16
click at [513, 333] on input "text" at bounding box center [518, 331] width 70 height 16
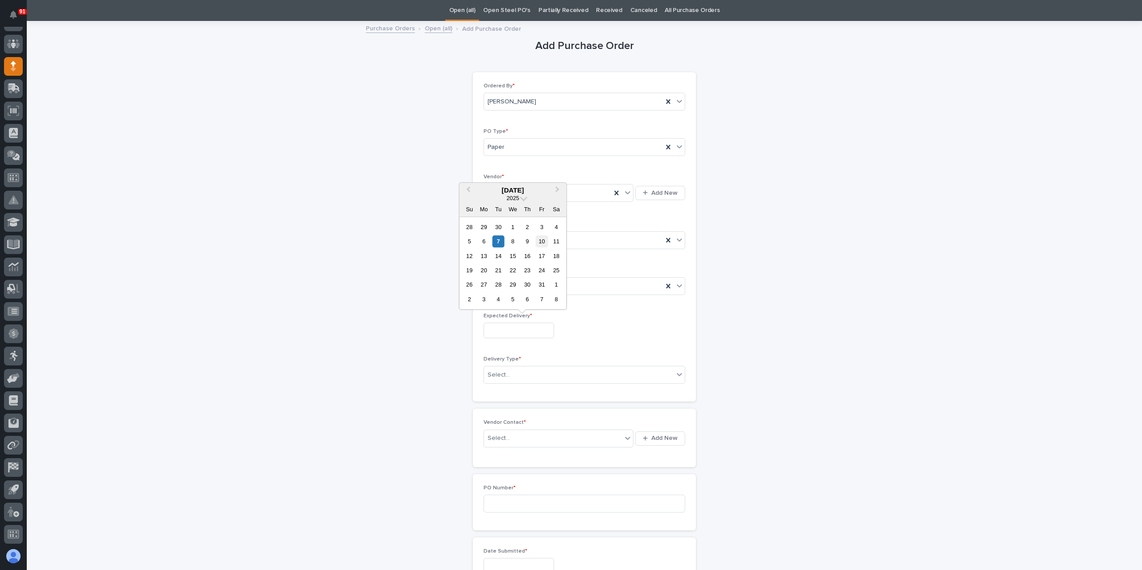
click at [544, 239] on div "10" at bounding box center [542, 241] width 12 height 12
type input "**********"
click at [536, 372] on div "Select..." at bounding box center [579, 375] width 190 height 15
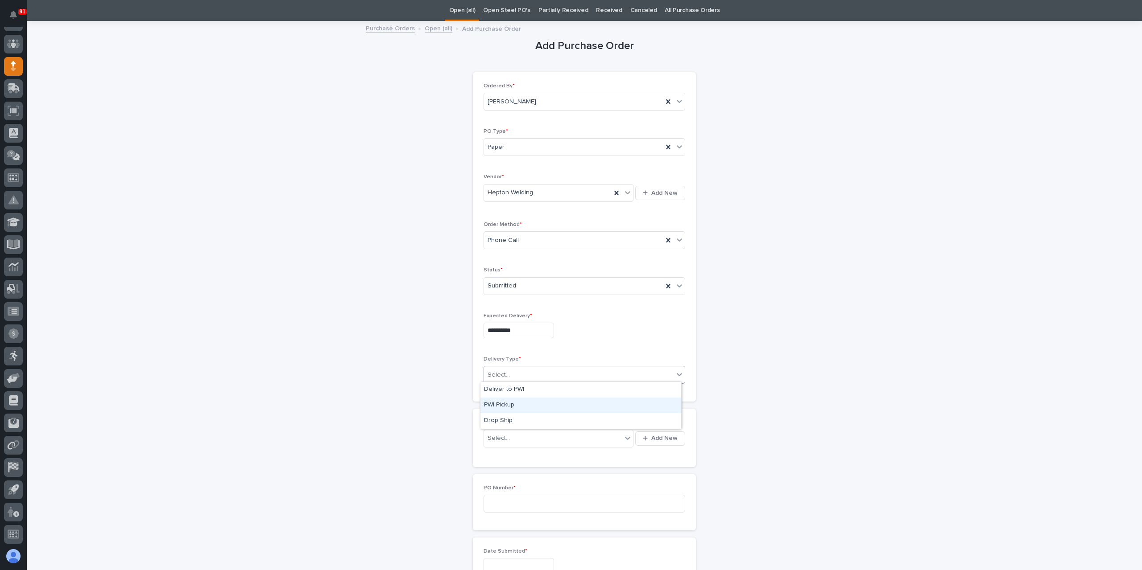
click at [510, 409] on div "PWI Pickup" at bounding box center [580, 406] width 201 height 16
click at [516, 438] on div "Select..." at bounding box center [553, 438] width 138 height 15
type input "******"
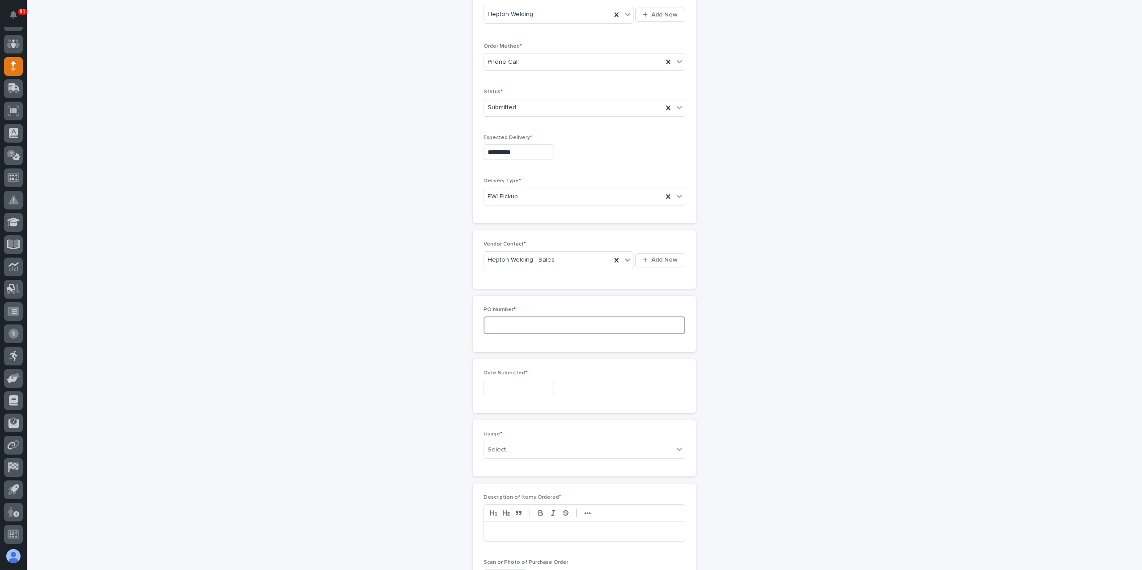
click at [487, 317] on input at bounding box center [584, 326] width 202 height 18
type input "6148AY"
click at [499, 388] on input "text" at bounding box center [518, 388] width 70 height 16
click at [492, 300] on div "7" at bounding box center [498, 298] width 12 height 12
type input "**********"
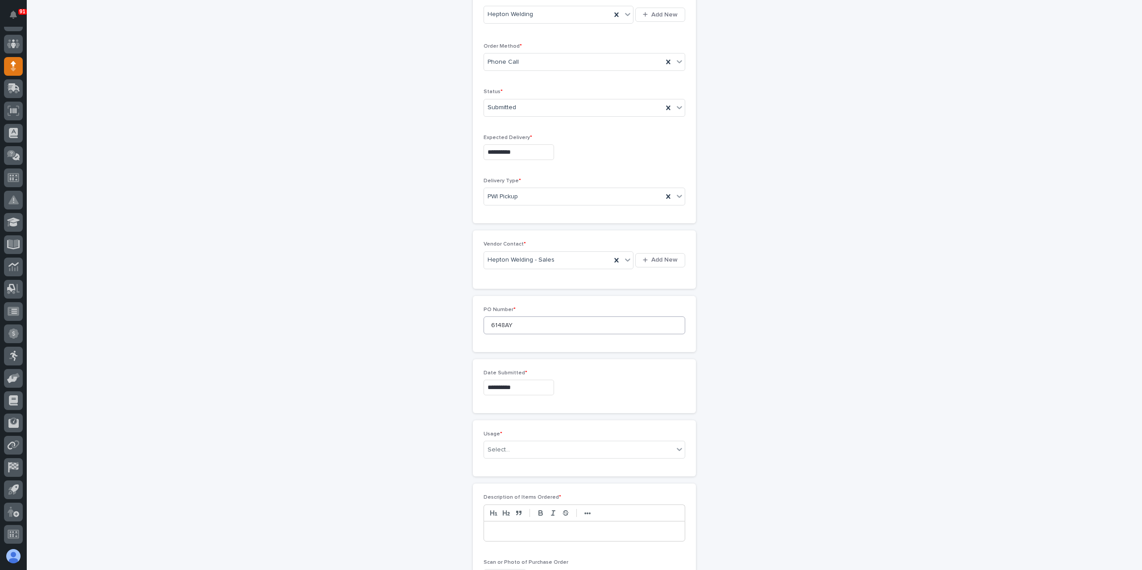
scroll to position [385, 0]
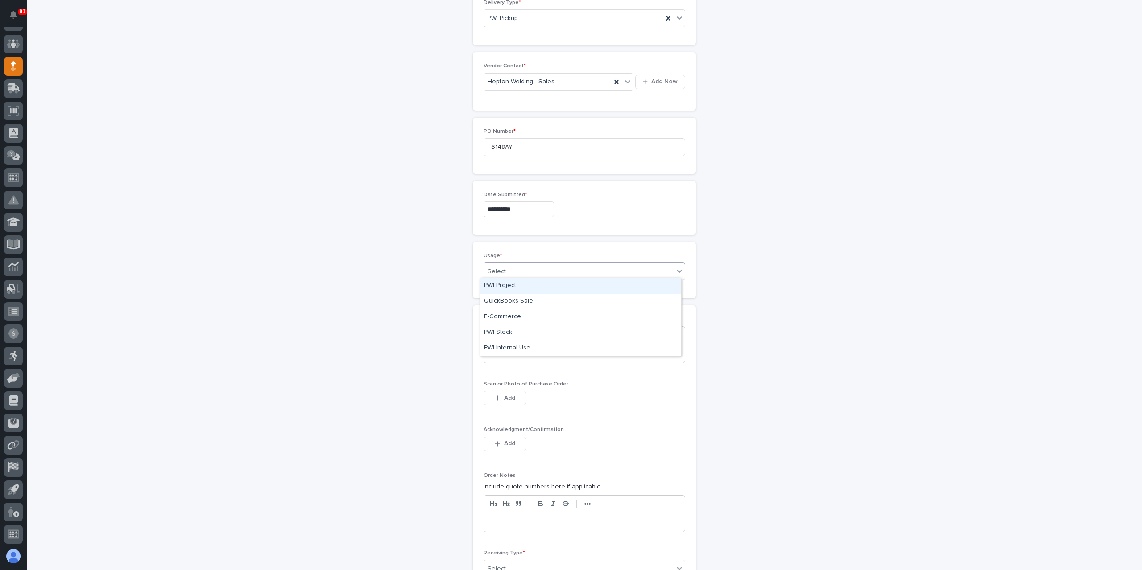
click at [506, 272] on div "Select..." at bounding box center [579, 271] width 190 height 15
click at [516, 289] on div "PWI Project" at bounding box center [580, 286] width 201 height 16
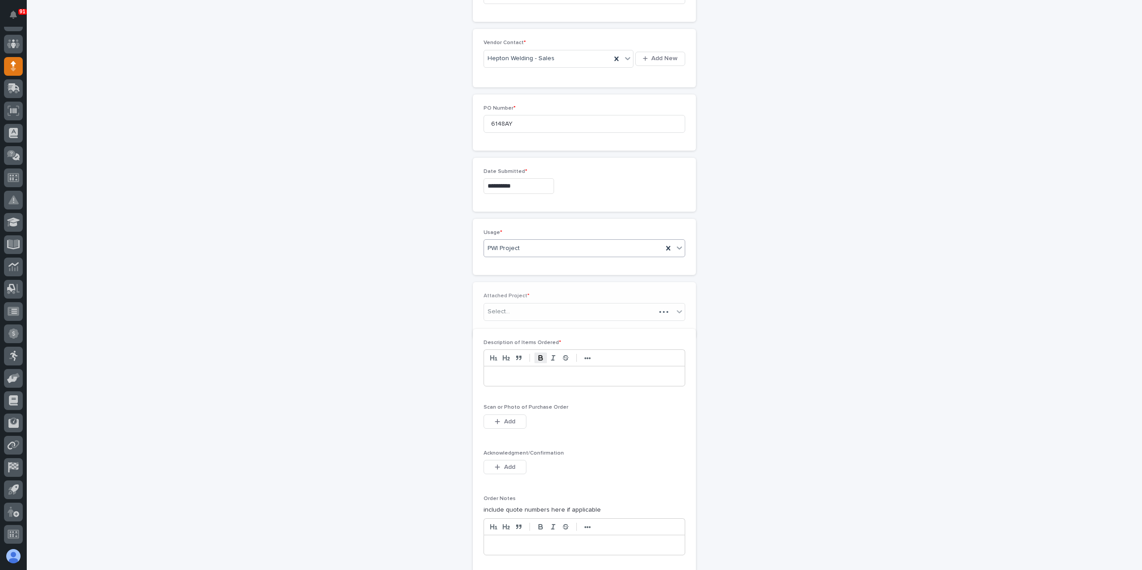
scroll to position [417, 0]
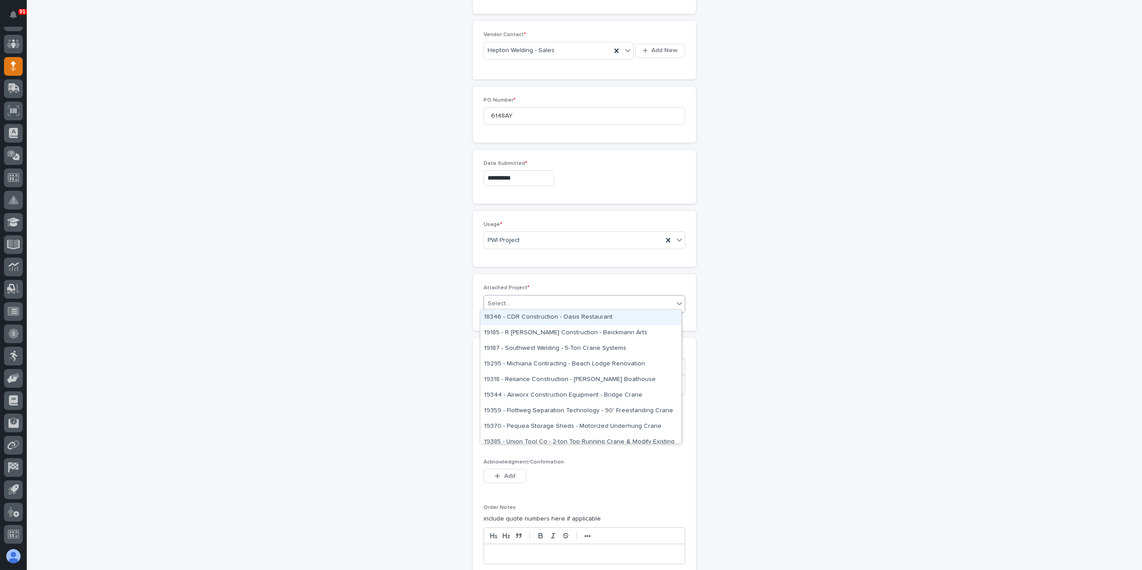
click at [508, 297] on div "Select..." at bounding box center [579, 304] width 190 height 15
type input "*****"
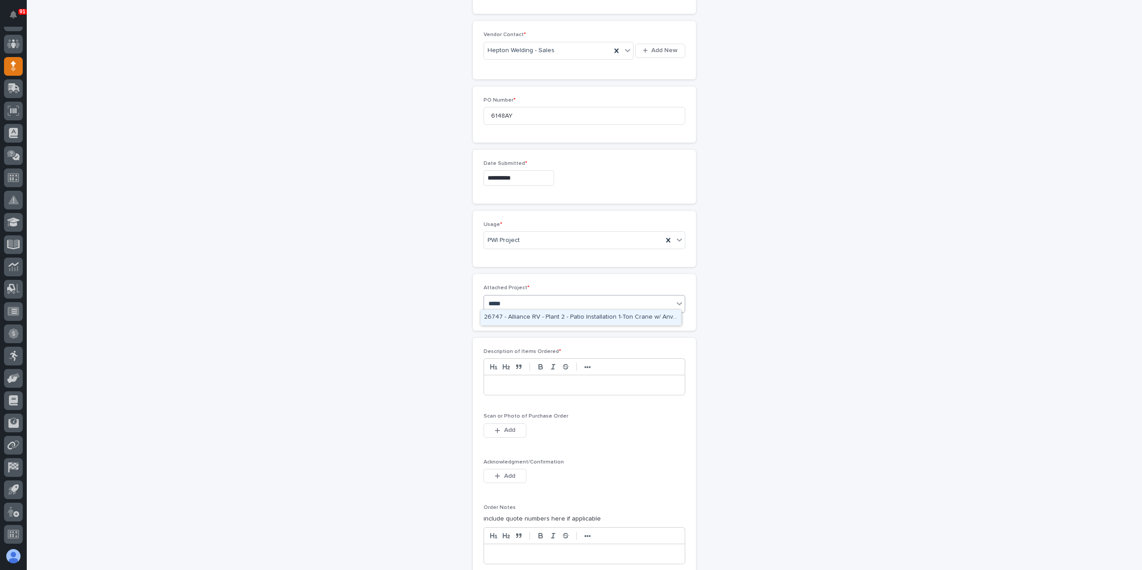
click at [560, 315] on div "26747 - Alliance RV - Plant 2 - Patio Installation 1-Ton Crane w/ Anver Lifter" at bounding box center [580, 318] width 201 height 16
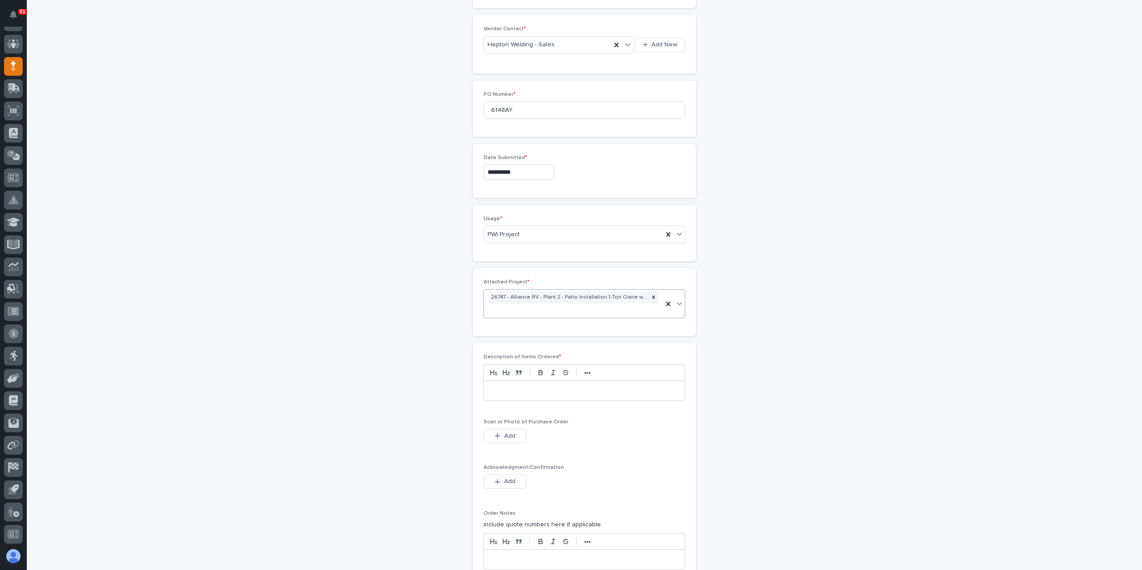
click at [533, 392] on div at bounding box center [584, 391] width 201 height 20
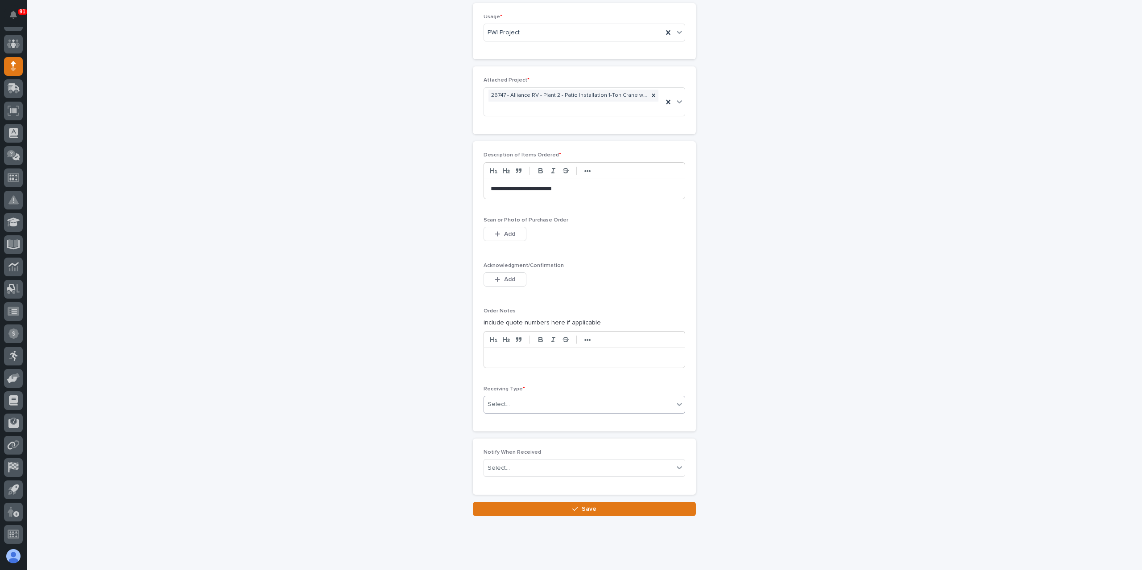
scroll to position [635, 0]
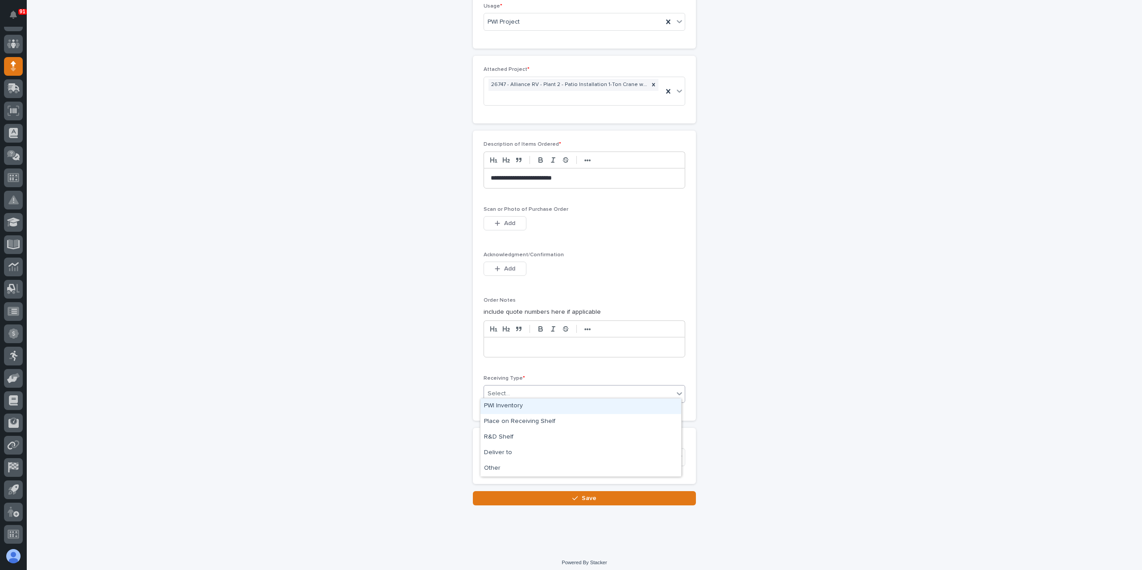
click at [519, 387] on div "Select..." at bounding box center [579, 394] width 190 height 15
click at [506, 455] on div "Deliver to" at bounding box center [580, 454] width 201 height 16
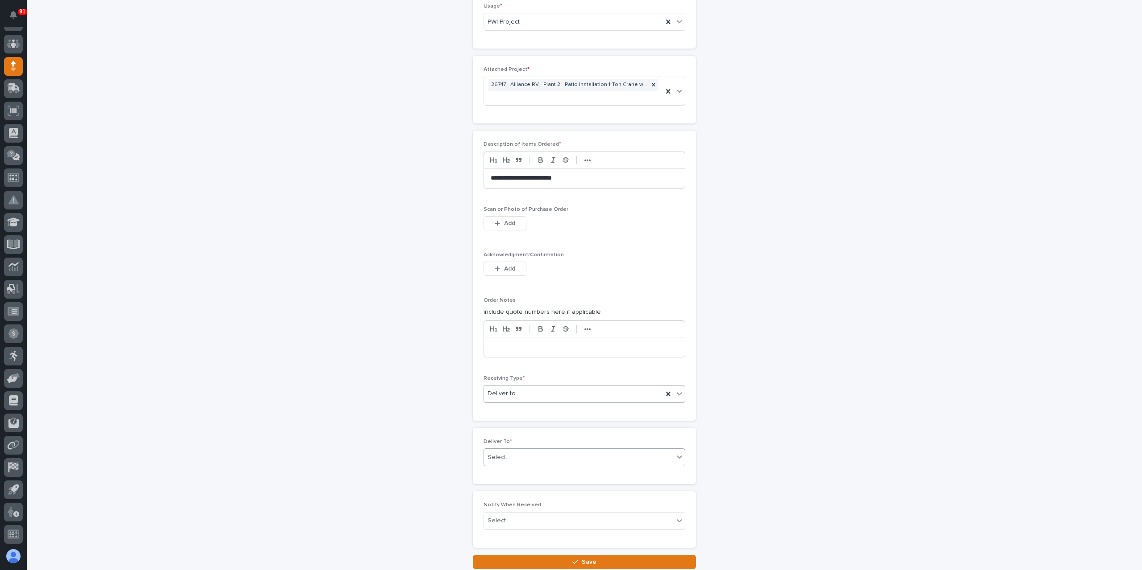
click at [522, 454] on div "Select..." at bounding box center [579, 457] width 190 height 15
type input "*******"
click at [527, 479] on div "[PERSON_NAME]" at bounding box center [580, 486] width 201 height 16
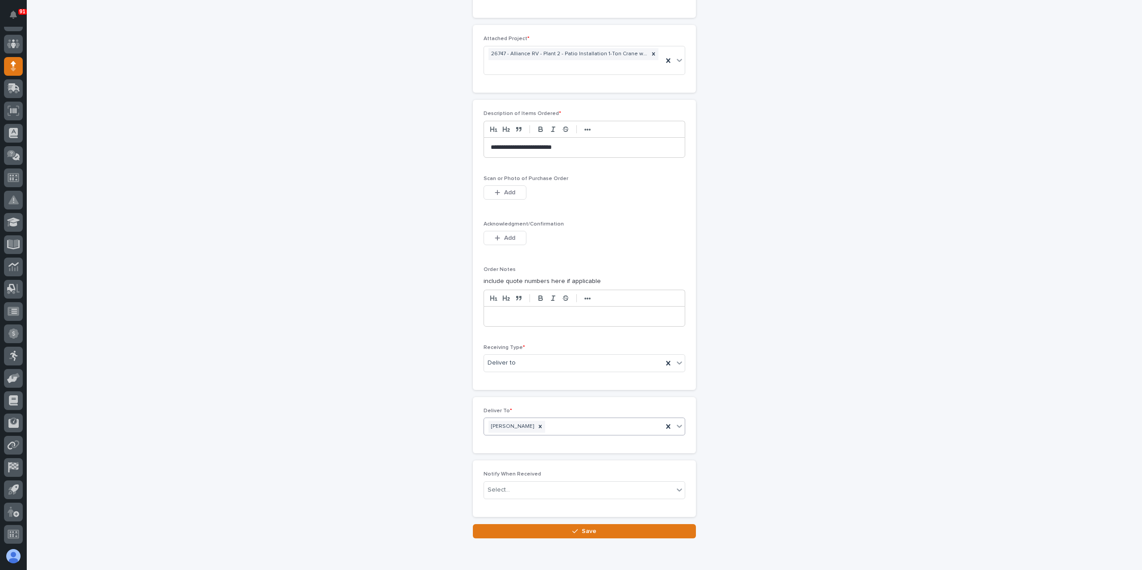
scroll to position [680, 0]
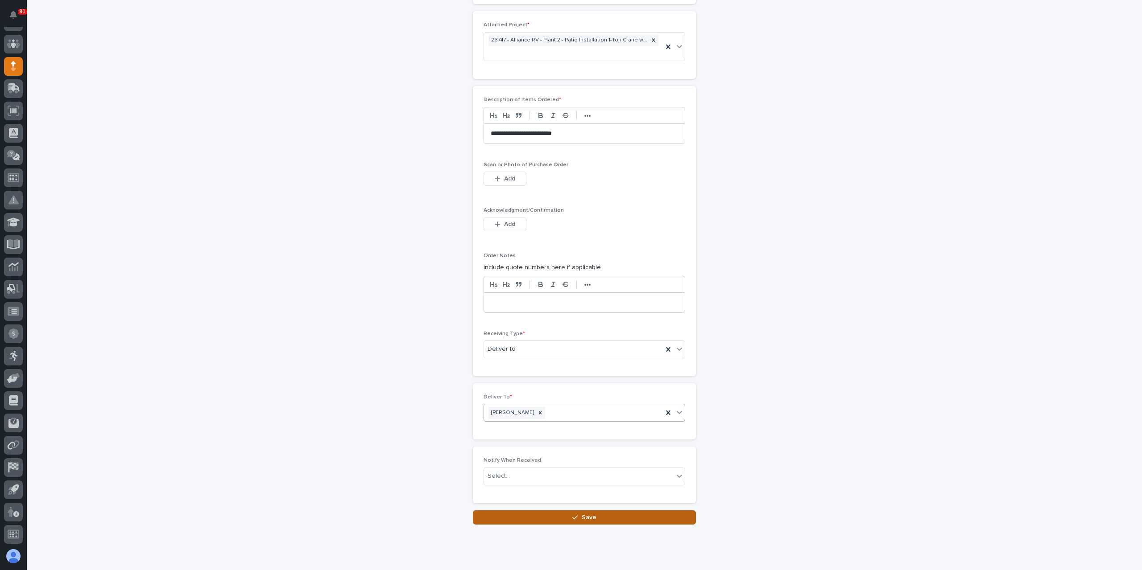
click at [535, 512] on button "Save" at bounding box center [584, 518] width 223 height 14
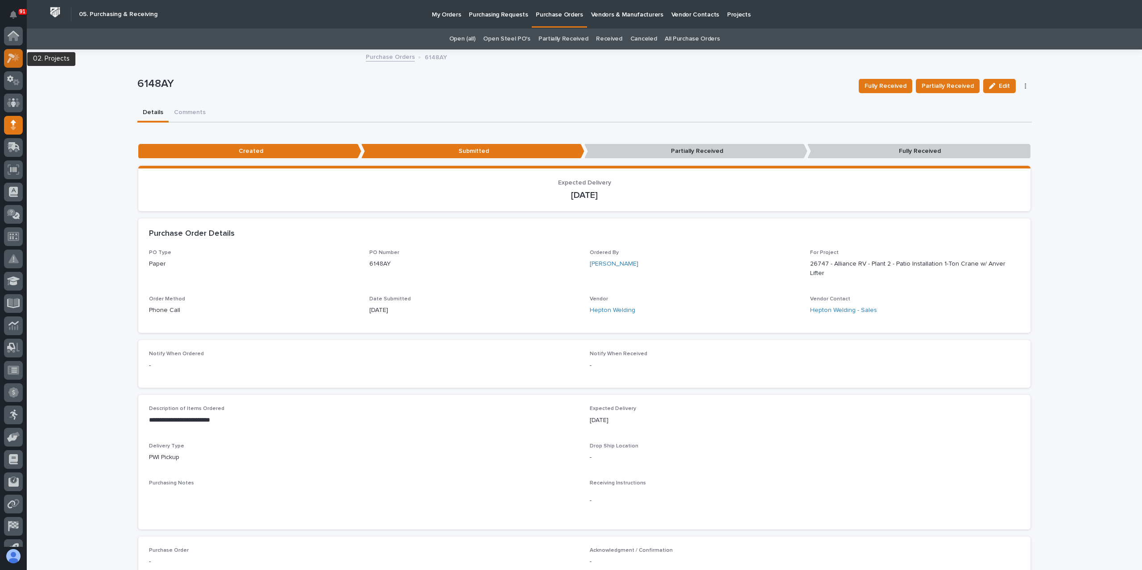
click at [16, 63] on icon at bounding box center [13, 58] width 13 height 10
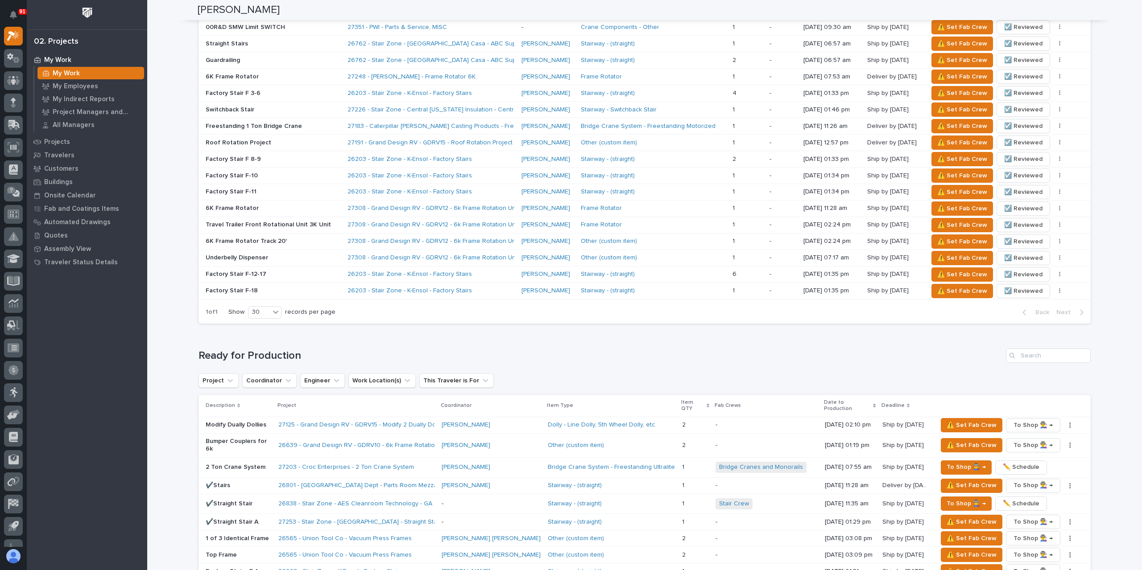
scroll to position [803, 0]
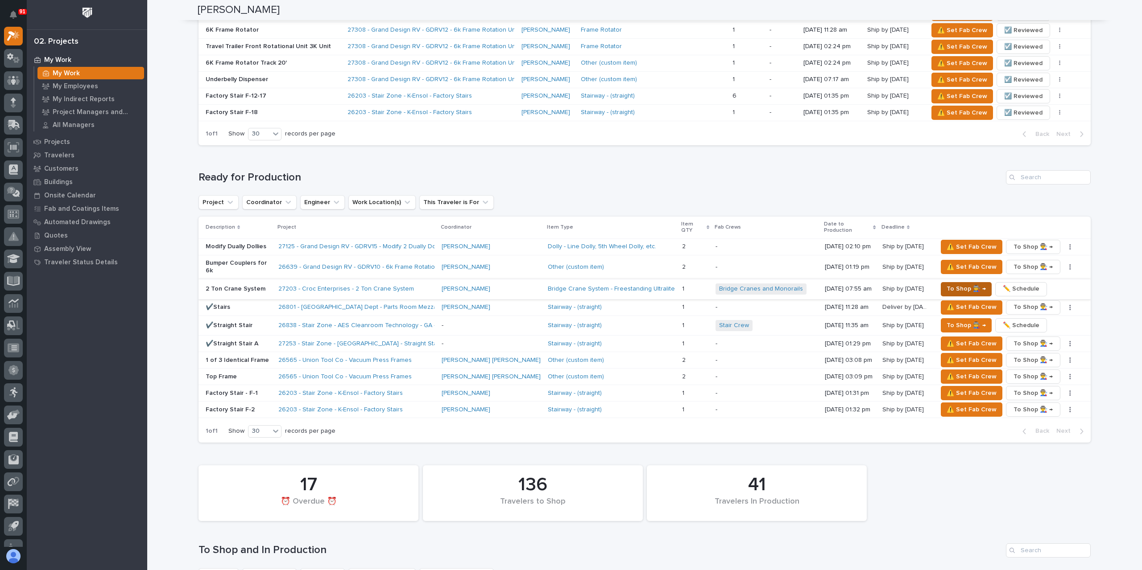
click at [941, 282] on button "To Shop 👨‍🏭 →" at bounding box center [966, 289] width 51 height 14
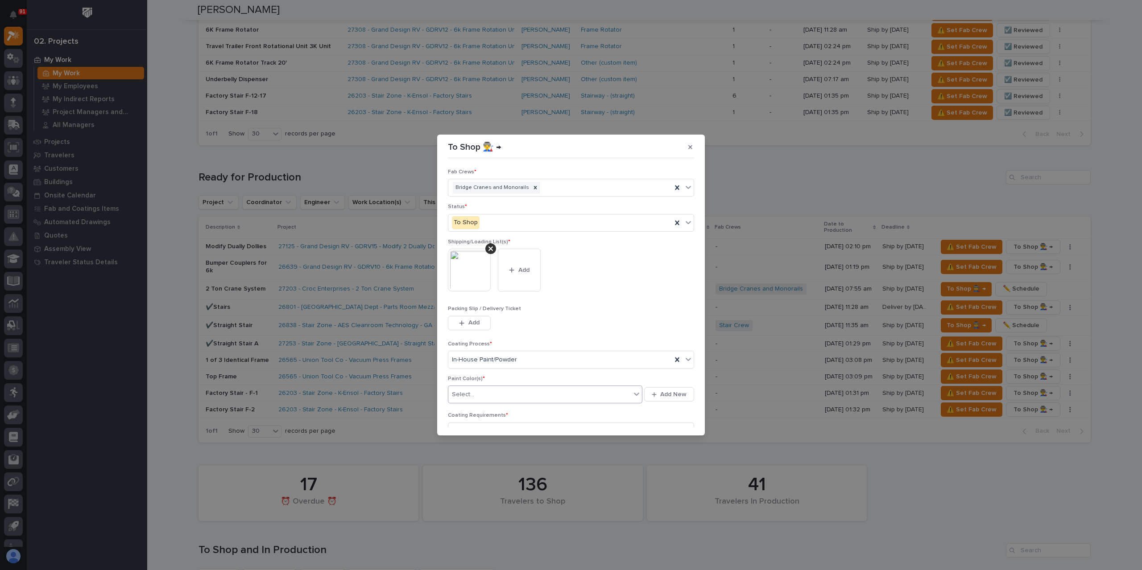
click at [479, 389] on div "Select..." at bounding box center [539, 395] width 182 height 15
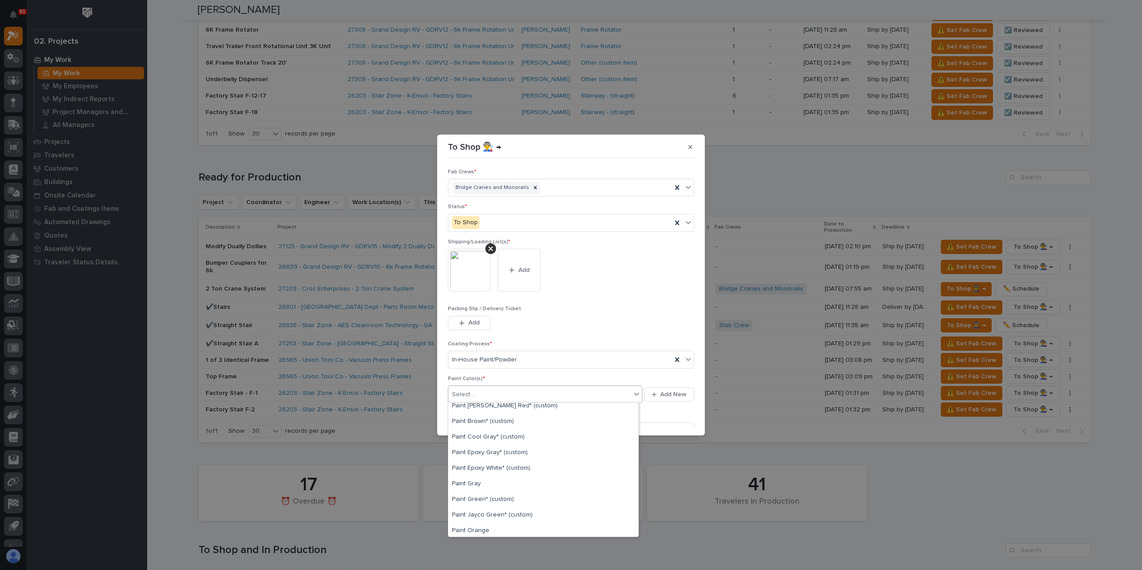
scroll to position [134, 0]
click at [477, 479] on div "Paint Gray" at bounding box center [543, 480] width 190 height 16
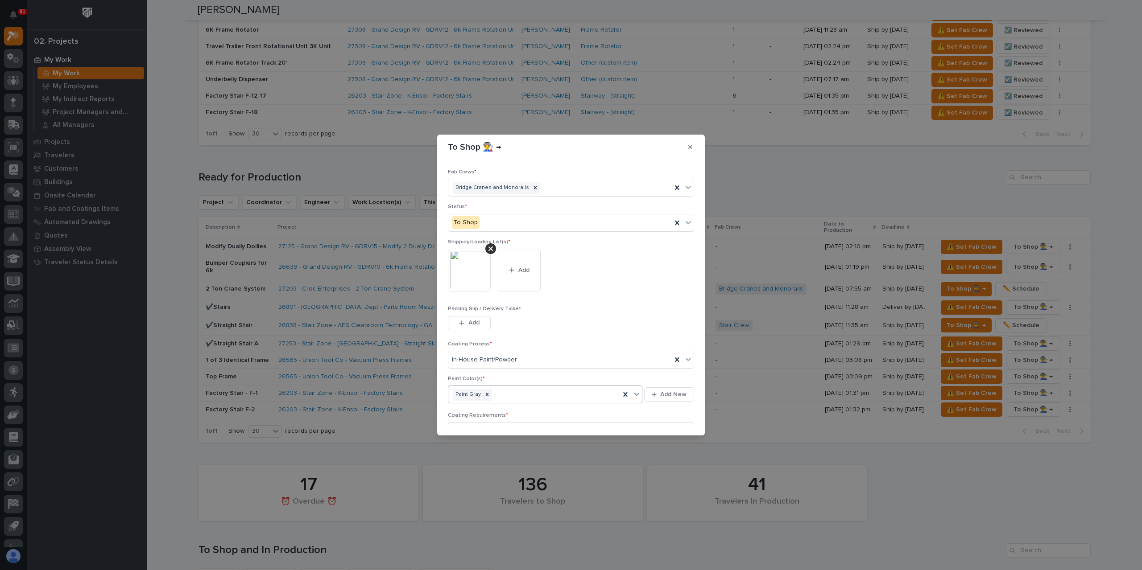
click at [507, 400] on div "Paint Gray" at bounding box center [534, 395] width 172 height 16
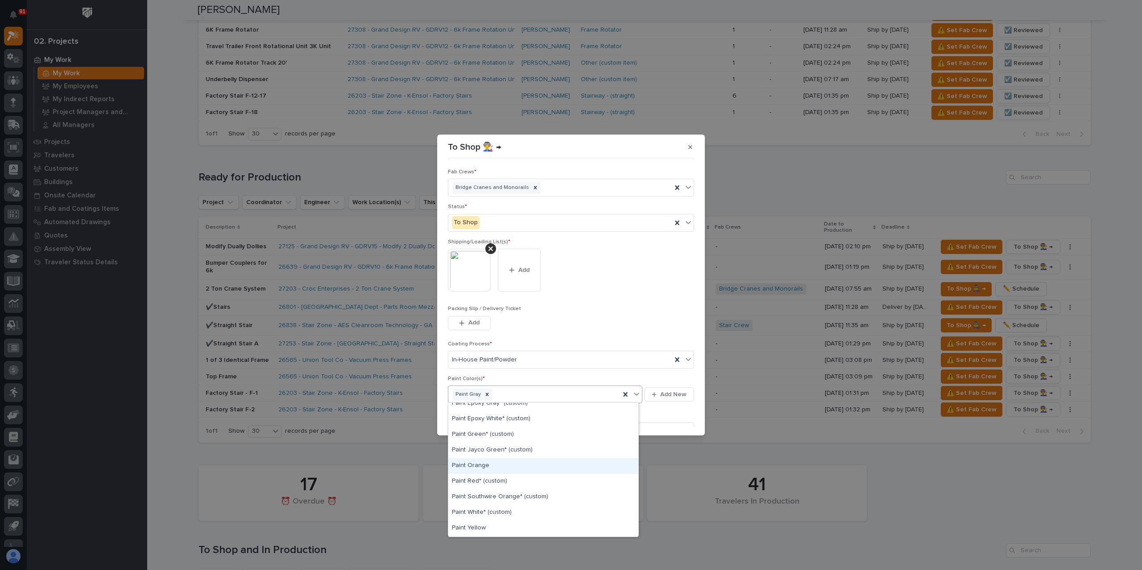
scroll to position [223, 0]
click at [483, 487] on div "Paint Yellow" at bounding box center [543, 485] width 190 height 16
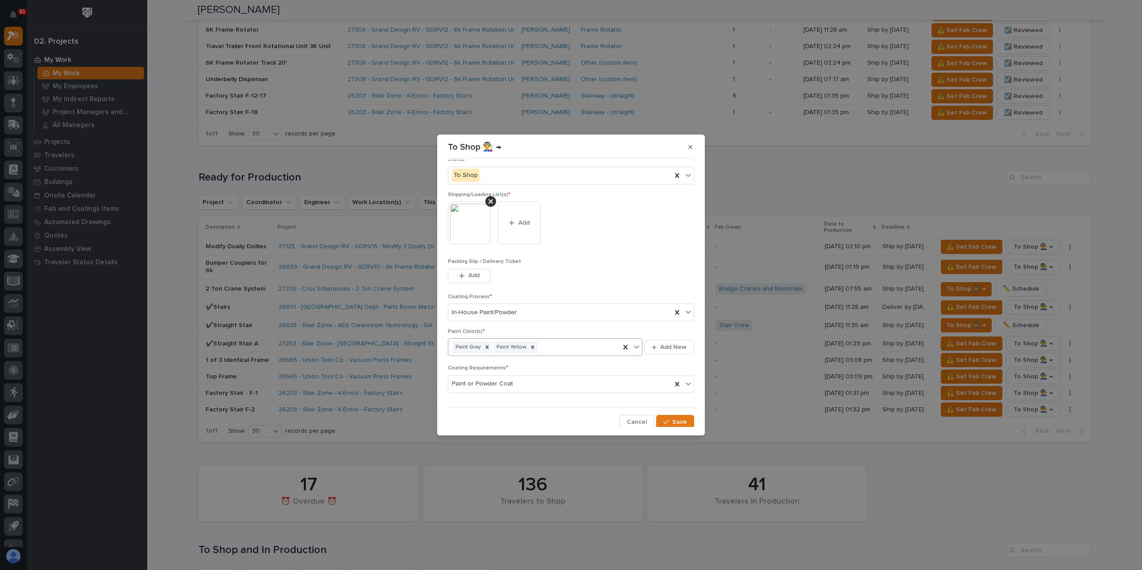
scroll to position [48, 0]
click at [673, 421] on span "Save" at bounding box center [679, 422] width 15 height 8
